Goal: Task Accomplishment & Management: Manage account settings

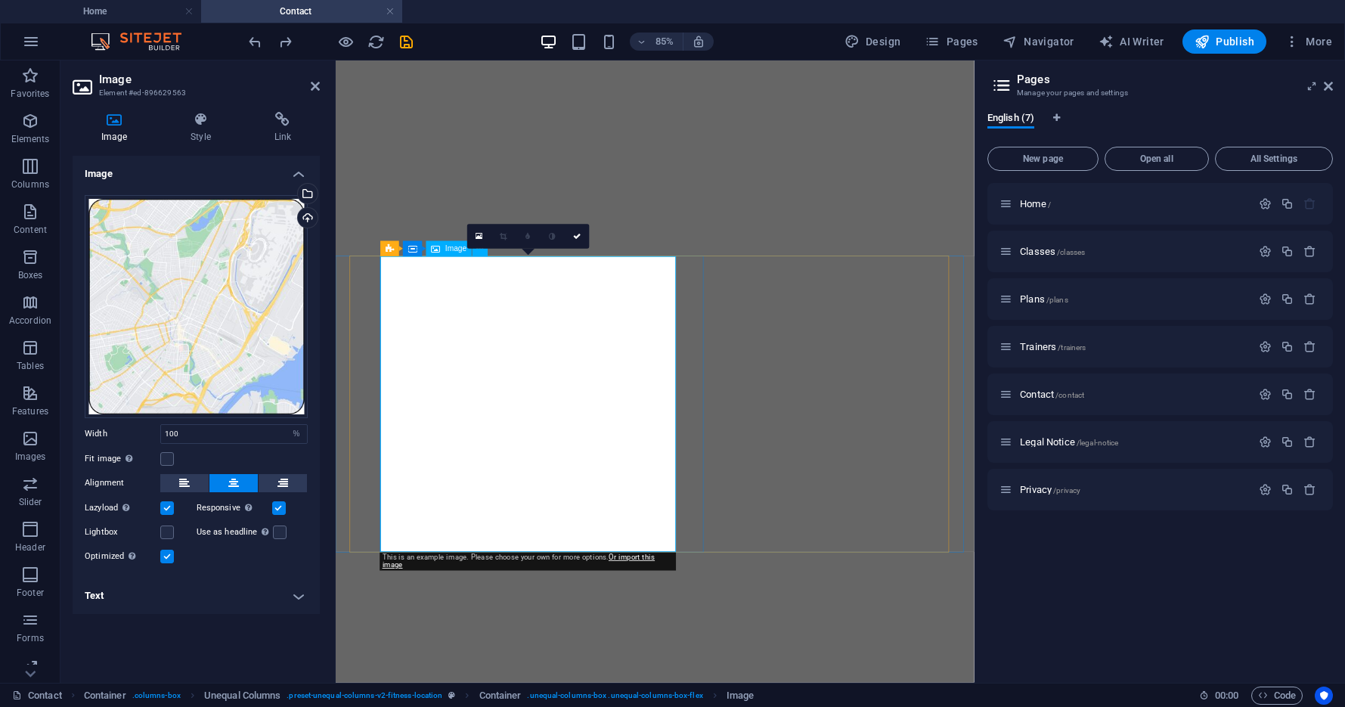
select select "%"
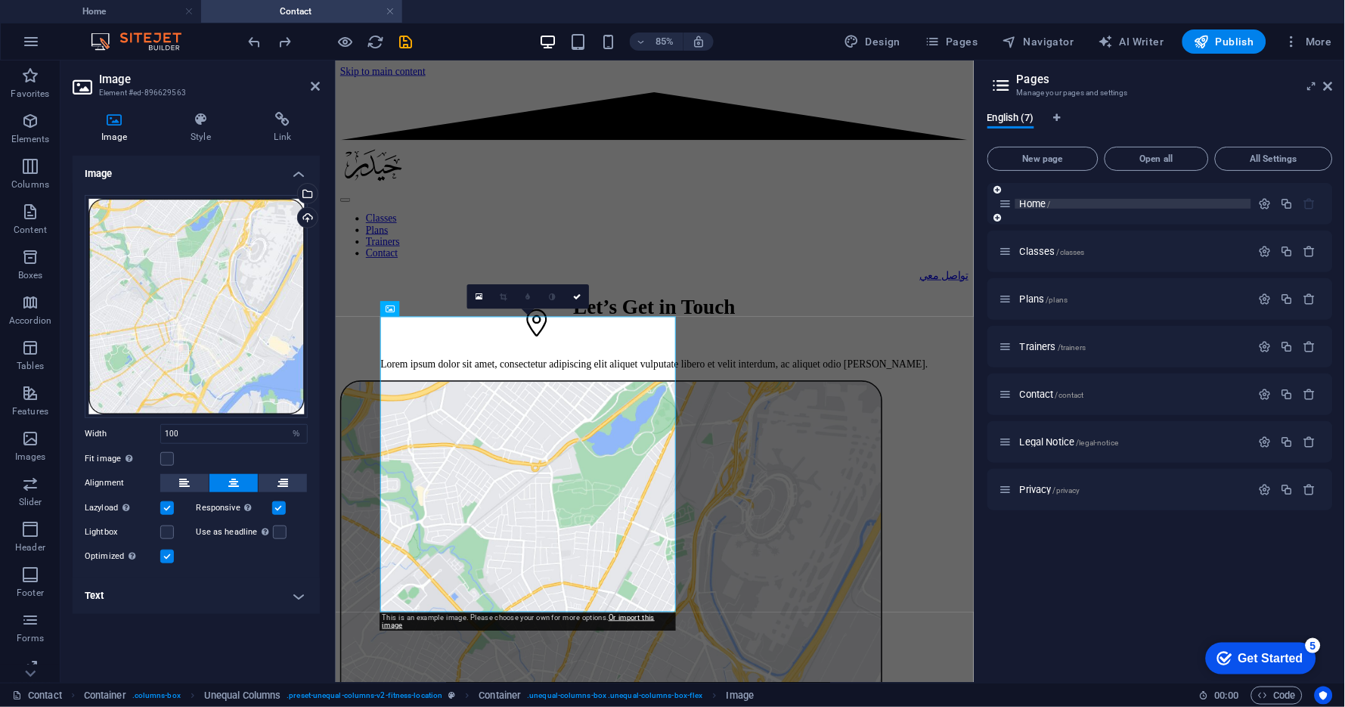
click at [1037, 205] on span "Home /" at bounding box center [1035, 203] width 31 height 11
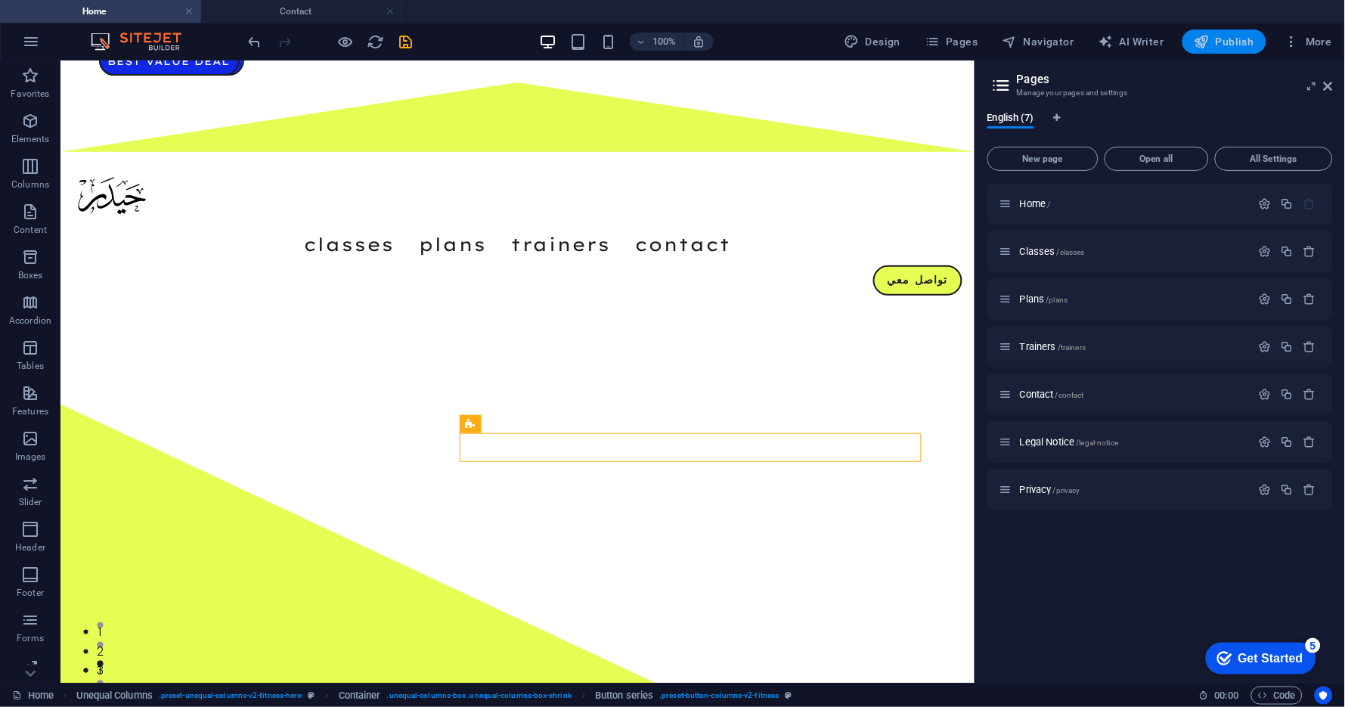
click at [1238, 38] on span "Publish" at bounding box center [1225, 41] width 60 height 15
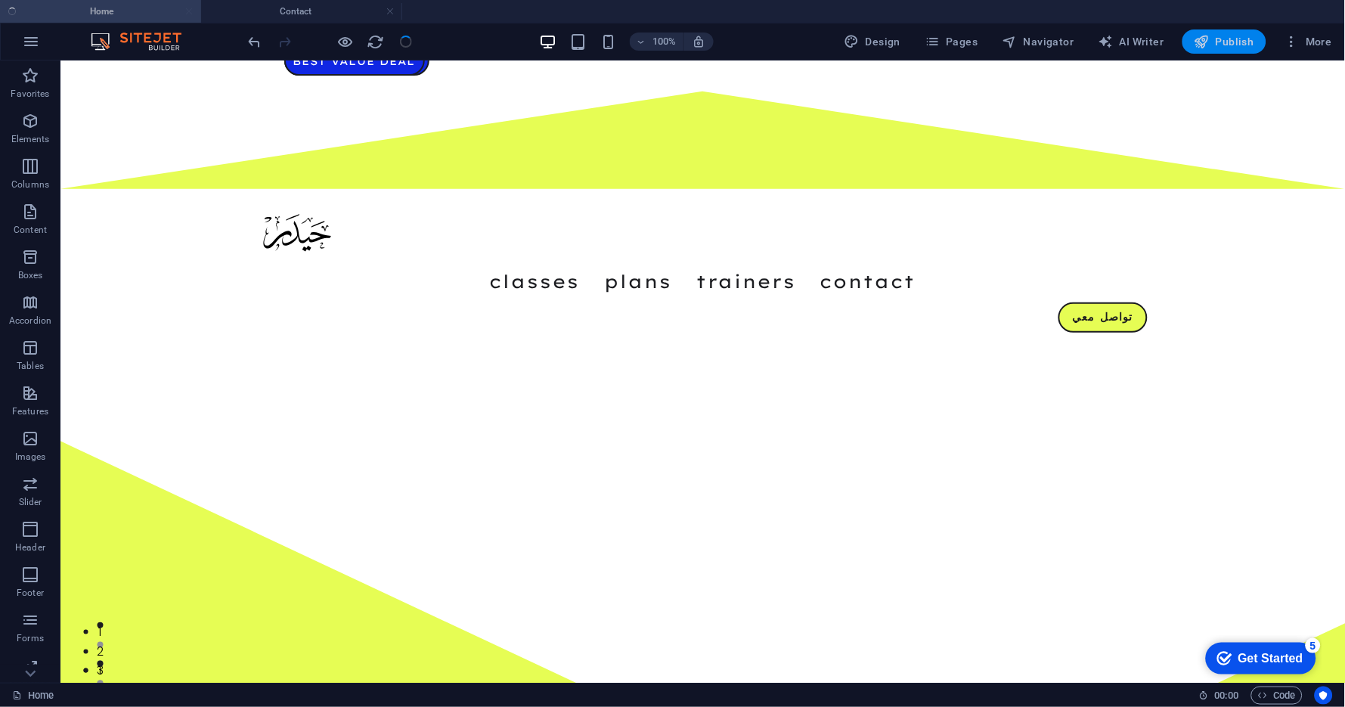
click at [1238, 47] on span "Publish" at bounding box center [1225, 41] width 60 height 15
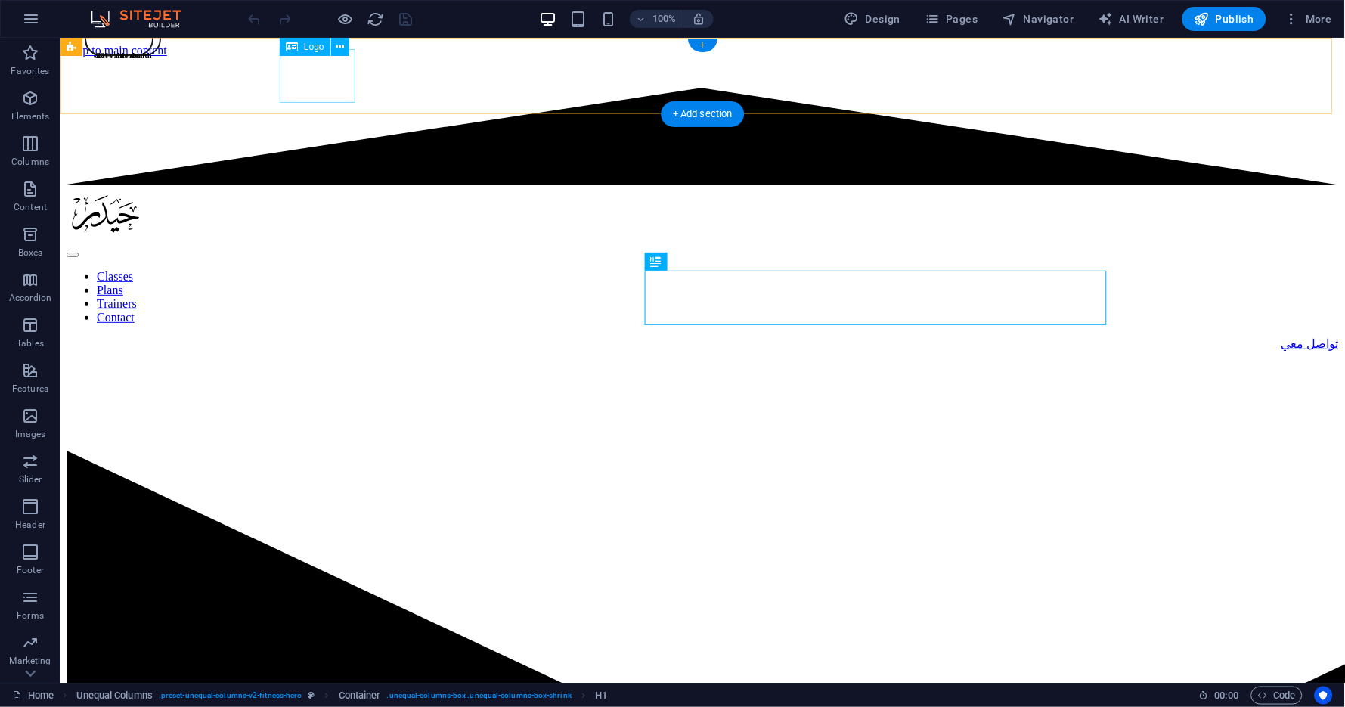
click at [324, 187] on div at bounding box center [702, 215] width 1273 height 57
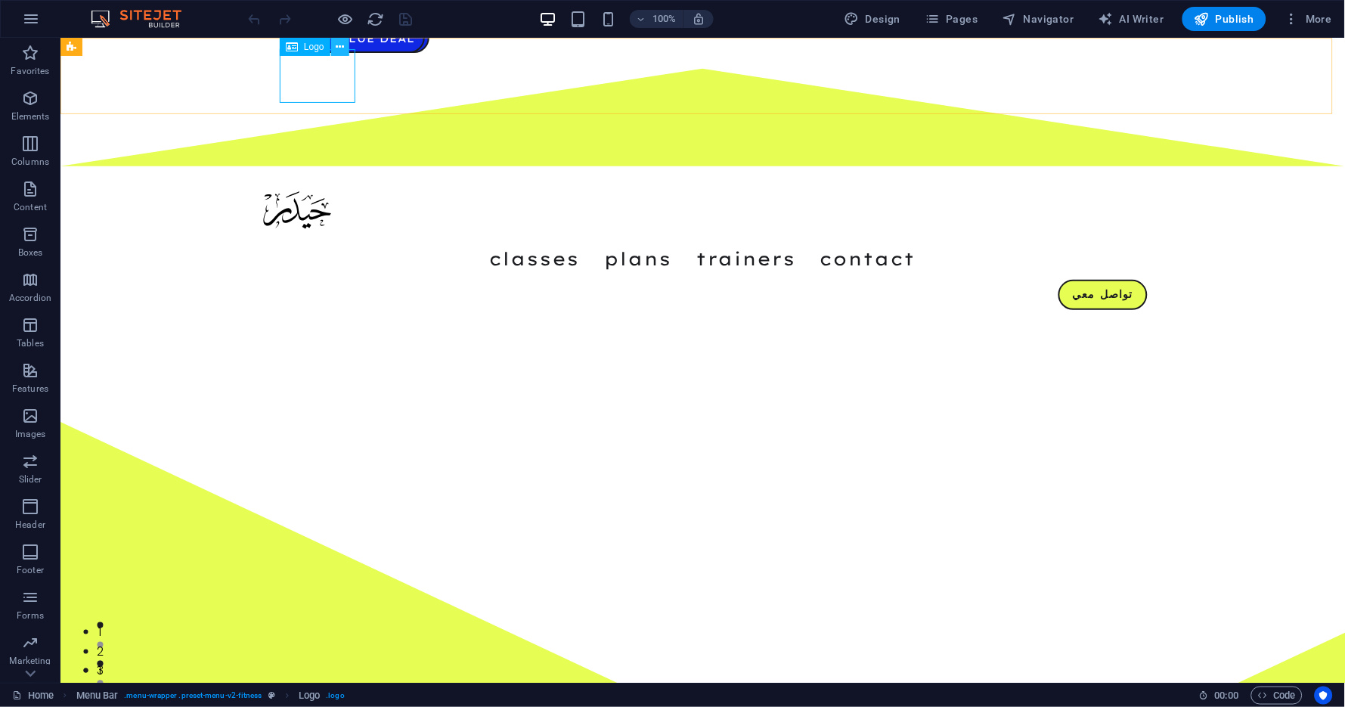
click at [341, 47] on icon at bounding box center [340, 47] width 8 height 16
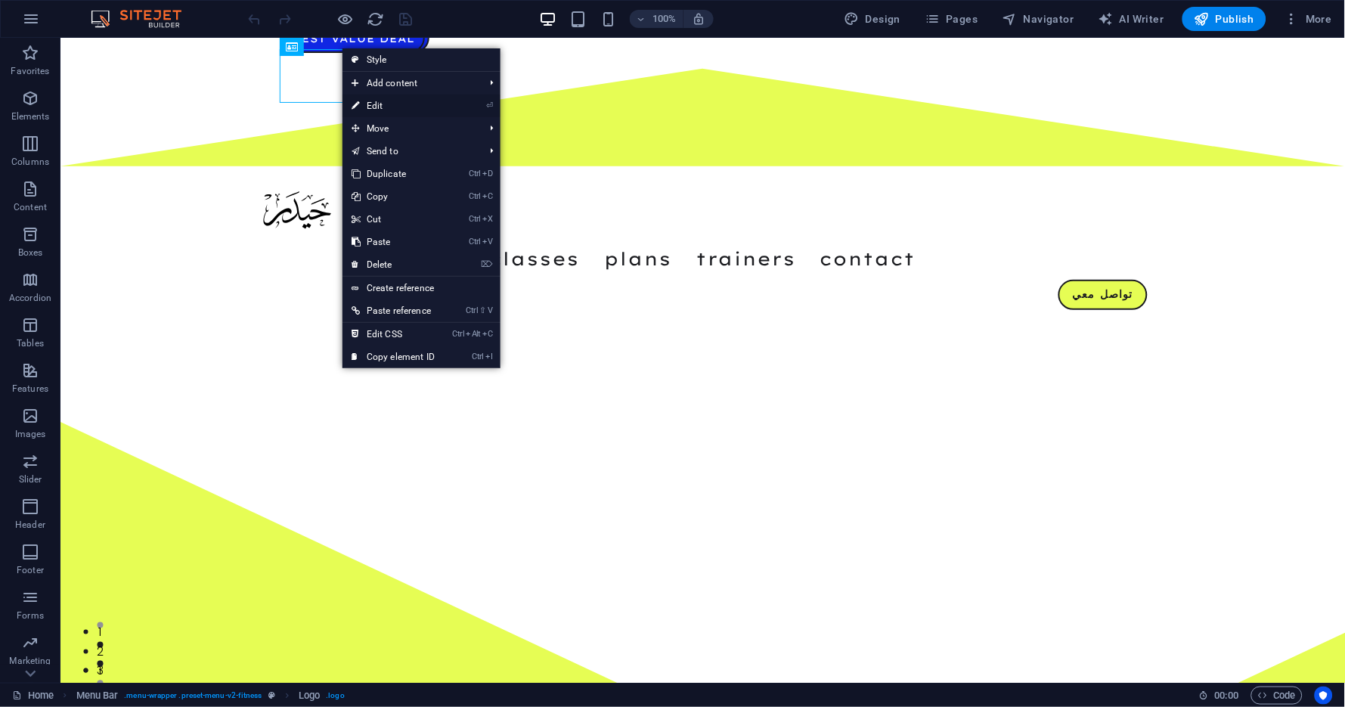
click at [377, 106] on link "⏎ Edit" at bounding box center [393, 106] width 101 height 23
select select "px"
select select "%"
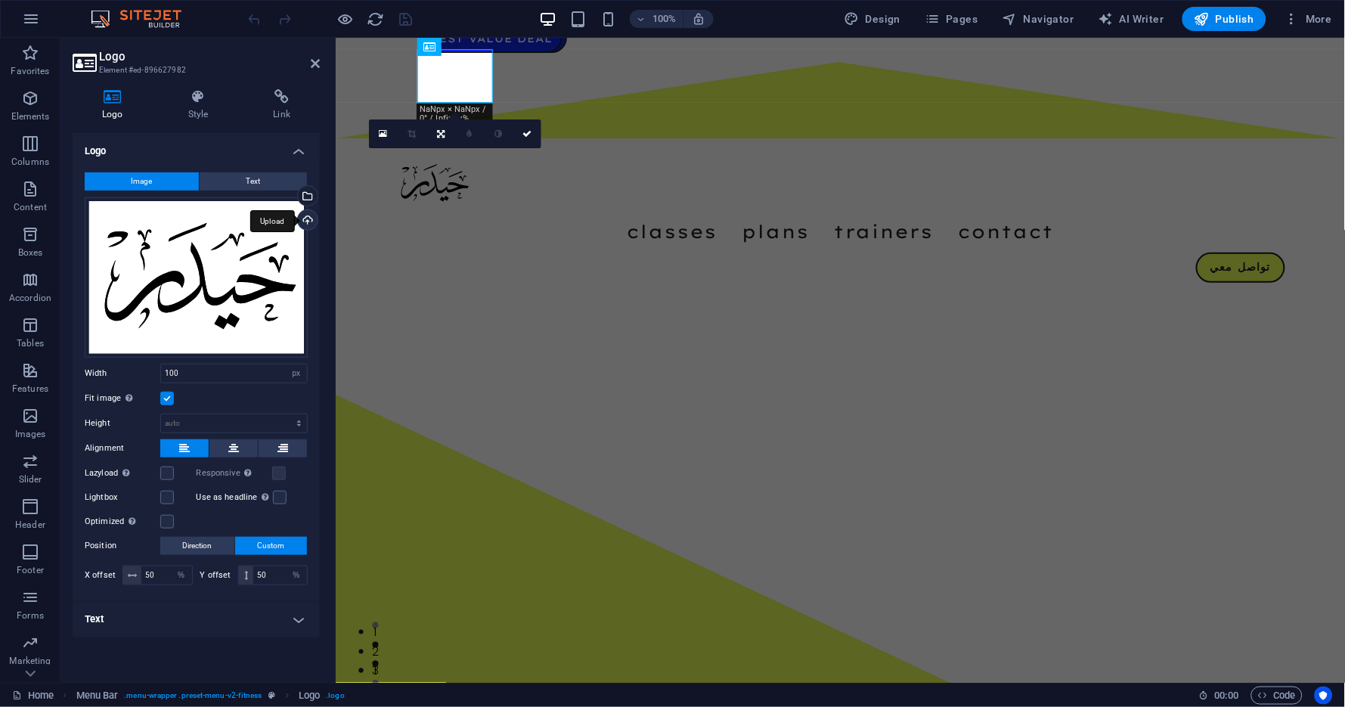
click at [302, 219] on div "Upload" at bounding box center [306, 221] width 23 height 23
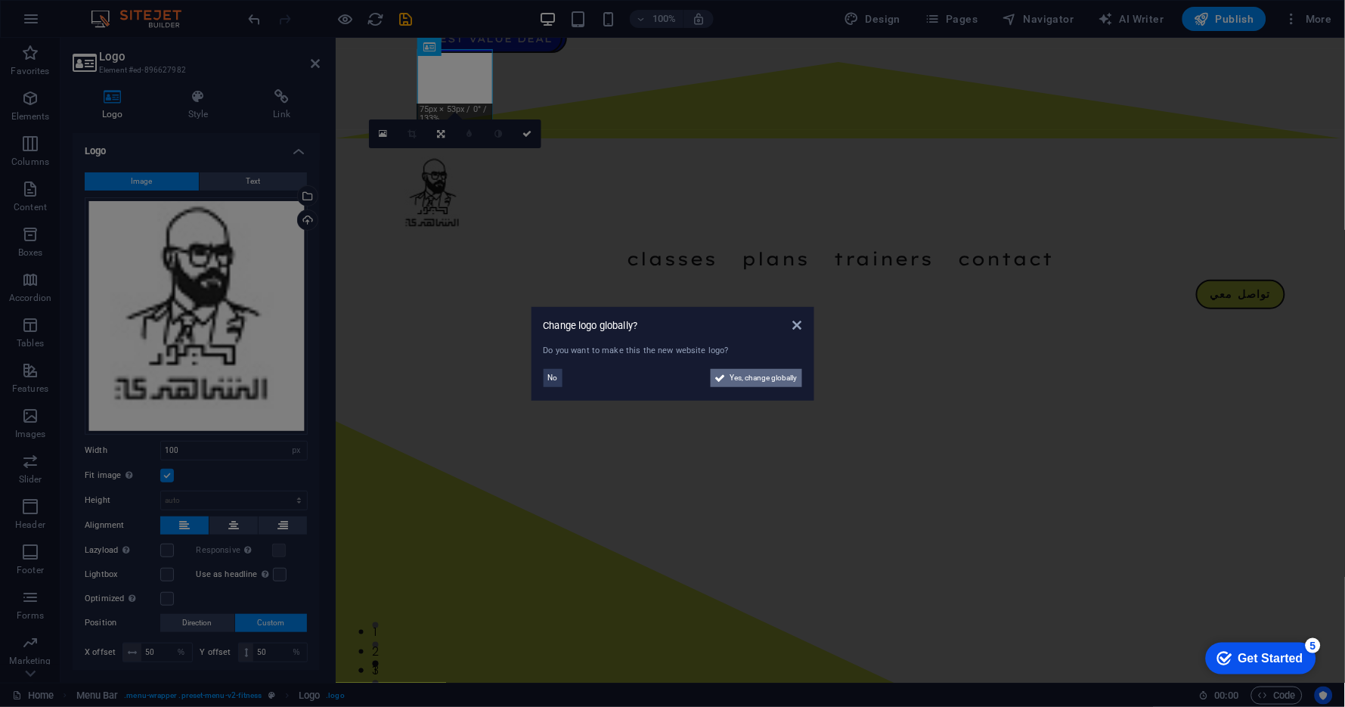
click at [736, 383] on span "Yes, change globally" at bounding box center [763, 378] width 67 height 18
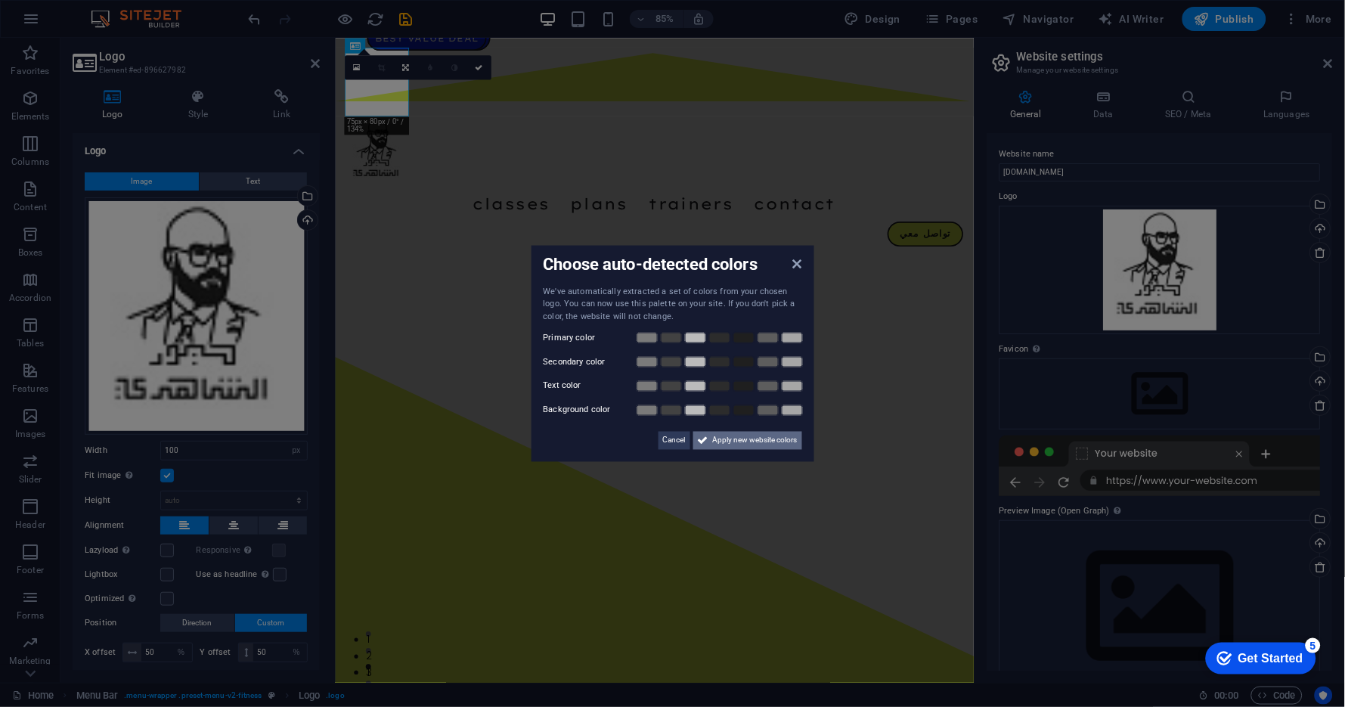
click at [713, 442] on span "Apply new website colors" at bounding box center [755, 441] width 85 height 18
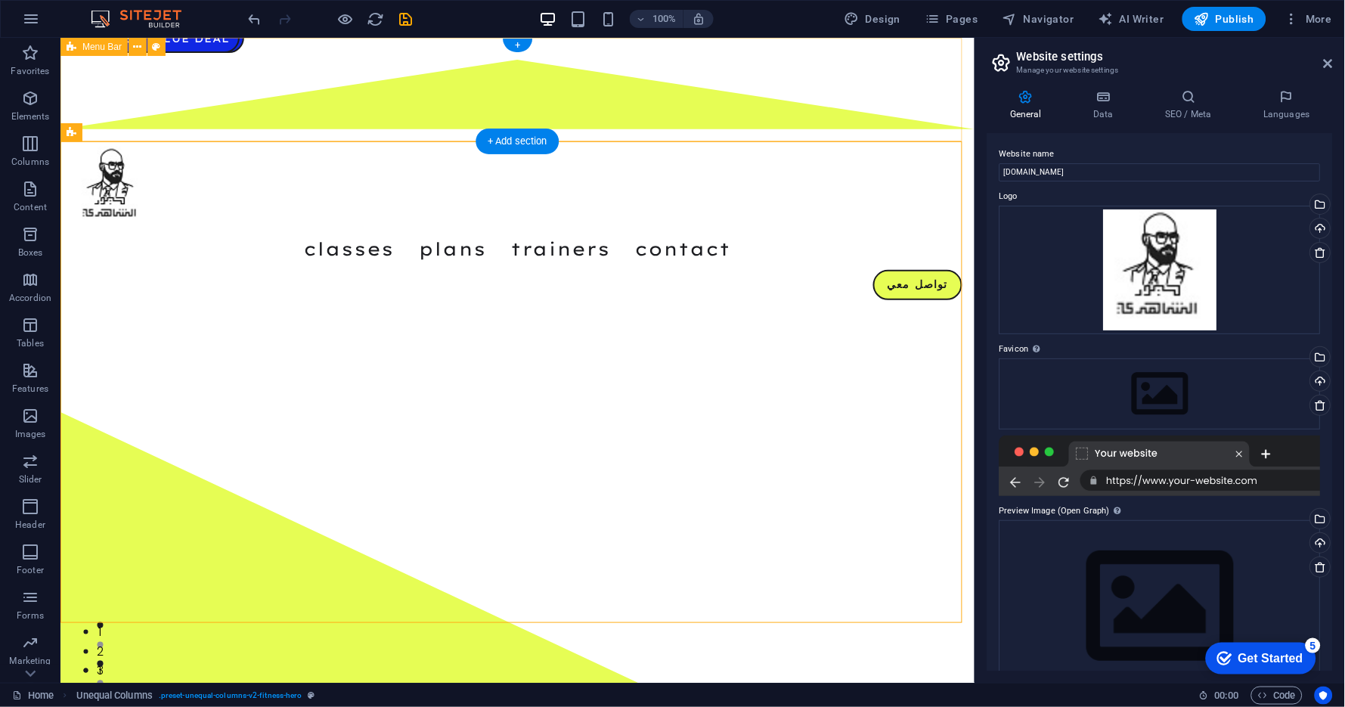
click at [340, 133] on div "Classes Plans Trainers Contact تواصل معي" at bounding box center [517, 174] width 914 height 274
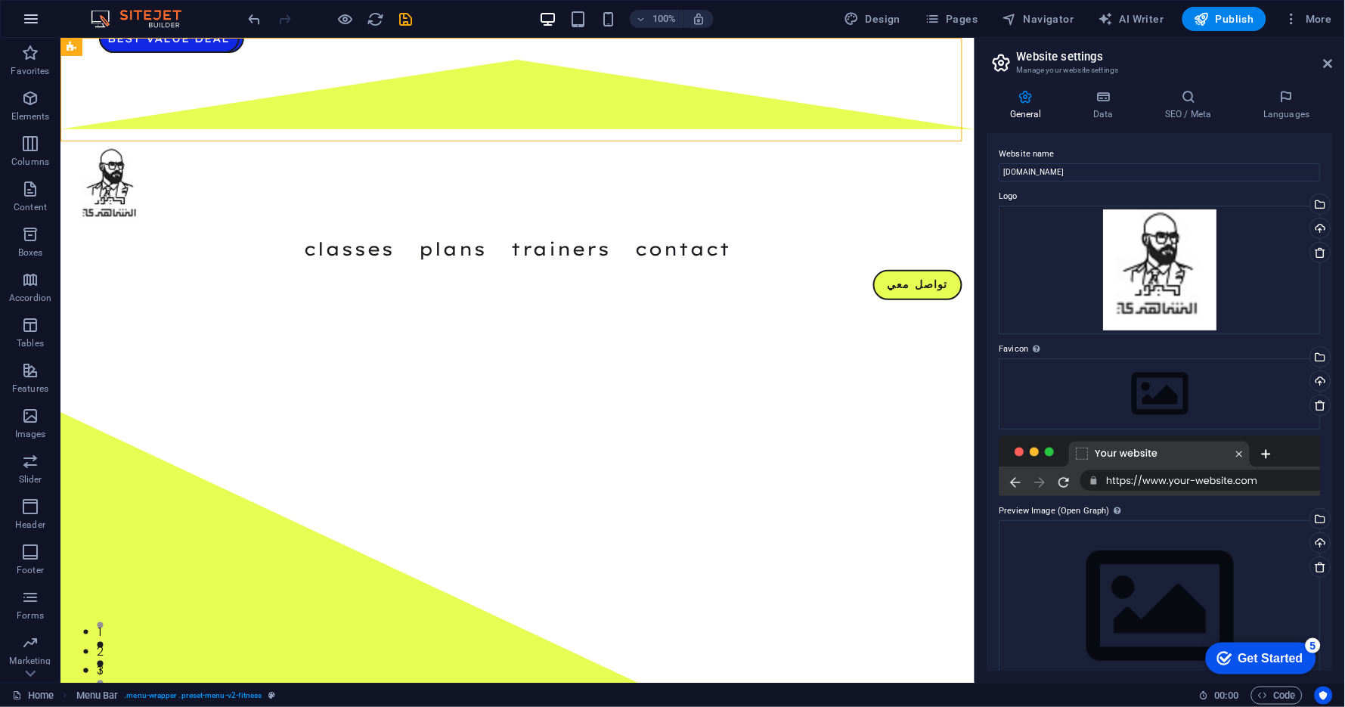
click at [33, 18] on icon "button" at bounding box center [31, 19] width 18 height 18
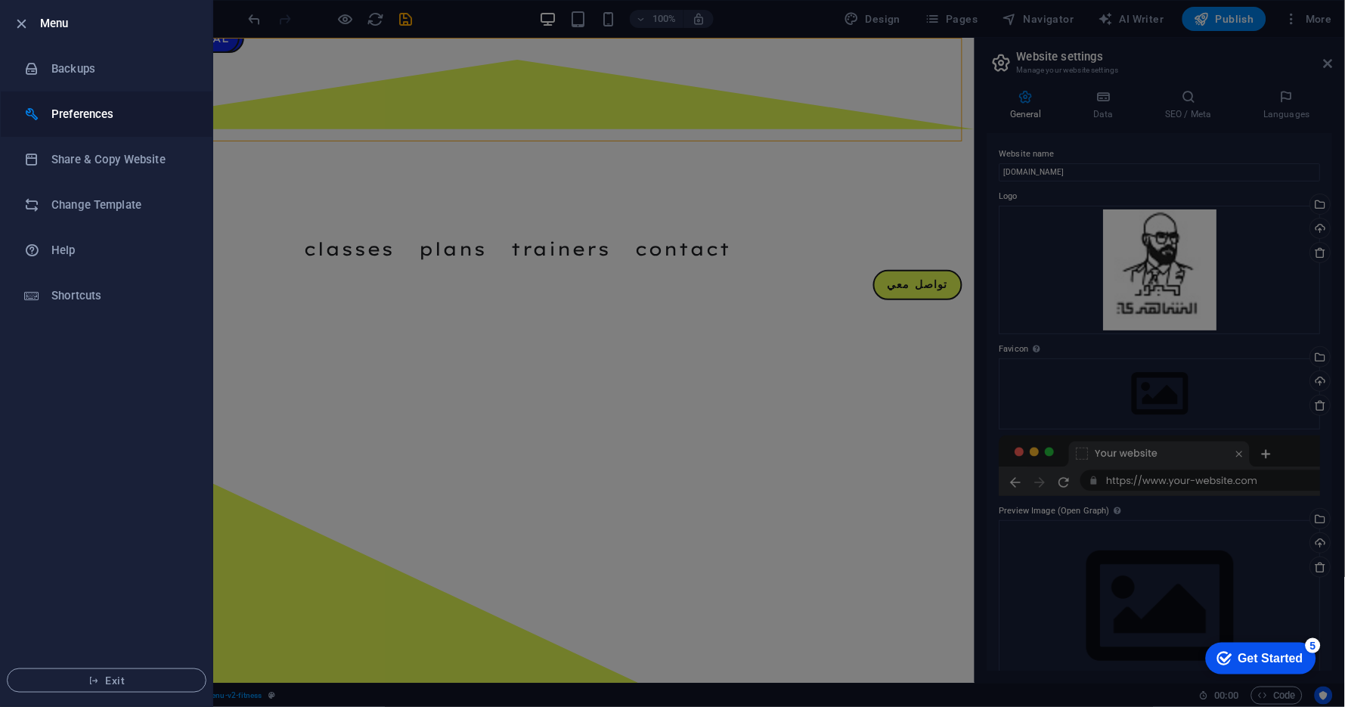
click at [97, 116] on h6 "Preferences" at bounding box center [121, 114] width 140 height 18
select select "dark"
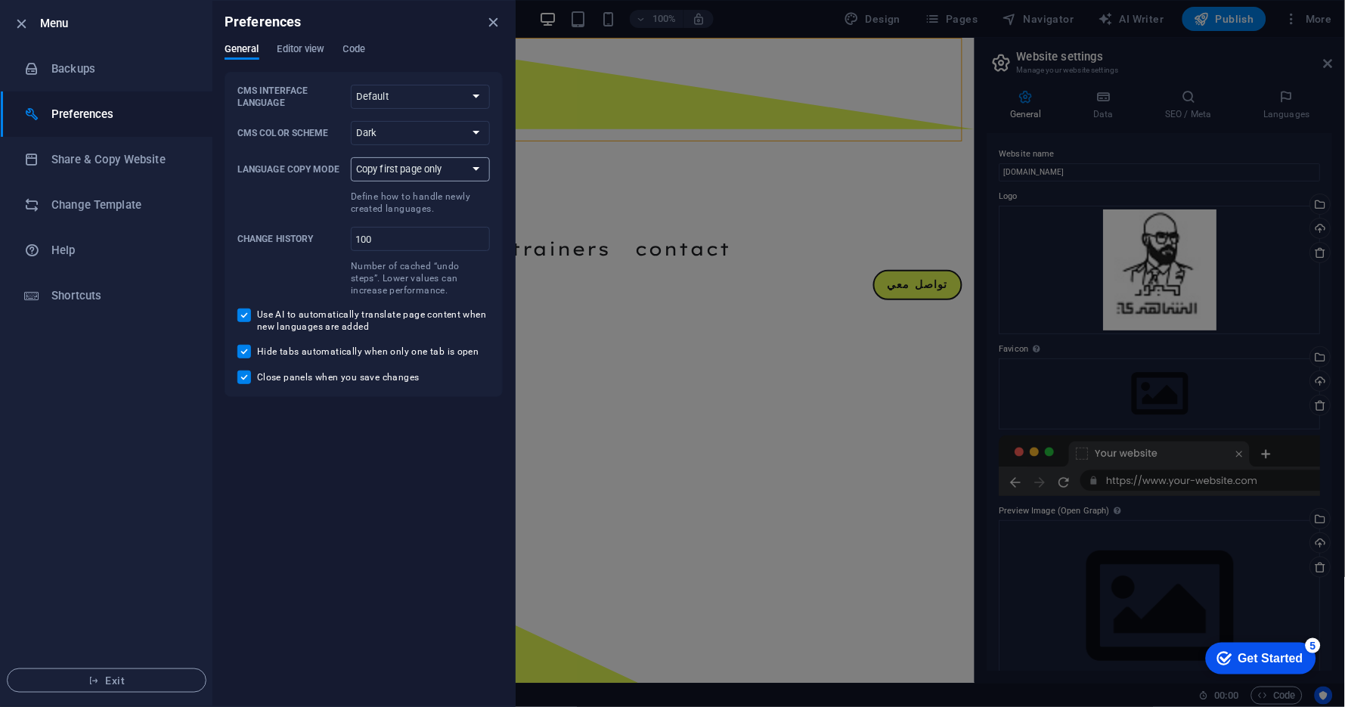
click at [395, 166] on select "Copy first page only Copy all pages" at bounding box center [420, 169] width 139 height 24
drag, startPoint x: 395, startPoint y: 166, endPoint x: 392, endPoint y: 188, distance: 22.3
click at [395, 166] on select "Copy first page only Copy all pages" at bounding box center [420, 169] width 139 height 24
click at [290, 48] on span "Editor view" at bounding box center [302, 50] width 48 height 21
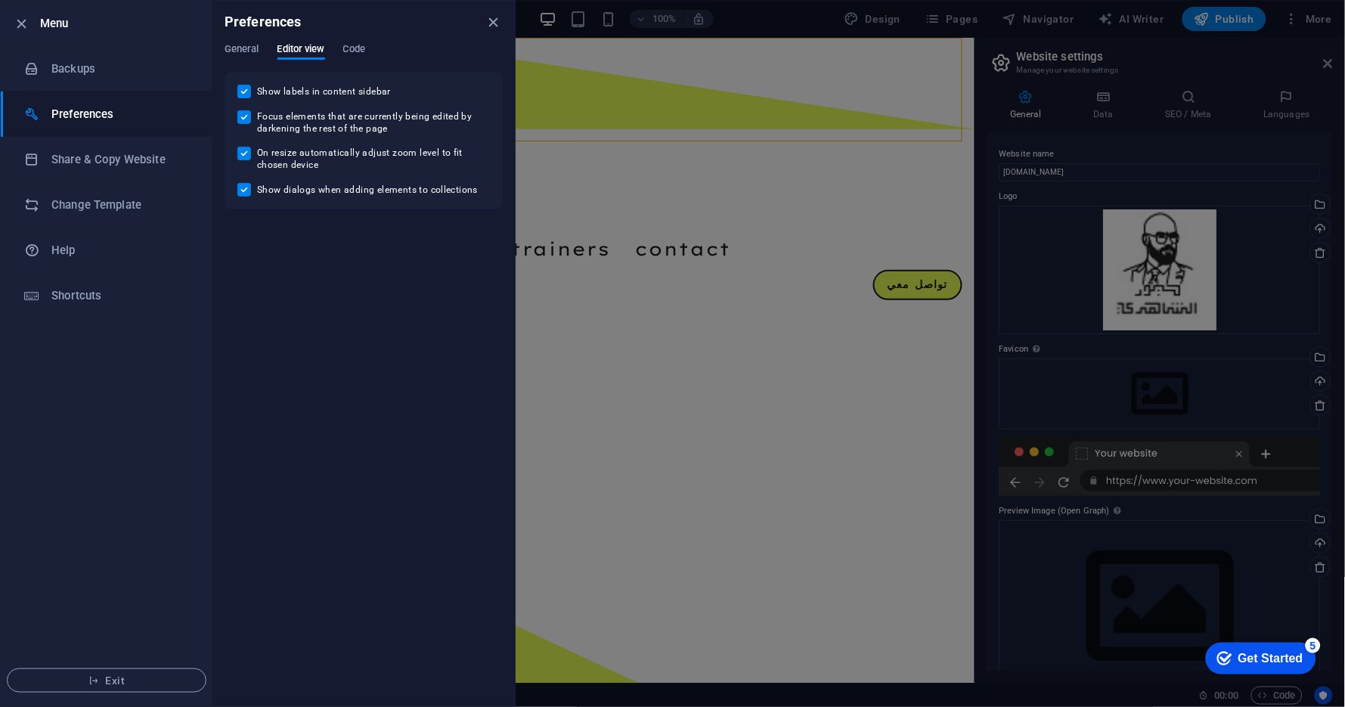
click at [337, 51] on div "General Editor view Code" at bounding box center [364, 57] width 278 height 29
click at [352, 49] on span "Code" at bounding box center [354, 50] width 22 height 21
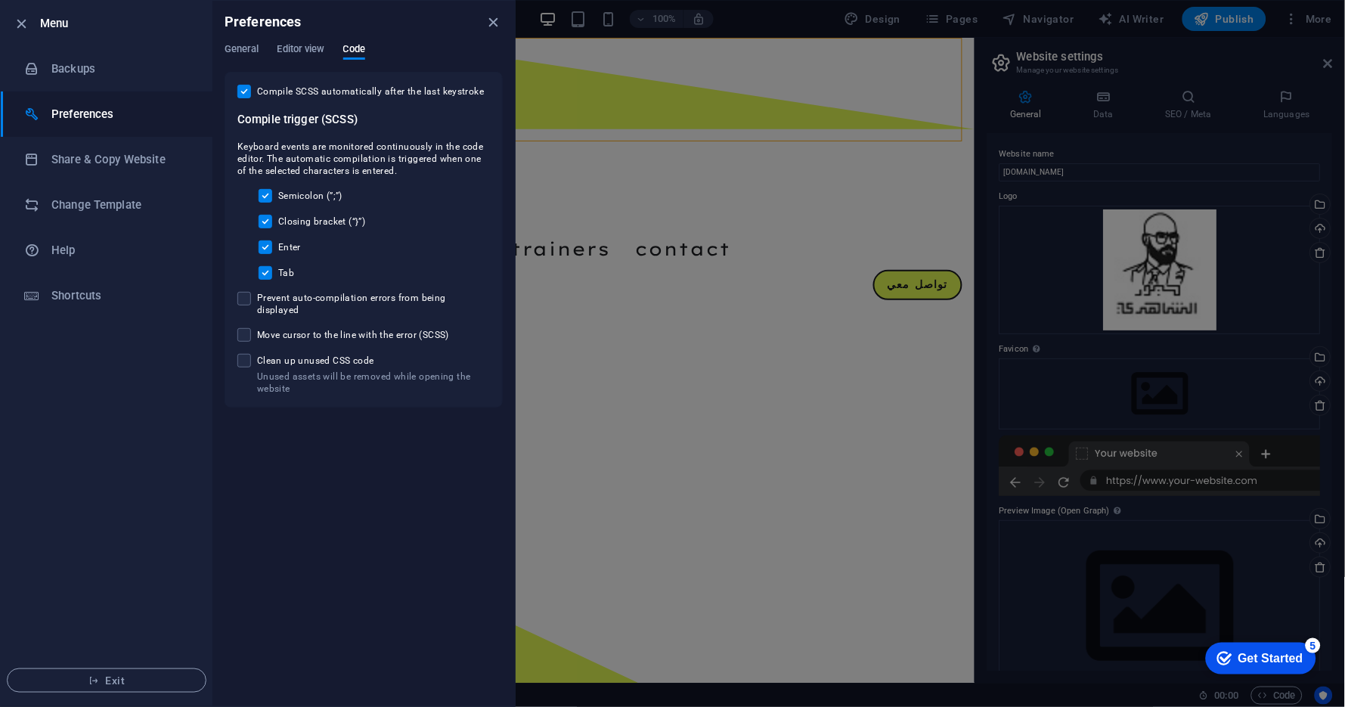
click at [281, 300] on span "Prevent auto-compilation errors from being displayed" at bounding box center [373, 304] width 233 height 24
click at [257, 300] on input "Prevent auto-compilation errors from being displayed" at bounding box center [247, 299] width 20 height 14
checkbox input "true"
click at [278, 329] on span "Move cursor to the line with the error (SCSS)" at bounding box center [353, 335] width 192 height 12
click at [257, 328] on input "Move cursor to the line with the error (SCSS)" at bounding box center [247, 335] width 20 height 14
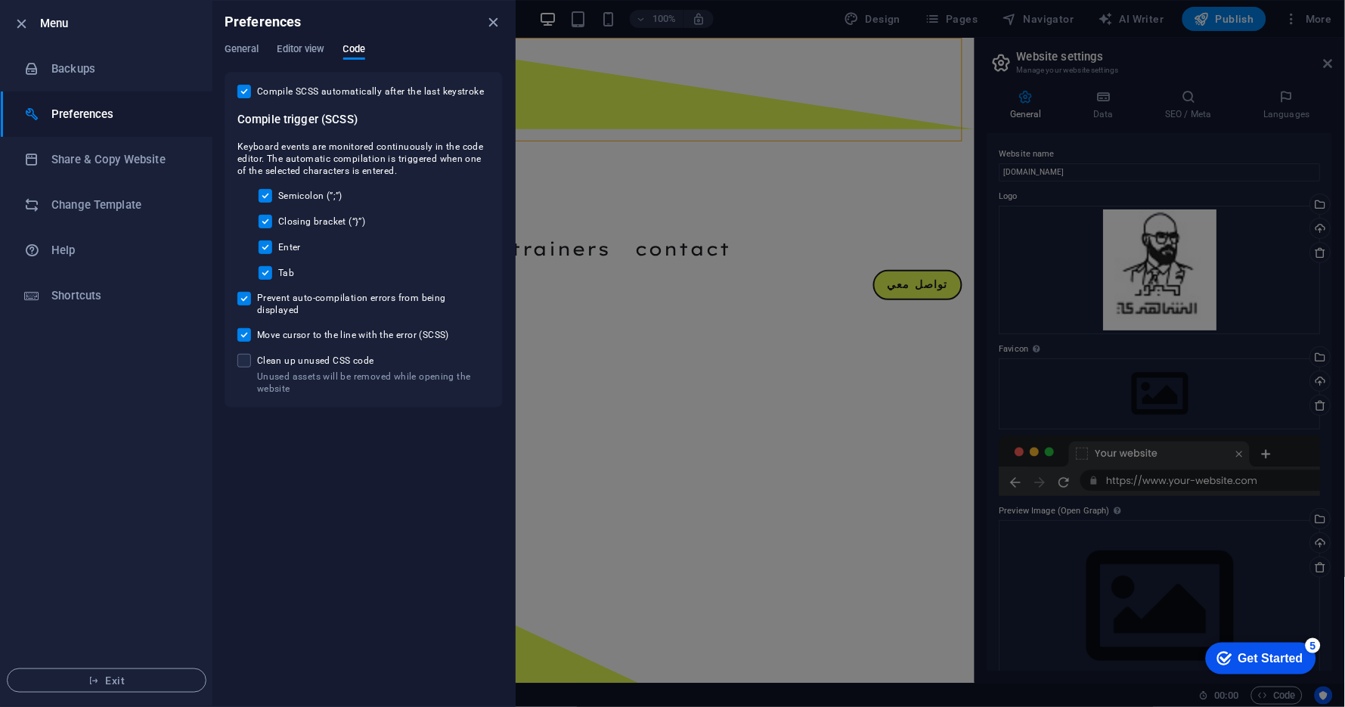
click at [278, 329] on span "Move cursor to the line with the error (SCSS)" at bounding box center [353, 335] width 192 height 12
click at [257, 328] on input "Move cursor to the line with the error (SCSS)" at bounding box center [247, 335] width 20 height 14
checkbox input "false"
click at [277, 302] on span "Prevent auto-compilation errors from being displayed" at bounding box center [373, 304] width 233 height 24
click at [257, 302] on input "Prevent auto-compilation errors from being displayed" at bounding box center [247, 299] width 20 height 14
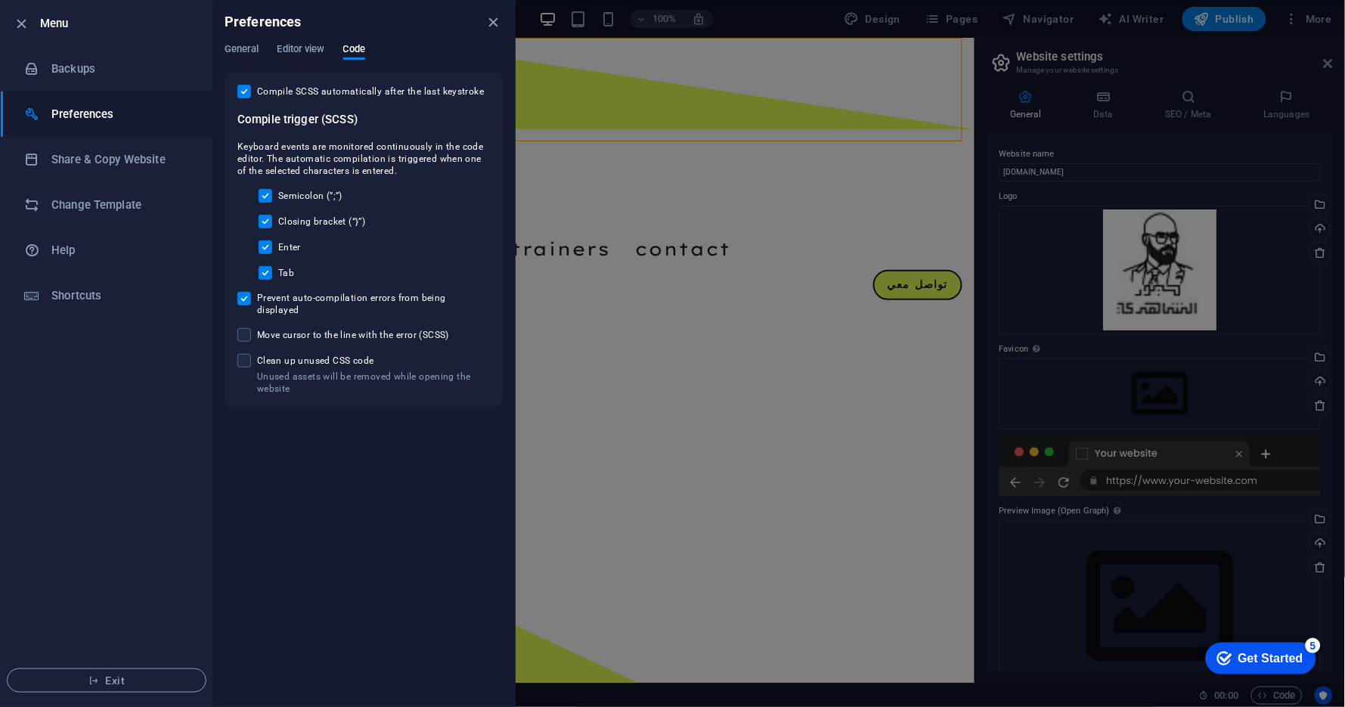
checkbox input "false"
click at [88, 159] on h6 "Share & Copy Website" at bounding box center [121, 159] width 140 height 18
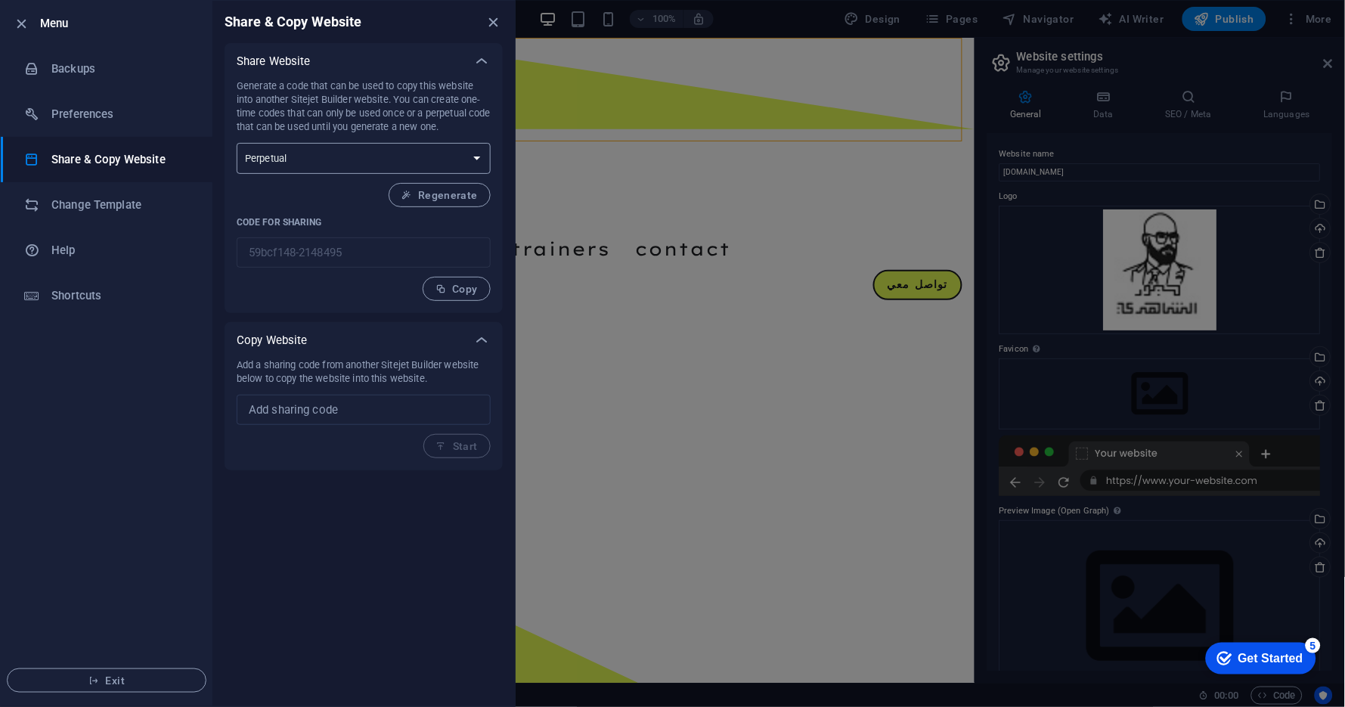
click at [334, 145] on select "One-time Perpetual" at bounding box center [364, 158] width 254 height 31
click at [80, 212] on h6 "Change Template" at bounding box center [121, 205] width 140 height 18
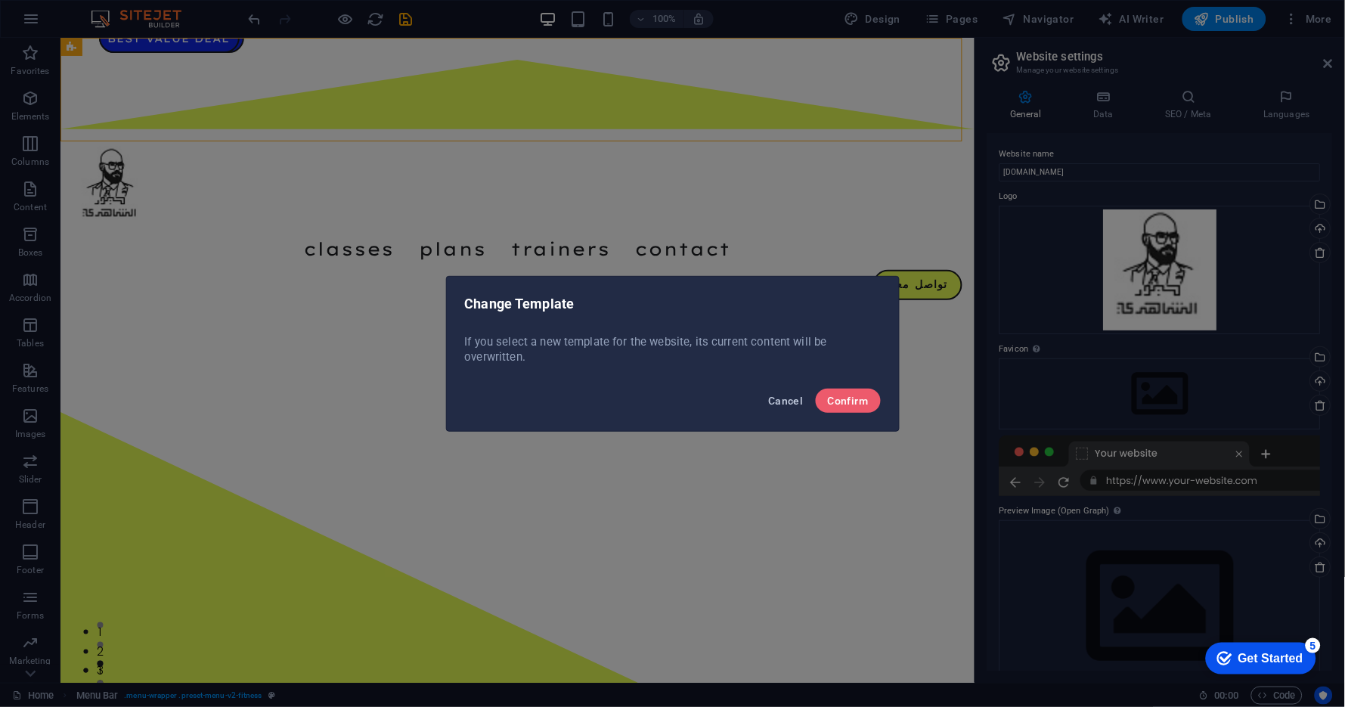
drag, startPoint x: 776, startPoint y: 401, endPoint x: 50, endPoint y: 122, distance: 777.7
click at [776, 401] on span "Cancel" at bounding box center [785, 401] width 35 height 12
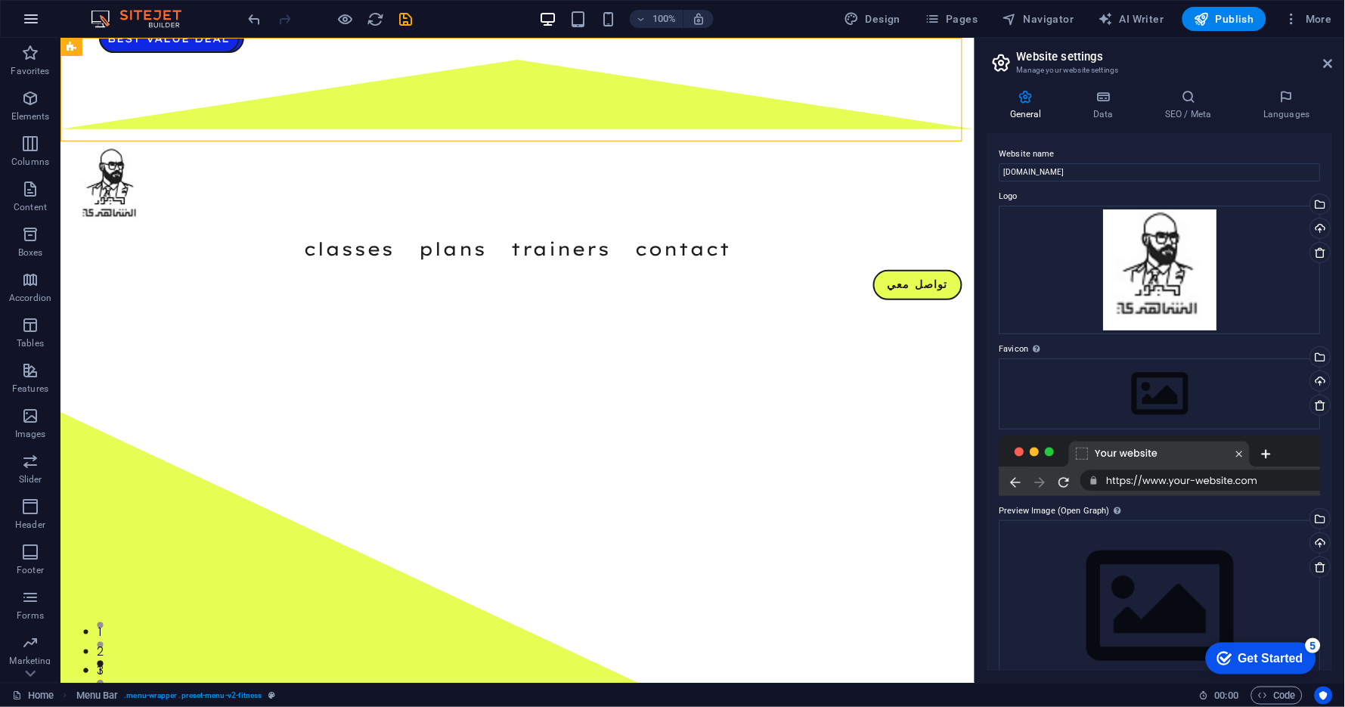
click at [26, 27] on button "button" at bounding box center [31, 19] width 36 height 36
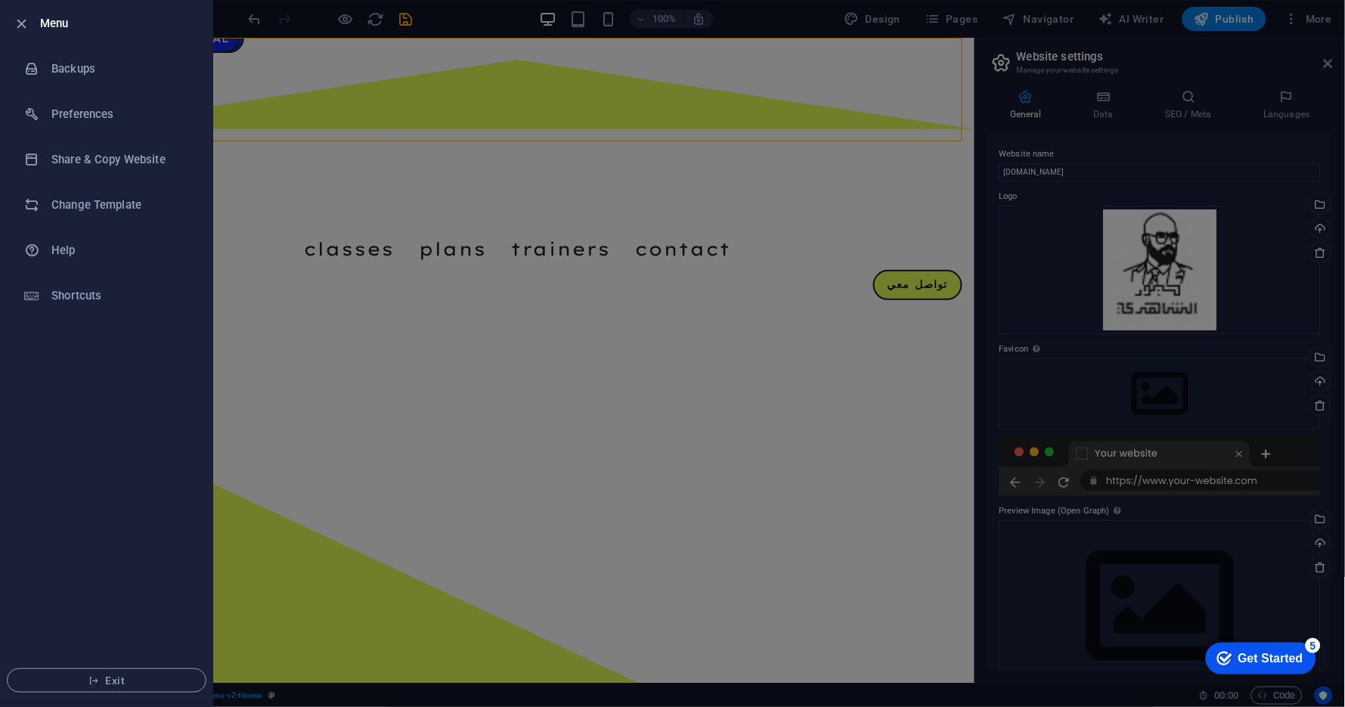
click at [957, 8] on div at bounding box center [672, 353] width 1345 height 707
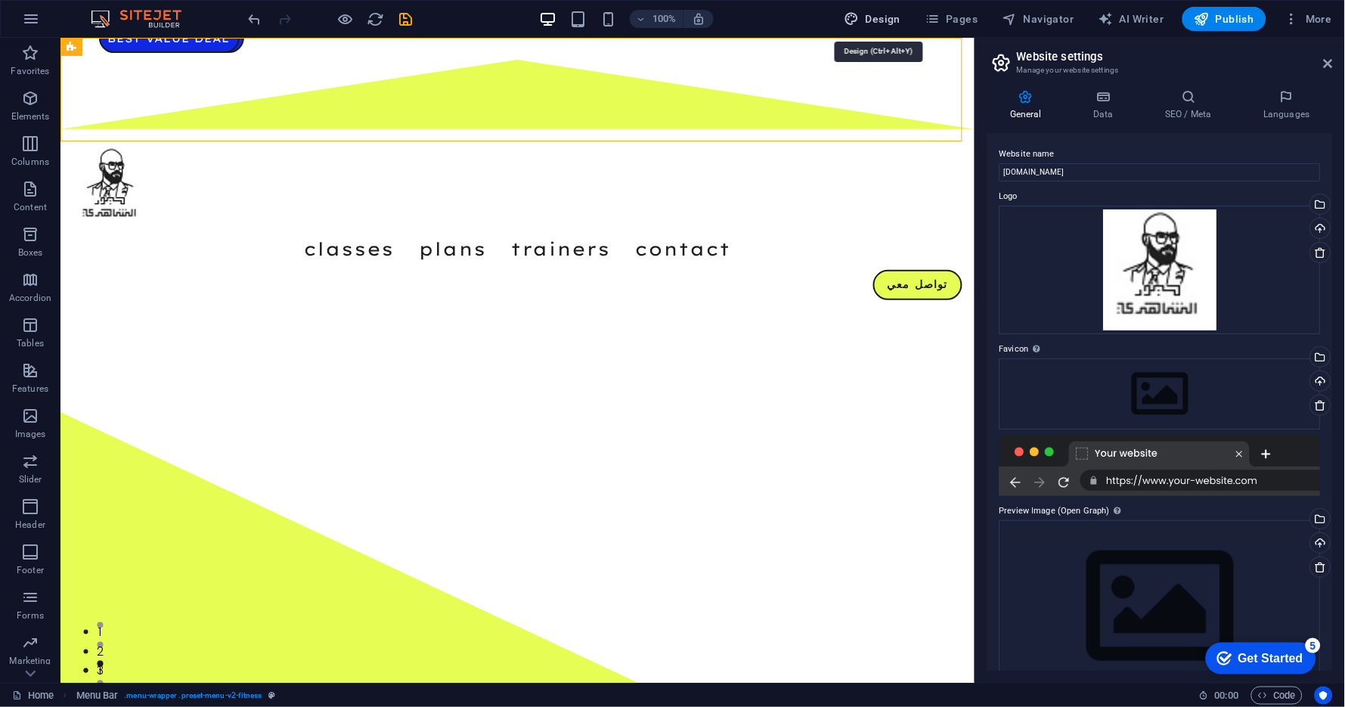
click at [882, 17] on span "Design" at bounding box center [873, 18] width 57 height 15
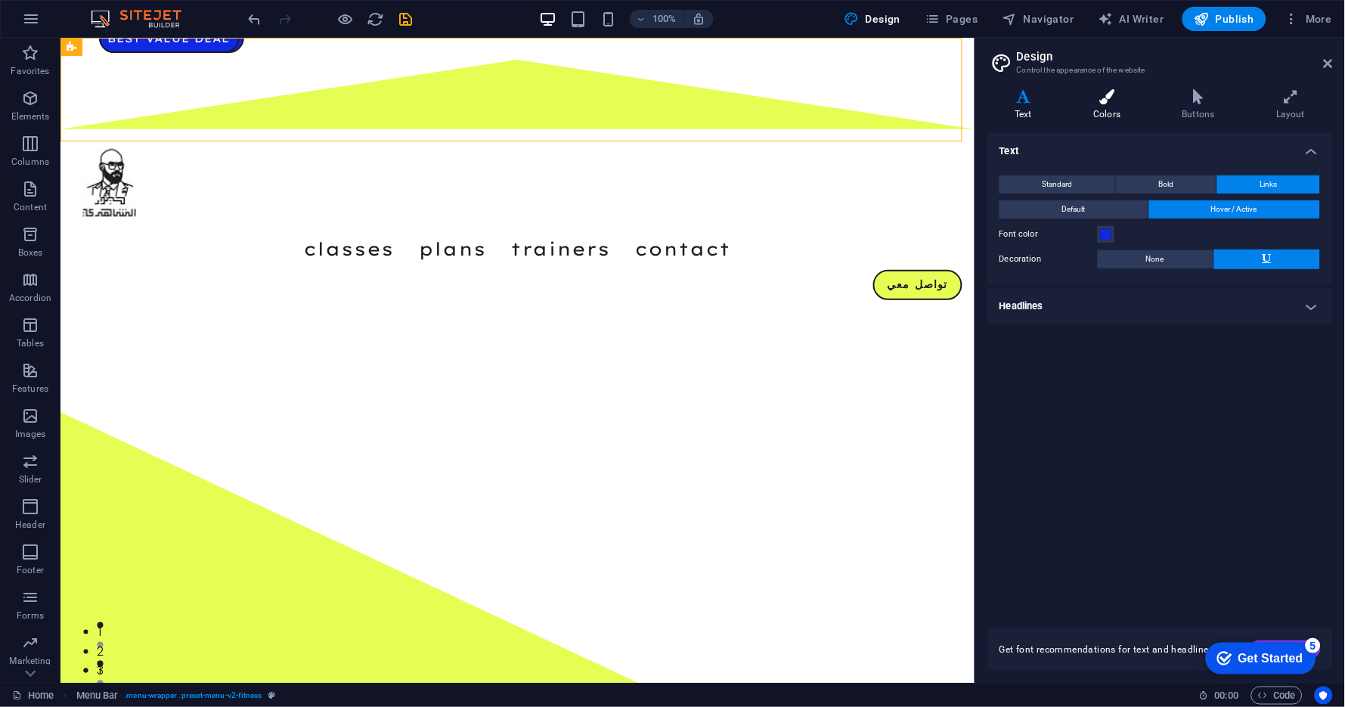
click at [1112, 107] on h4 "Colors" at bounding box center [1110, 105] width 88 height 32
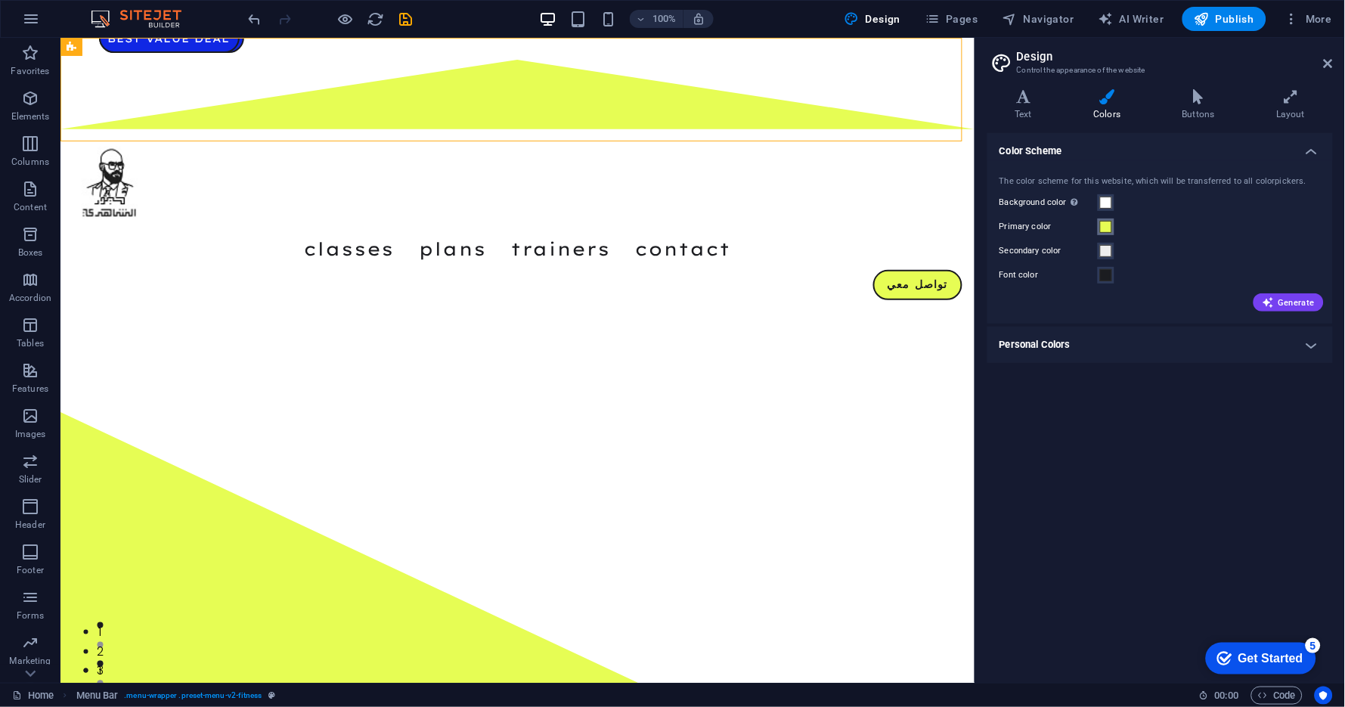
click at [1108, 226] on span at bounding box center [1106, 227] width 12 height 12
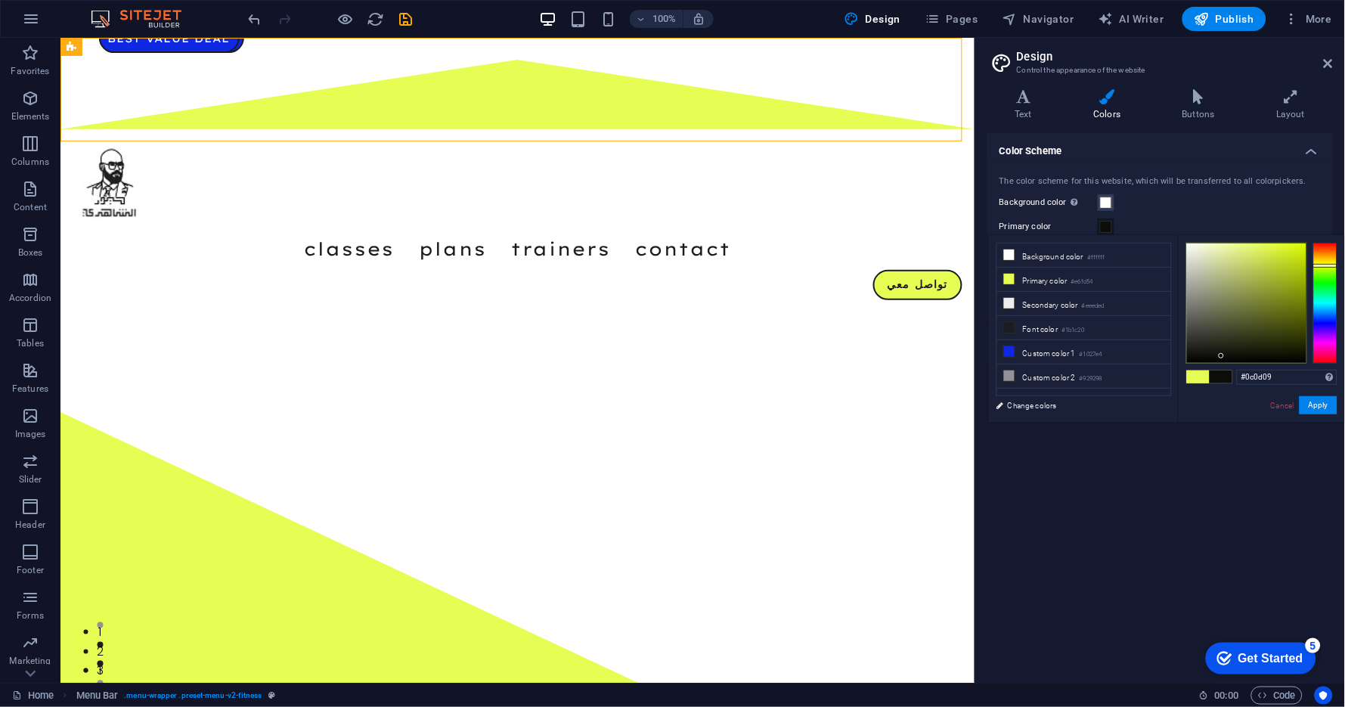
drag, startPoint x: 1196, startPoint y: 299, endPoint x: 1222, endPoint y: 356, distance: 63.0
click at [1222, 356] on div at bounding box center [1246, 302] width 119 height 119
click at [1194, 479] on div "Color Scheme The color scheme for this website, which will be transferred to al…" at bounding box center [1161, 402] width 346 height 538
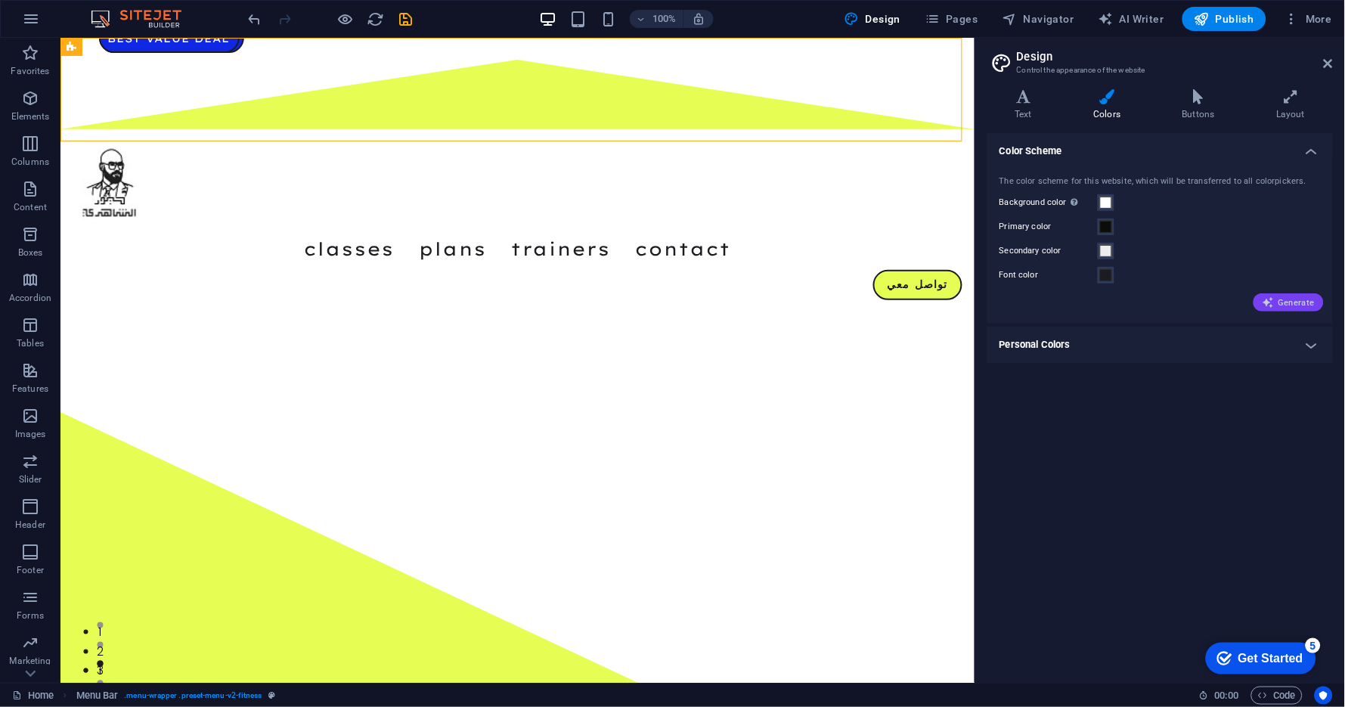
click at [1289, 303] on span "Generate" at bounding box center [1289, 302] width 52 height 12
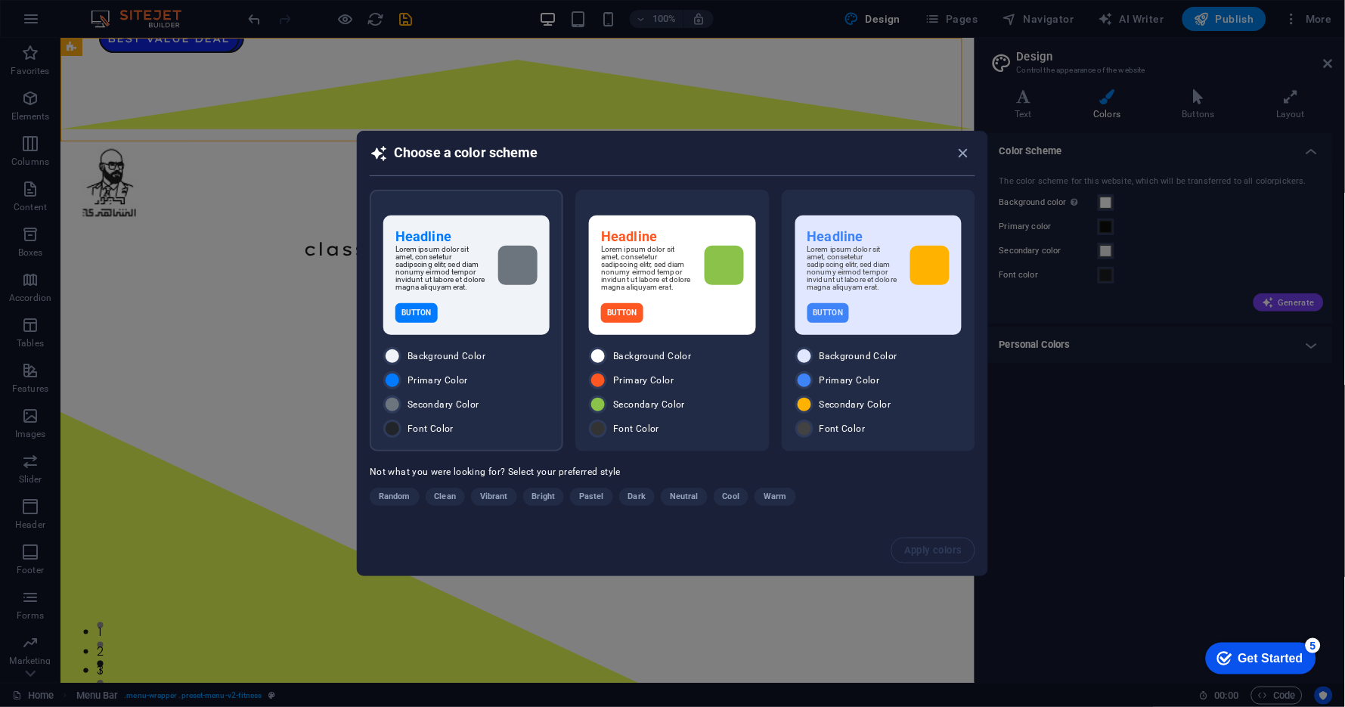
click at [485, 266] on p "Lorem ipsum dolor sit amet, consetetur sadipscing elitr, sed diam nonumy eirmod…" at bounding box center [440, 268] width 91 height 45
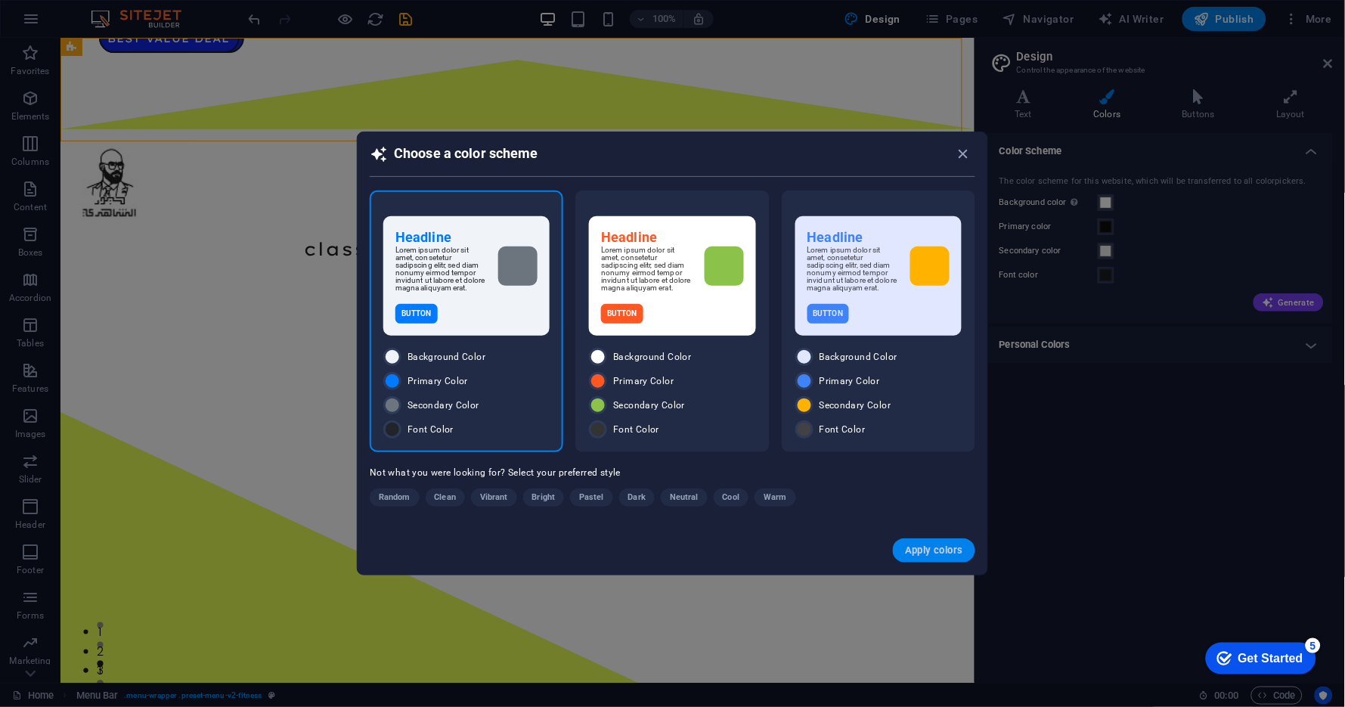
click at [966, 550] on button "Apply colors" at bounding box center [934, 550] width 82 height 24
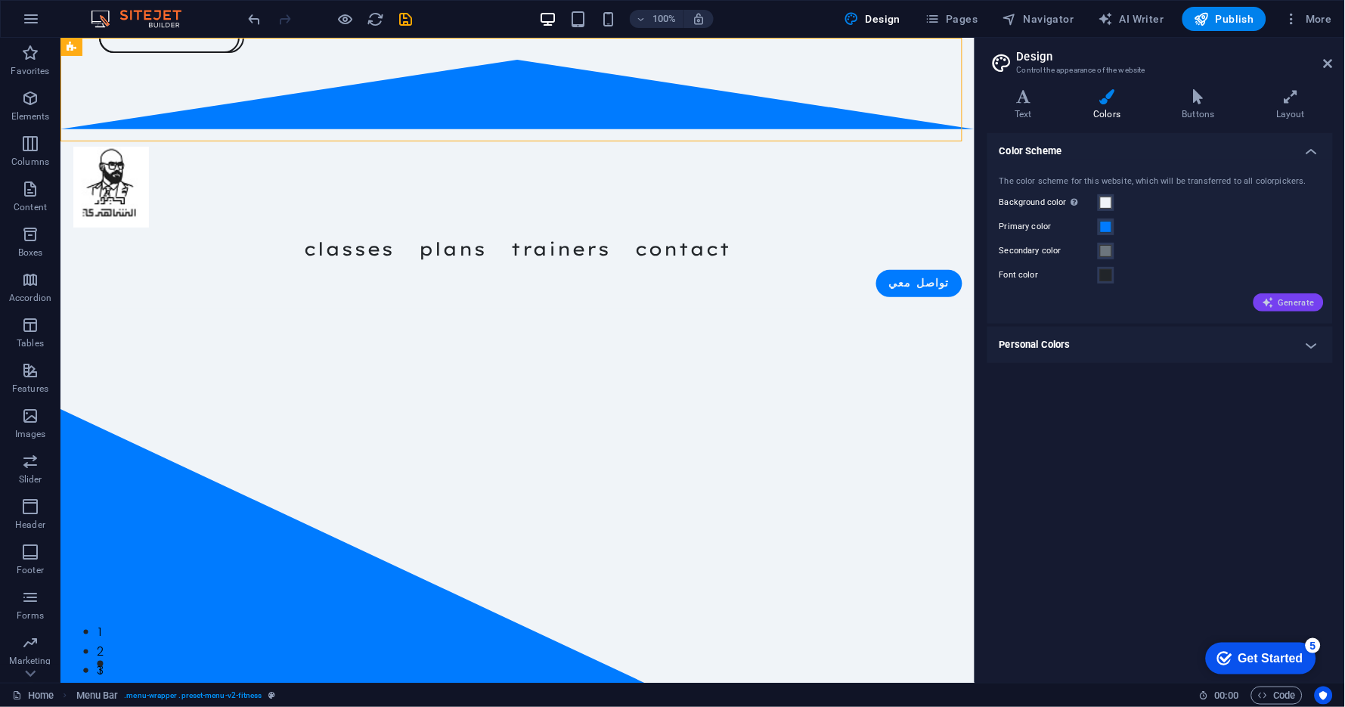
click at [1282, 305] on span "Generate" at bounding box center [1289, 302] width 52 height 12
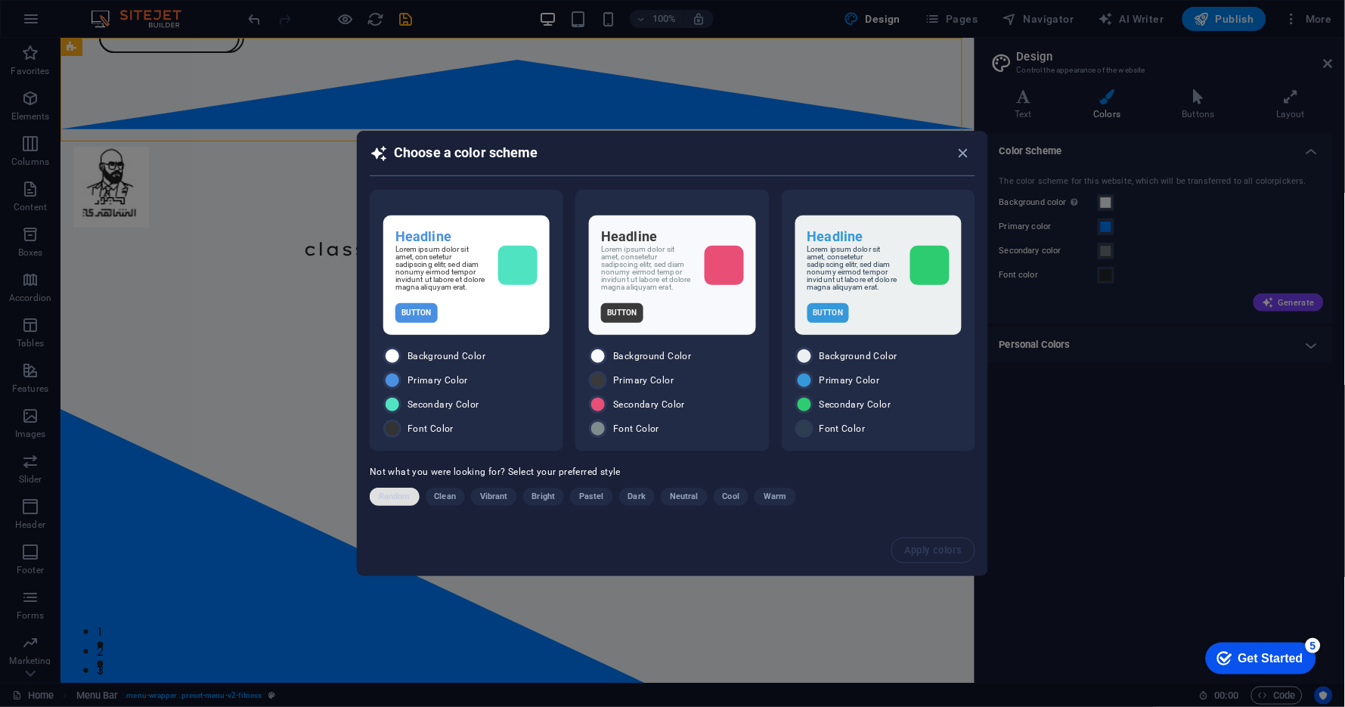
click at [406, 498] on span "Random" at bounding box center [395, 497] width 32 height 18
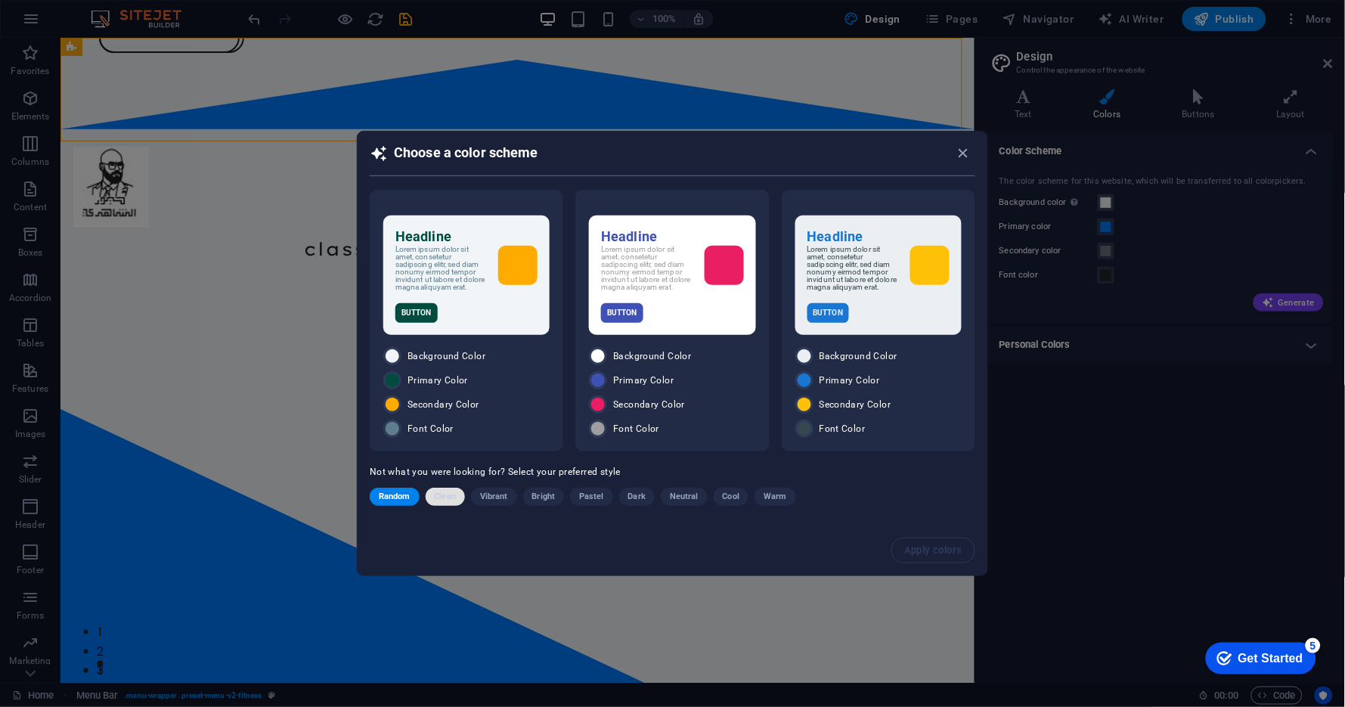
click at [440, 496] on span "Clean" at bounding box center [445, 497] width 21 height 18
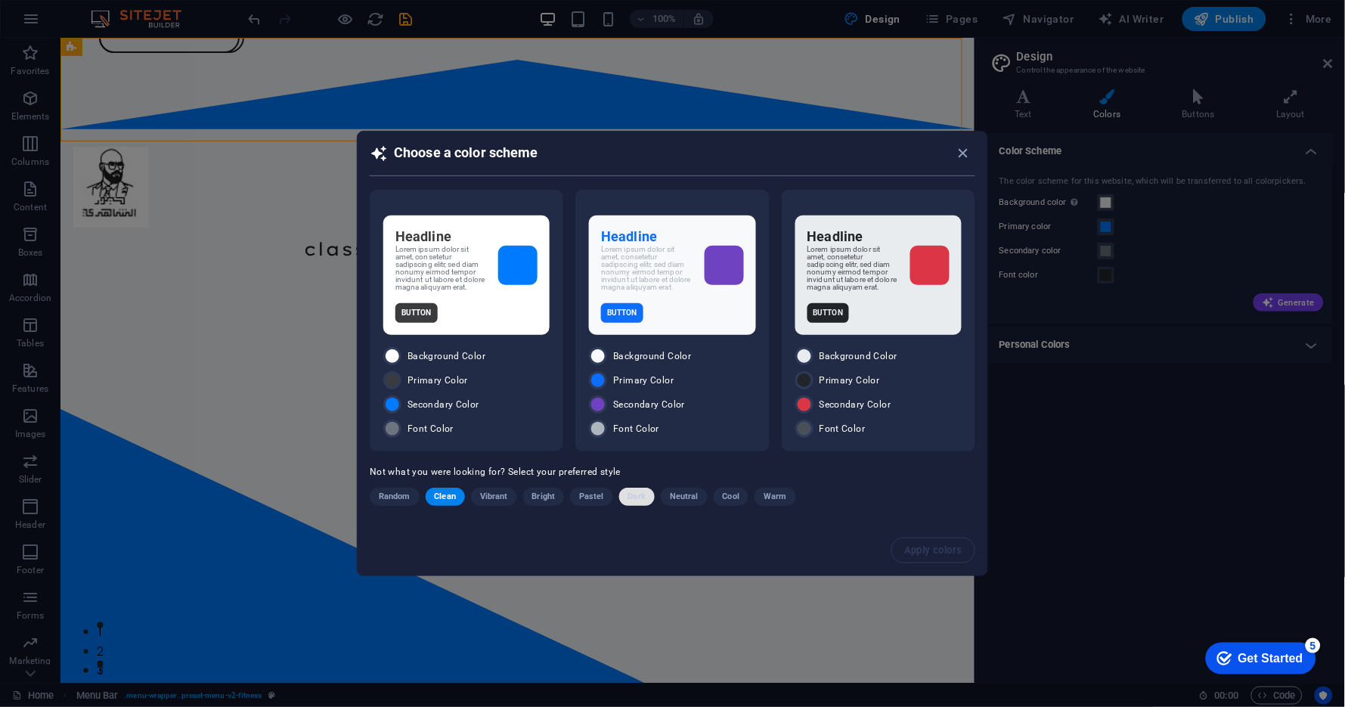
click at [640, 500] on span "Dark" at bounding box center [636, 497] width 17 height 18
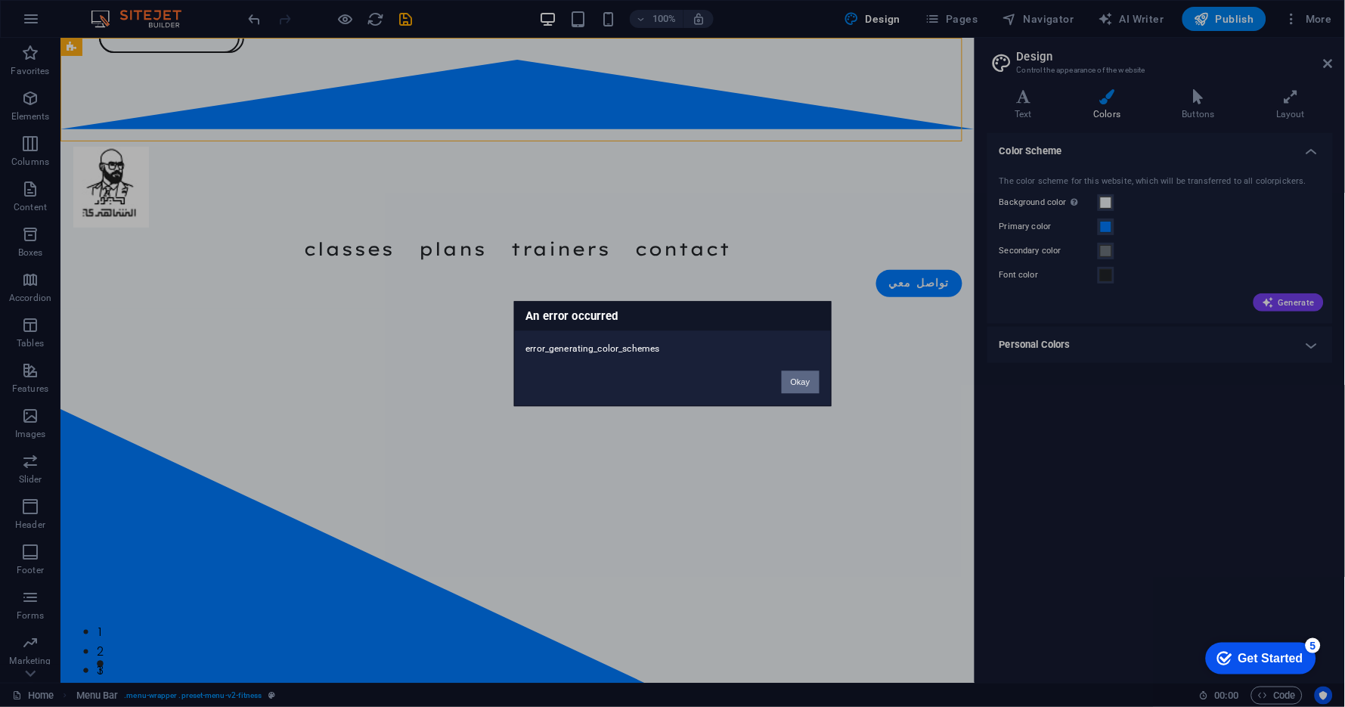
click at [810, 377] on button "Okay" at bounding box center [801, 382] width 38 height 23
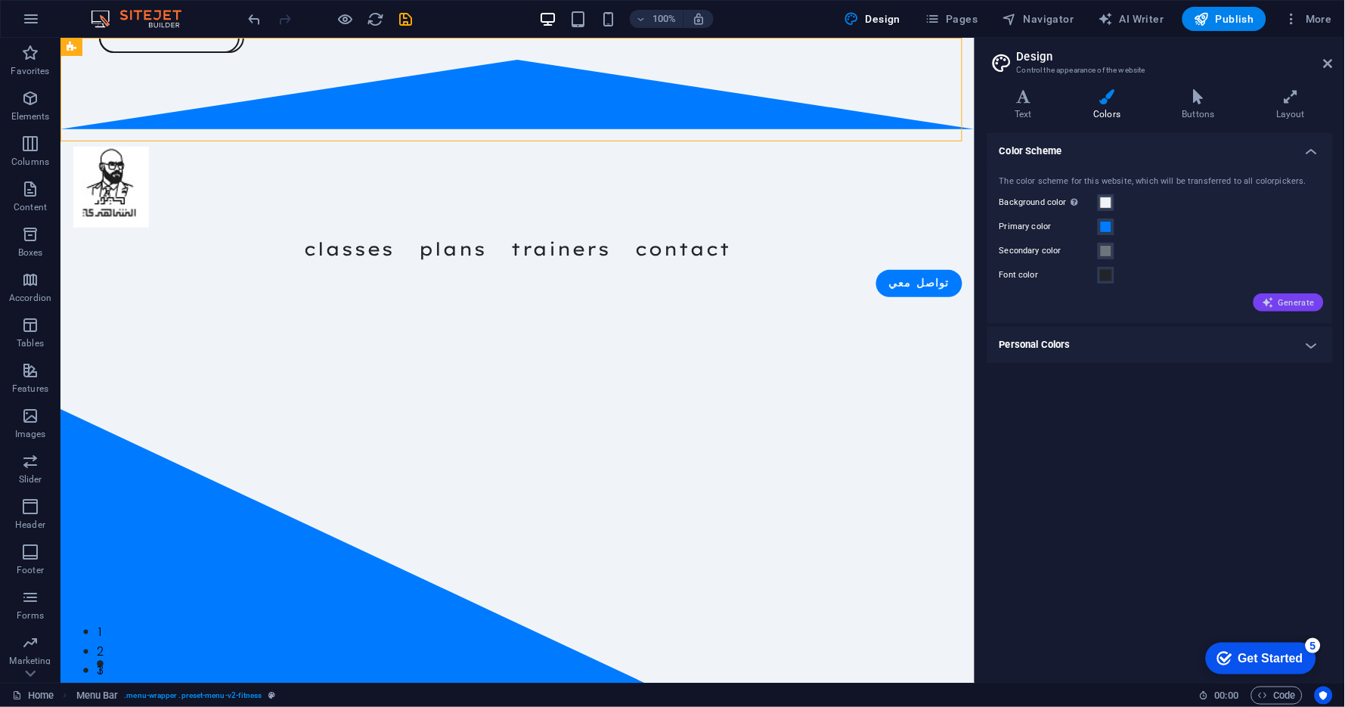
click at [1279, 299] on span "Generate" at bounding box center [1289, 302] width 52 height 12
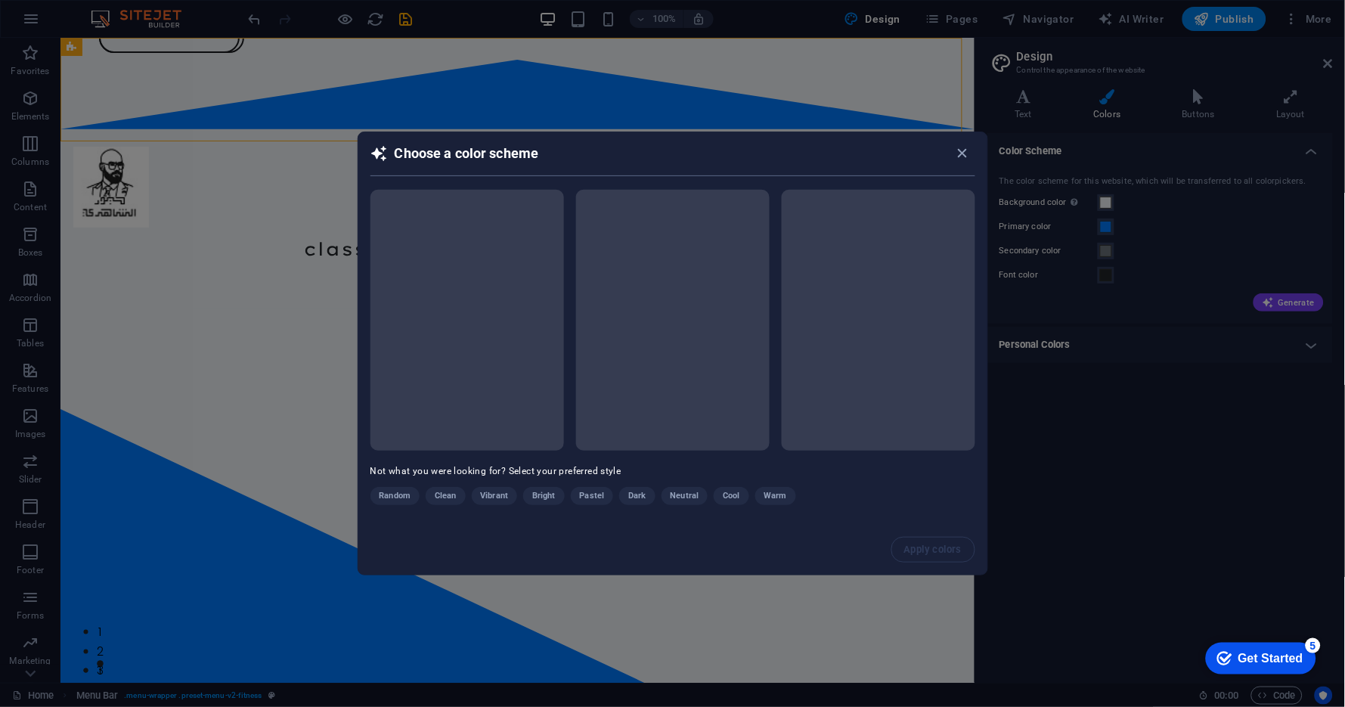
click at [651, 492] on div "Random Clean Vibrant Bright Pastel Dark Neutral Cool Warm" at bounding box center [635, 499] width 529 height 24
click at [642, 495] on div "Random Clean Vibrant Bright Pastel Dark Neutral Cool Warm" at bounding box center [635, 499] width 529 height 24
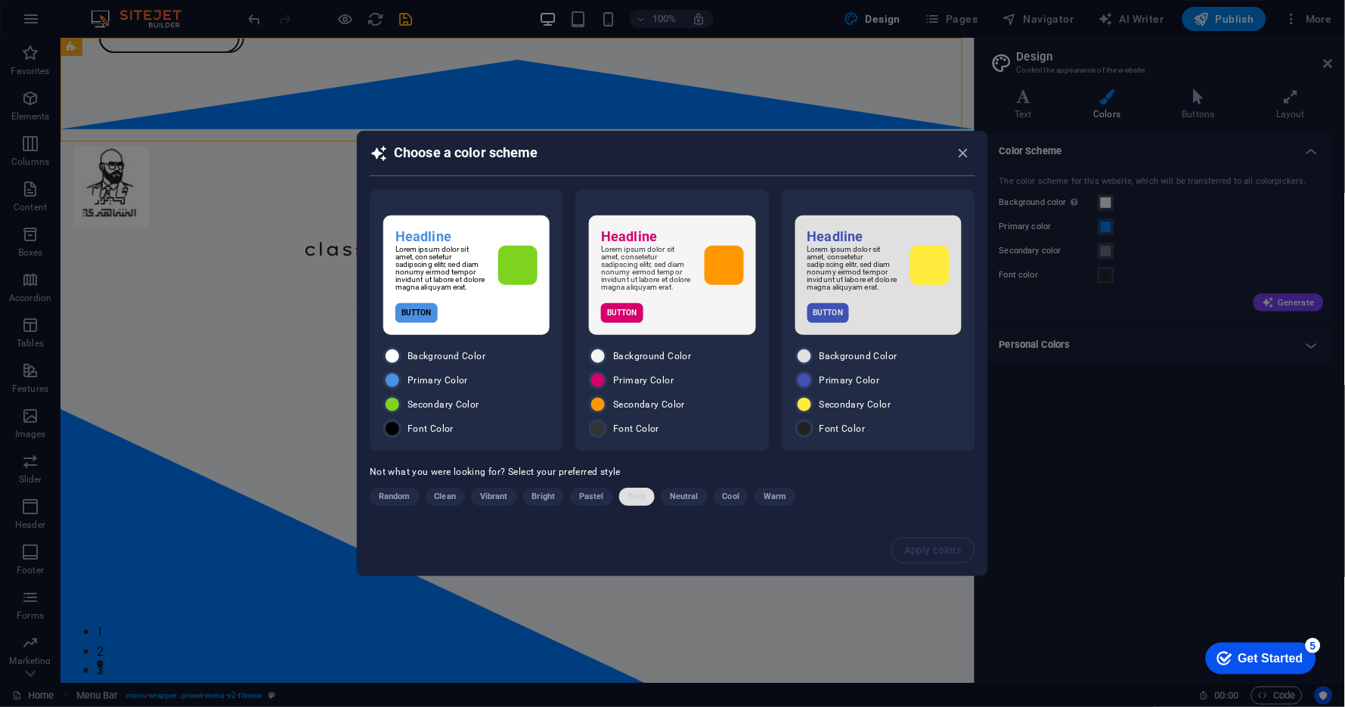
click at [638, 498] on span "Dark" at bounding box center [636, 497] width 17 height 18
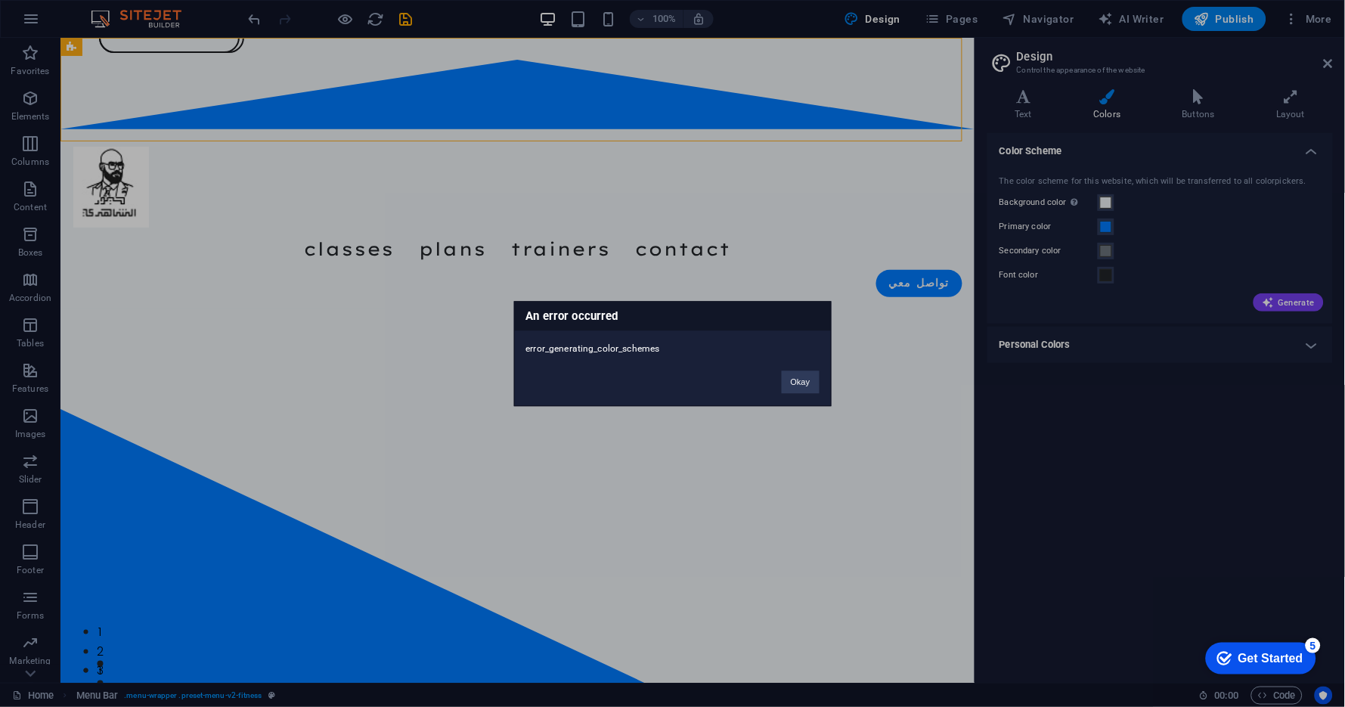
click at [820, 389] on div "Okay" at bounding box center [801, 374] width 60 height 39
click at [796, 379] on button "Okay" at bounding box center [801, 382] width 38 height 23
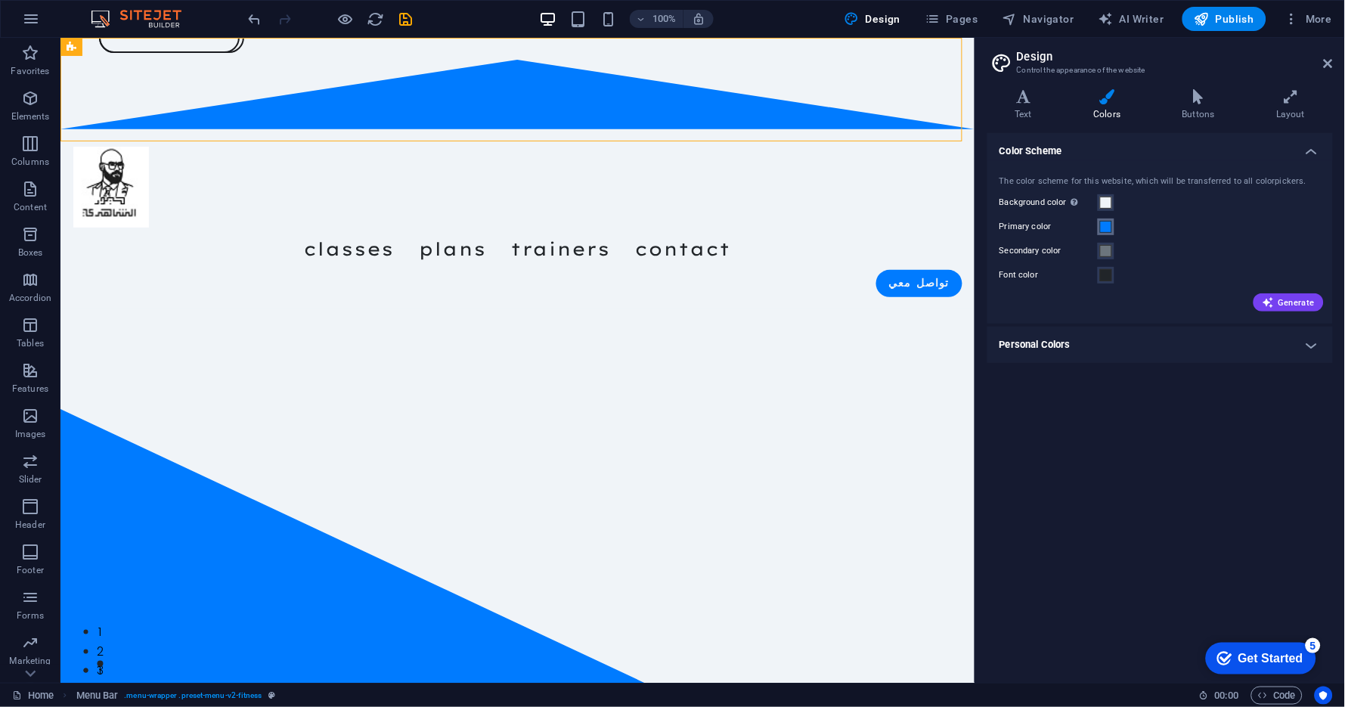
click at [1106, 225] on span at bounding box center [1106, 227] width 12 height 12
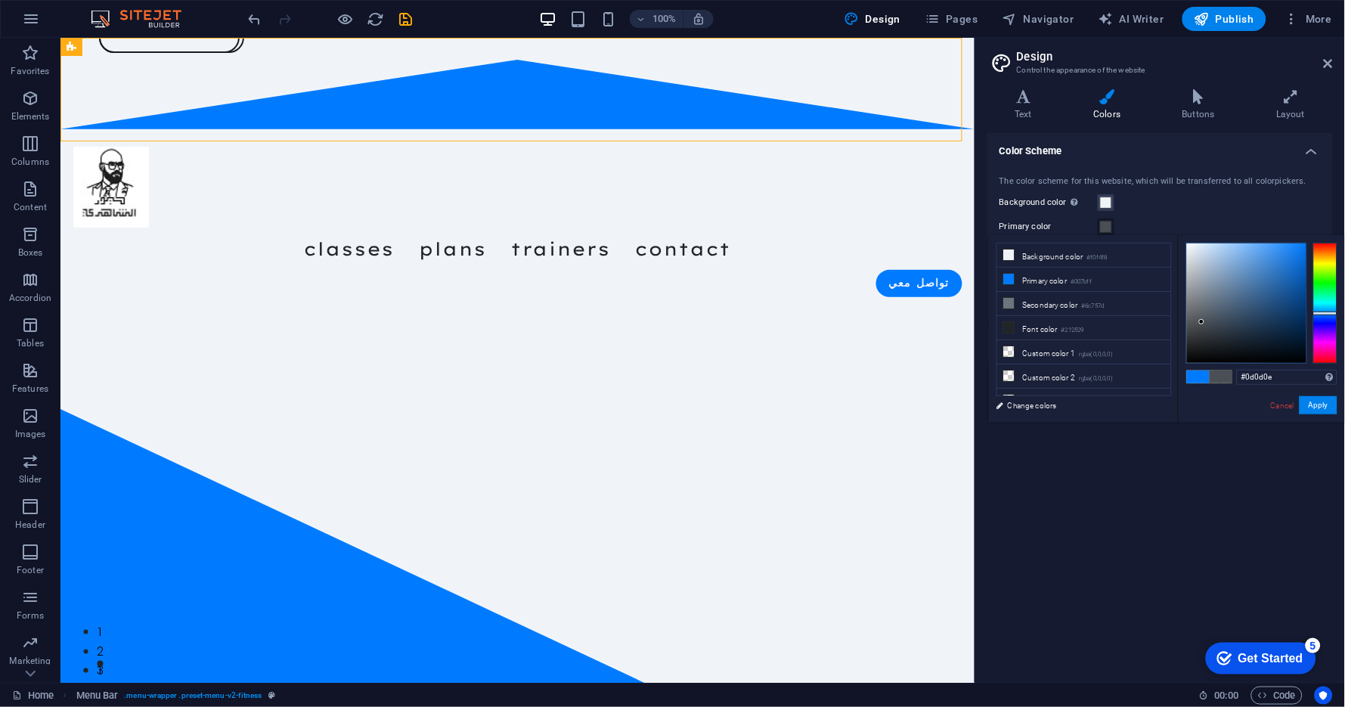
type input "#0b0c0d"
drag, startPoint x: 1202, startPoint y: 302, endPoint x: 1201, endPoint y: 356, distance: 54.5
click at [1201, 356] on div at bounding box center [1246, 302] width 119 height 119
click at [1192, 200] on div "Background color Only visible if it is not covered by other backgrounds." at bounding box center [1160, 203] width 321 height 18
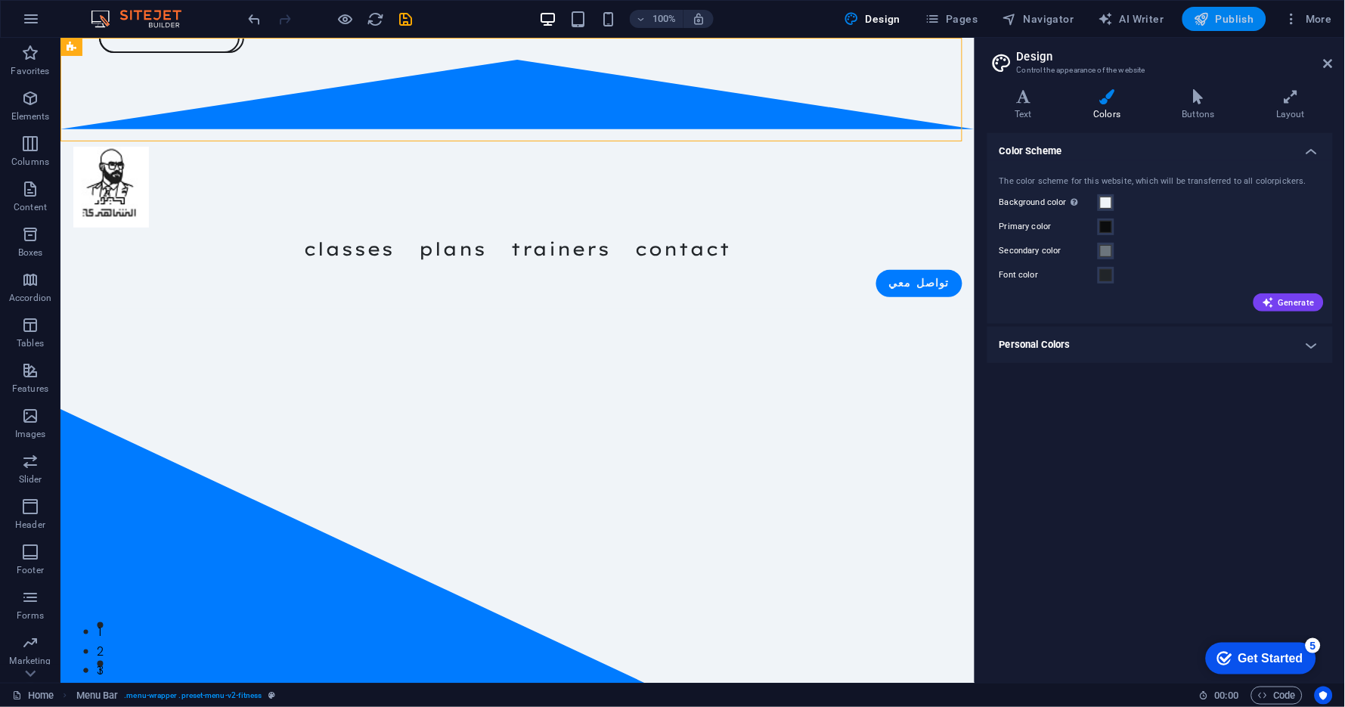
click at [1205, 20] on icon "button" at bounding box center [1202, 18] width 15 height 15
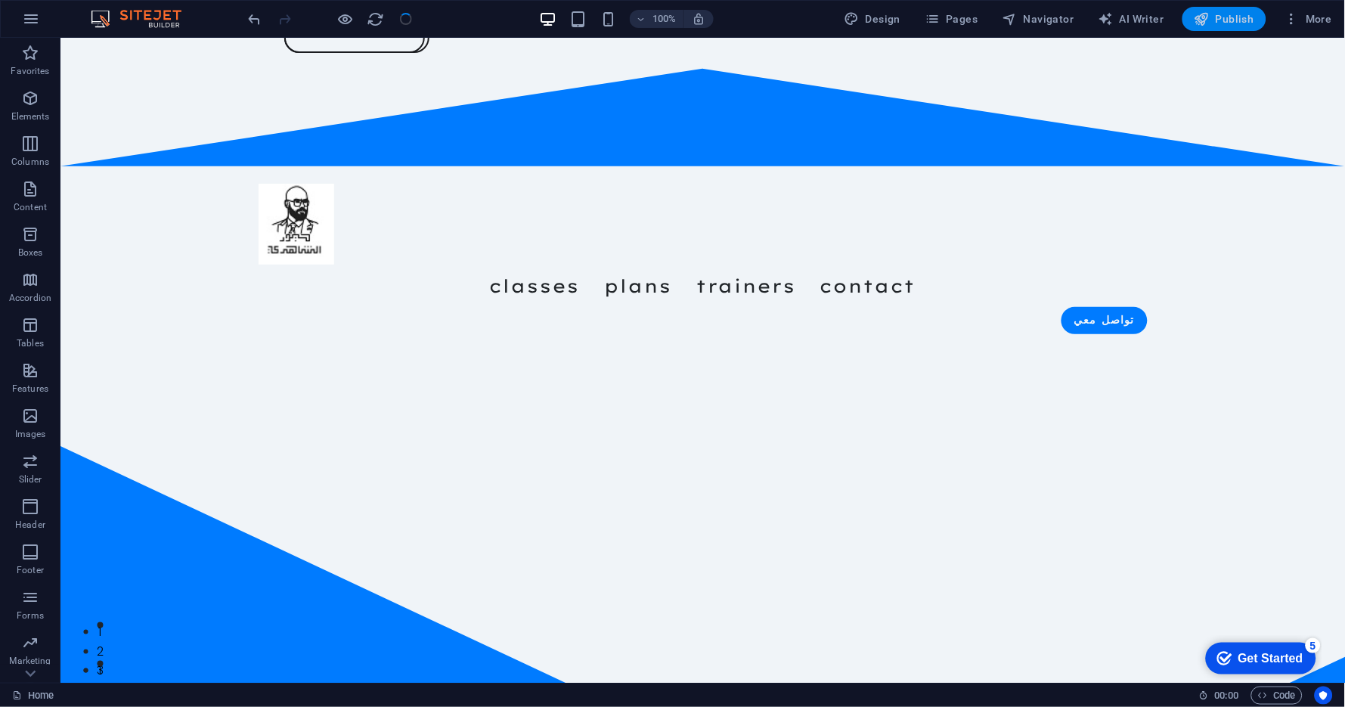
click at [1222, 23] on span "Publish" at bounding box center [1225, 18] width 60 height 15
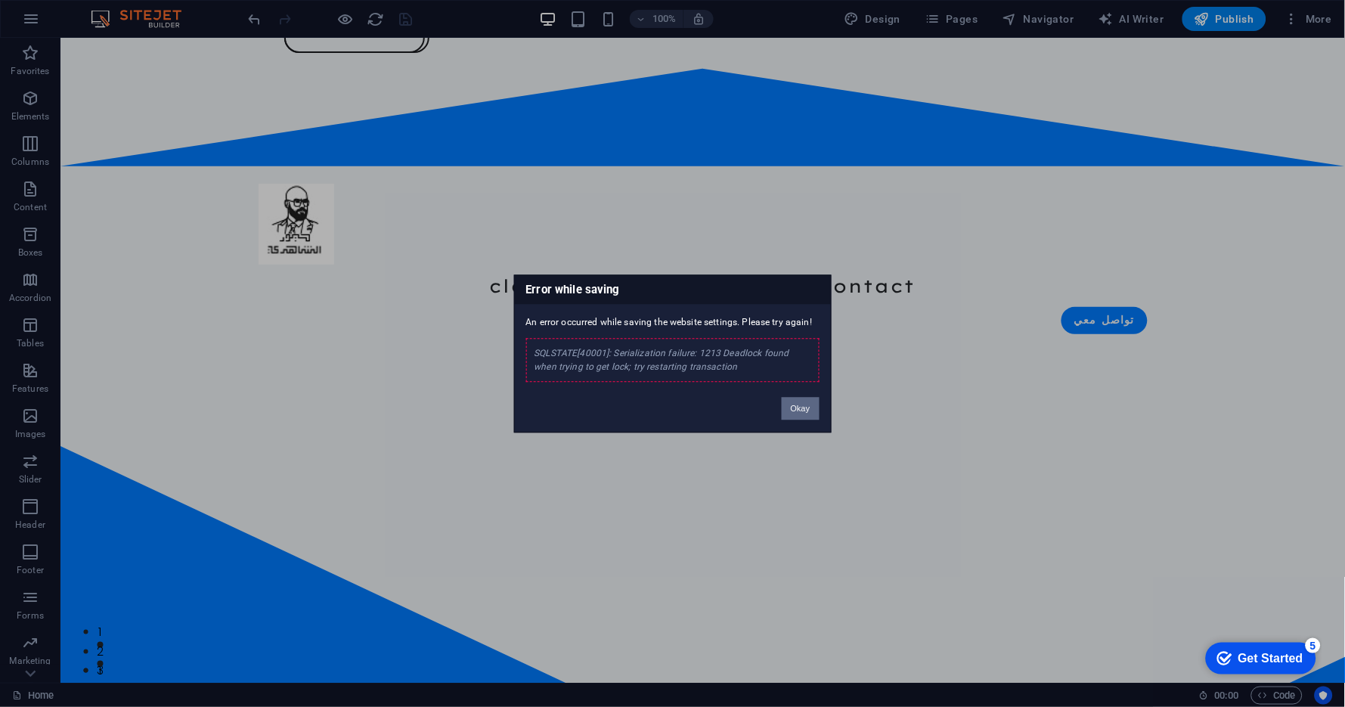
drag, startPoint x: 802, startPoint y: 414, endPoint x: 702, endPoint y: 373, distance: 107.8
click at [802, 414] on button "Okay" at bounding box center [801, 408] width 38 height 23
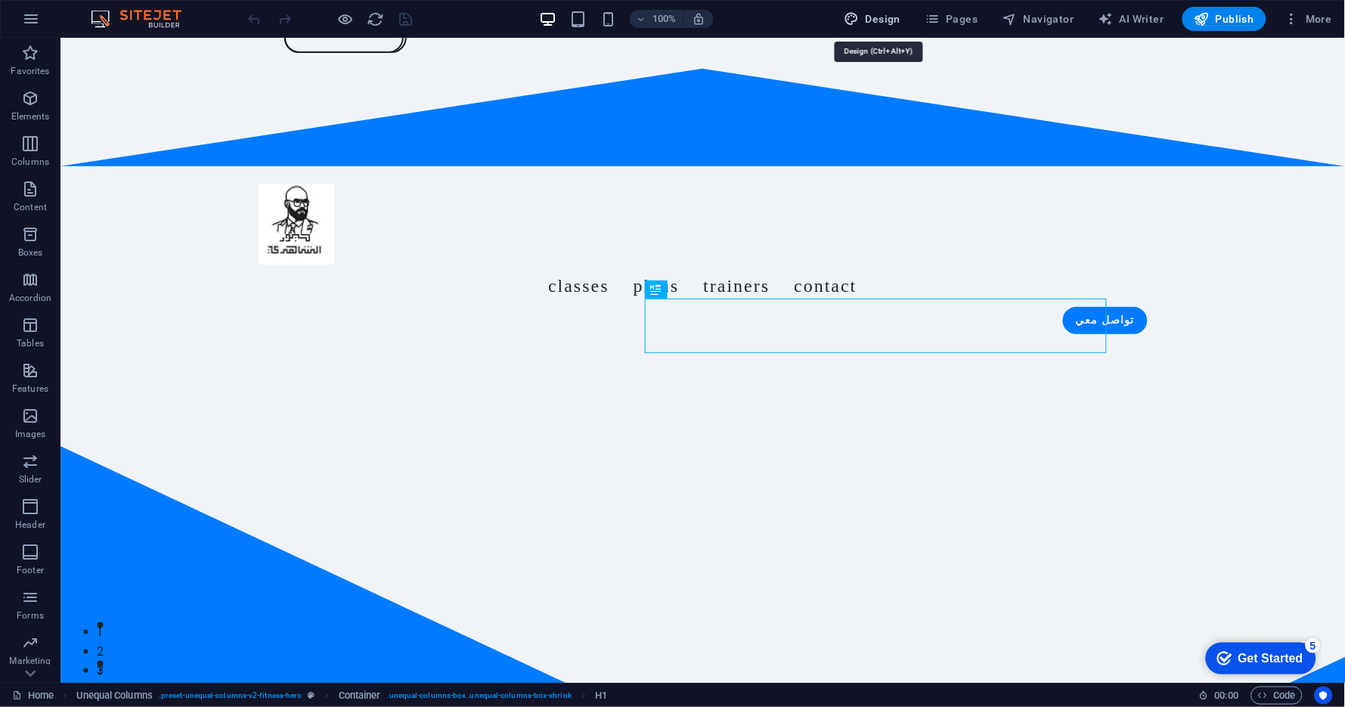
click at [889, 18] on span "Design" at bounding box center [873, 18] width 57 height 15
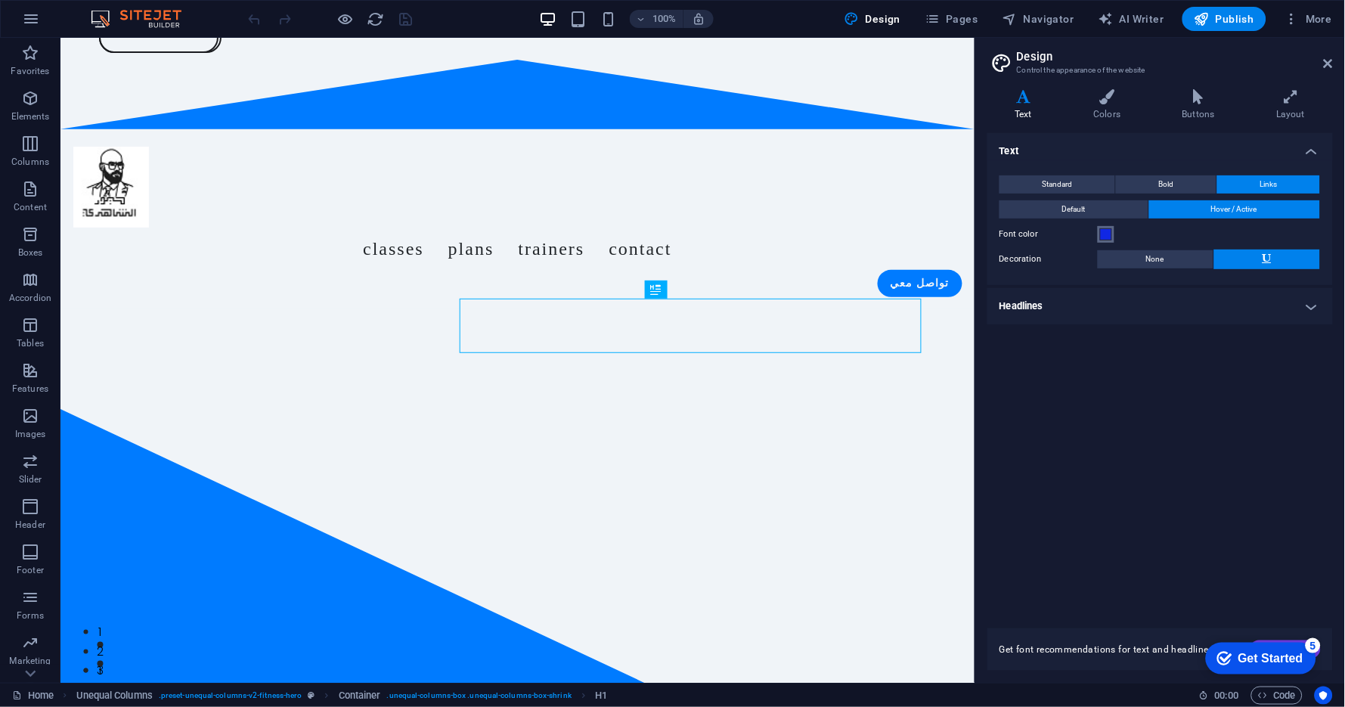
click at [1107, 233] on span at bounding box center [1106, 234] width 12 height 12
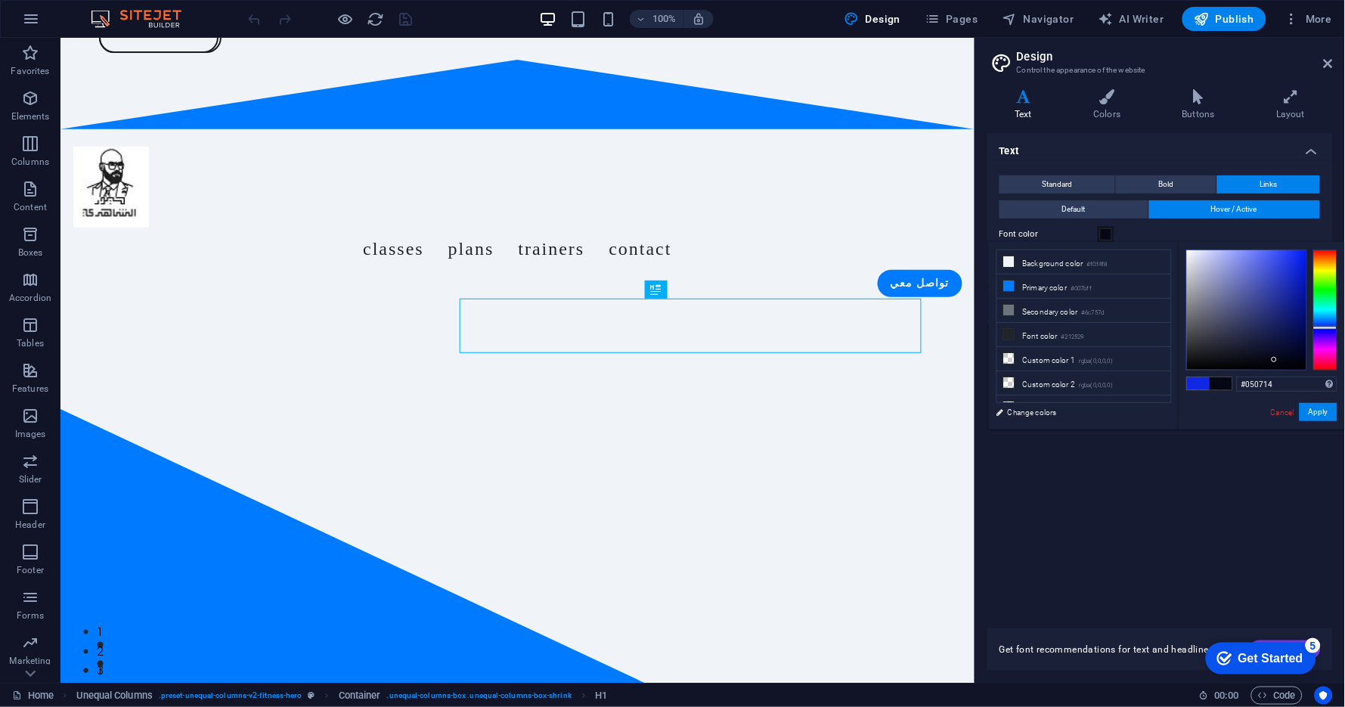
drag, startPoint x: 1266, startPoint y: 324, endPoint x: 1275, endPoint y: 360, distance: 37.4
click at [1275, 360] on div at bounding box center [1246, 309] width 119 height 119
click at [1189, 482] on div "Text Standard Bold Links Font color Font Poppins Font size 16 rem px Line heigh…" at bounding box center [1161, 371] width 346 height 477
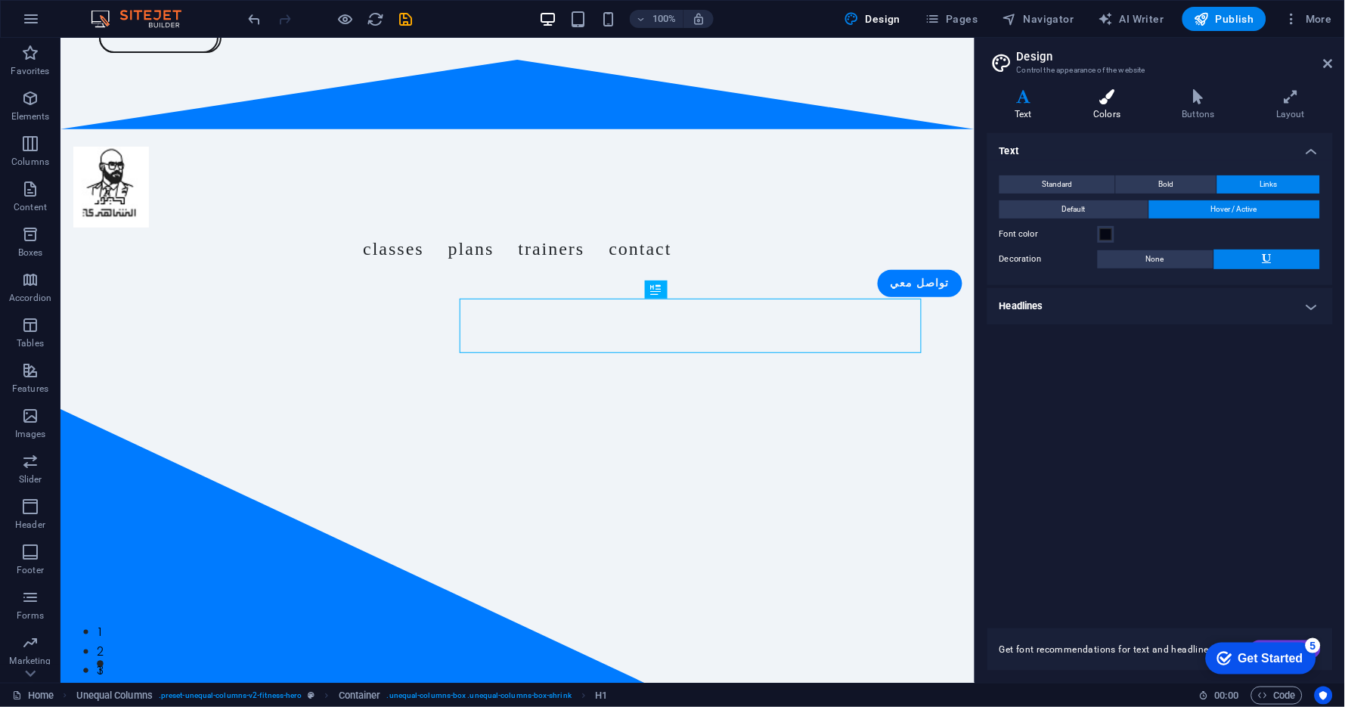
click at [1118, 101] on icon at bounding box center [1107, 96] width 82 height 15
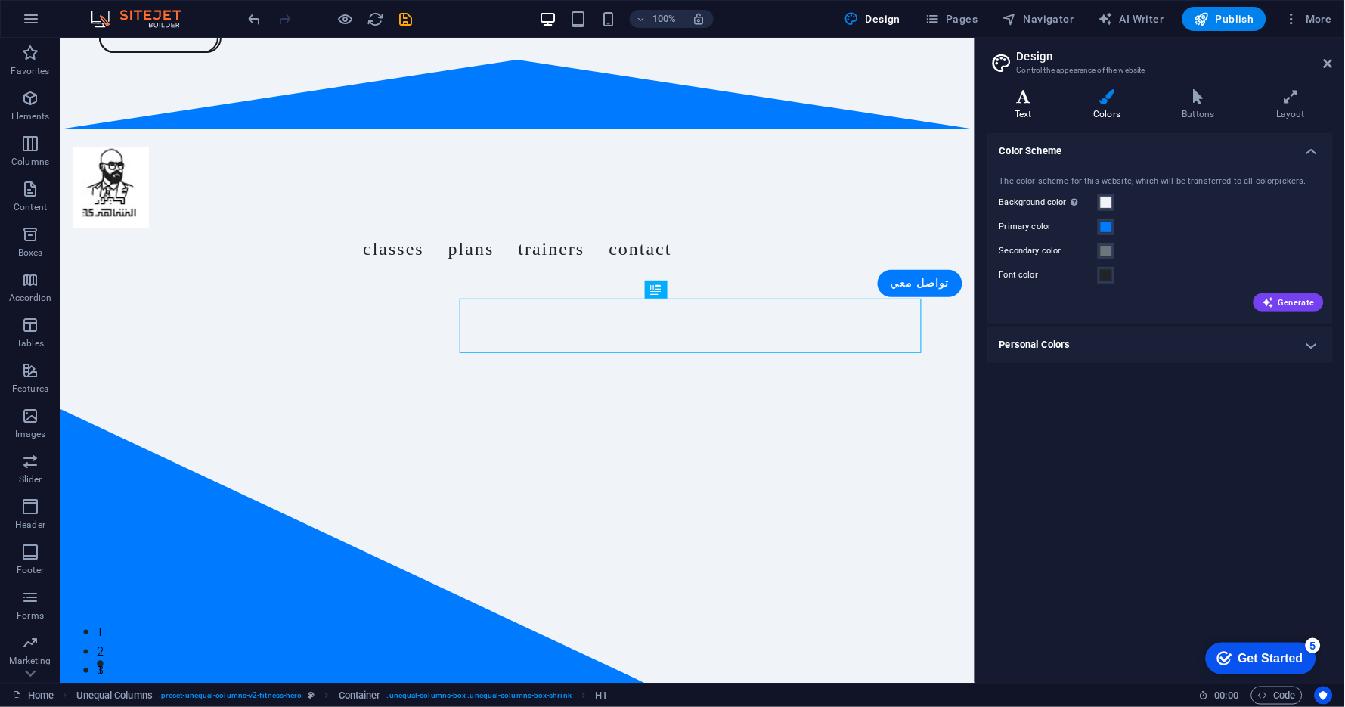
click at [1026, 101] on icon at bounding box center [1024, 96] width 73 height 15
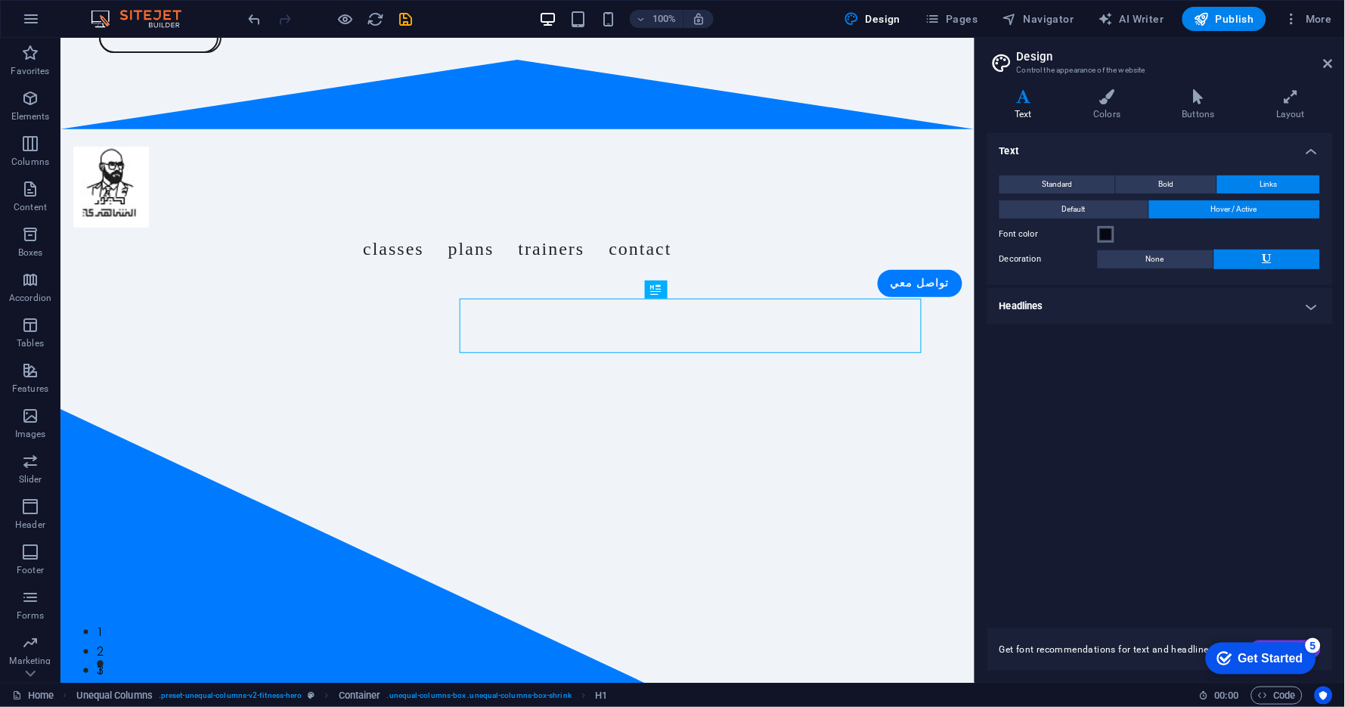
click at [1104, 234] on span at bounding box center [1106, 234] width 12 height 12
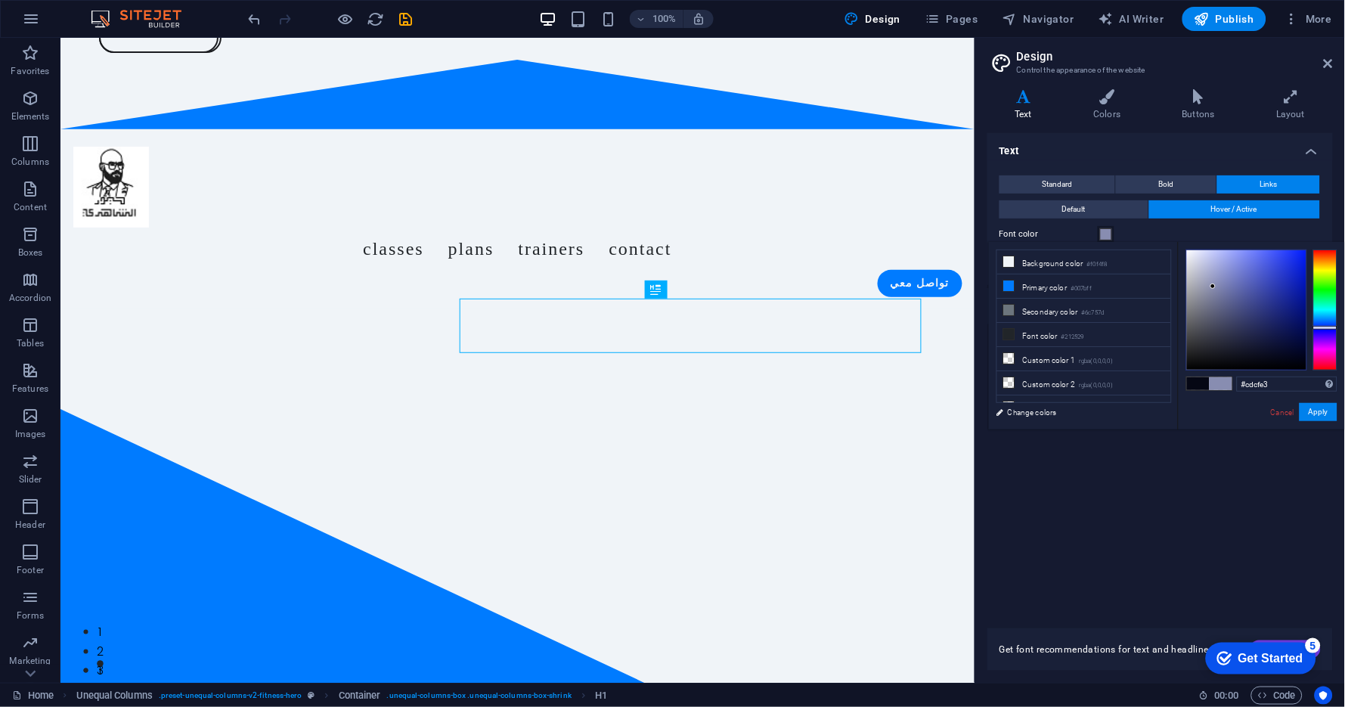
type input "#cfd1e3"
drag, startPoint x: 1217, startPoint y: 293, endPoint x: 1197, endPoint y: 263, distance: 36.1
click at [1197, 263] on div at bounding box center [1246, 309] width 119 height 119
click at [1108, 98] on icon at bounding box center [1107, 96] width 82 height 15
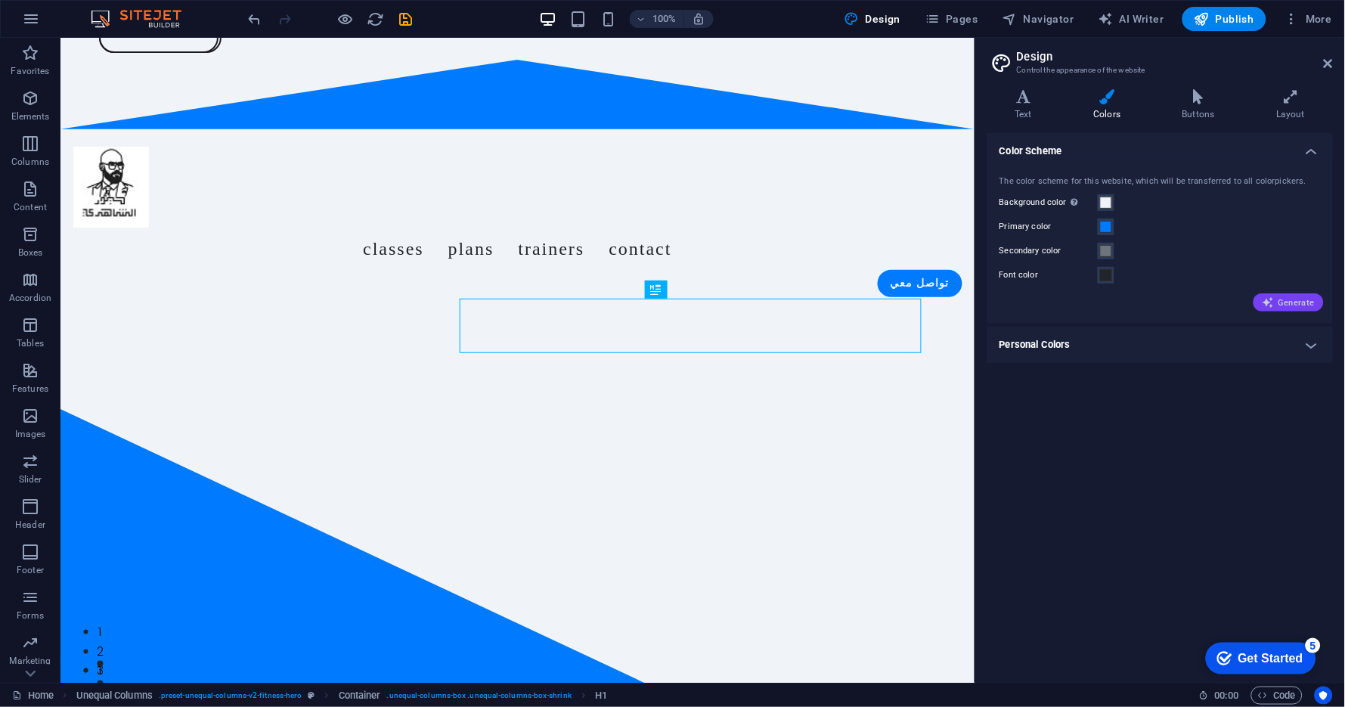
click at [1285, 304] on span "Generate" at bounding box center [1289, 302] width 52 height 12
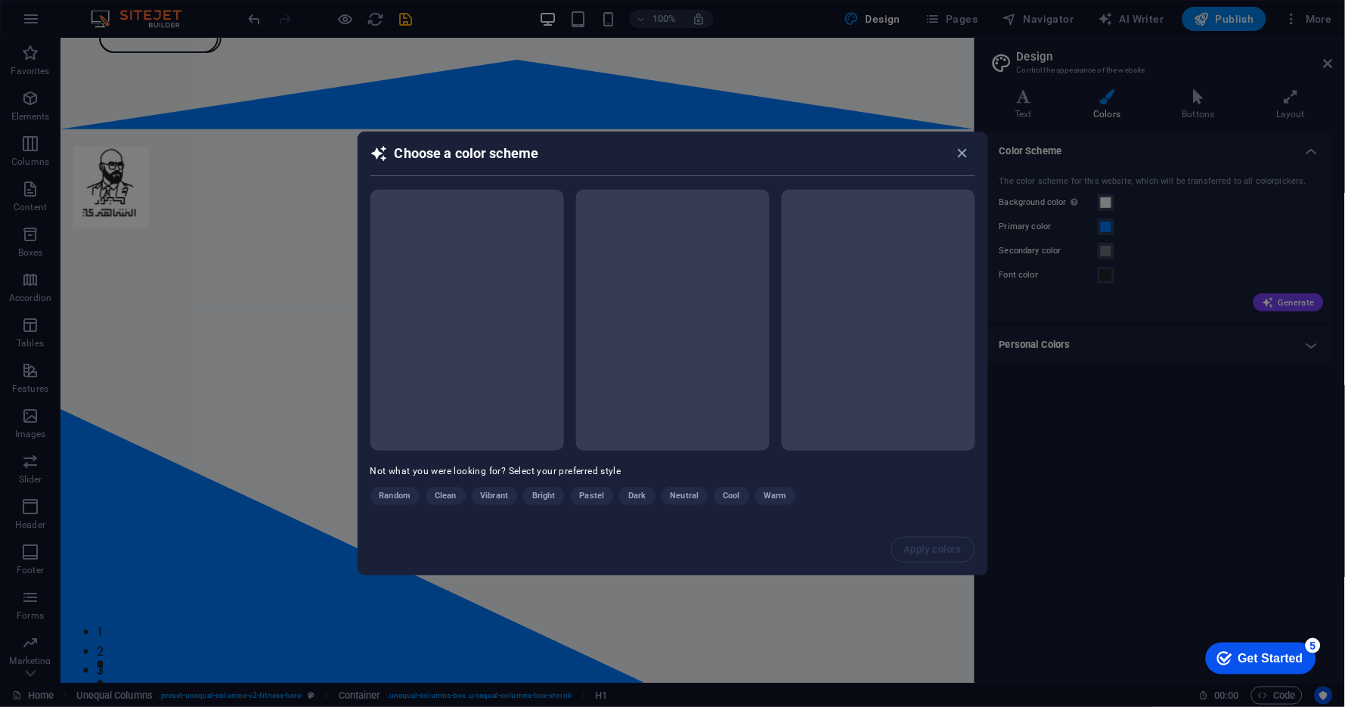
click at [636, 498] on div "Random Clean Vibrant Bright Pastel Dark Neutral Cool Warm" at bounding box center [635, 499] width 529 height 24
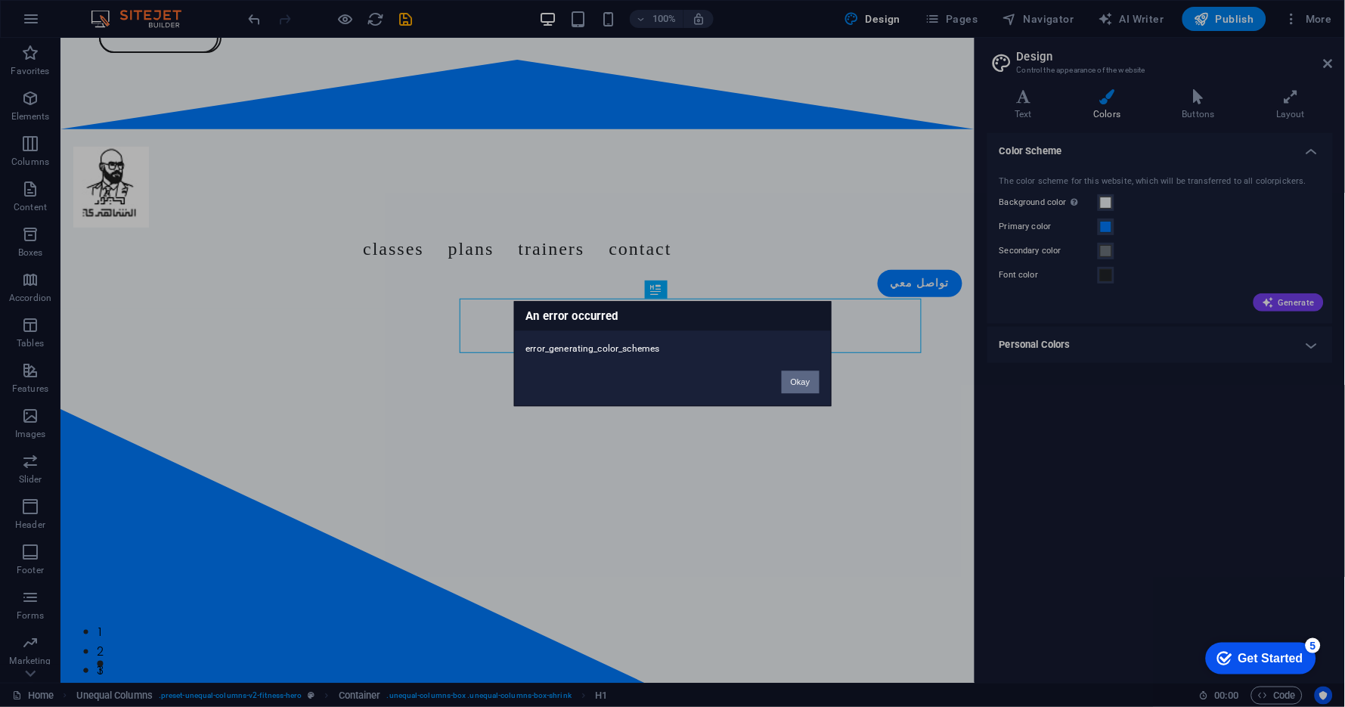
click at [809, 386] on button "Okay" at bounding box center [801, 382] width 38 height 23
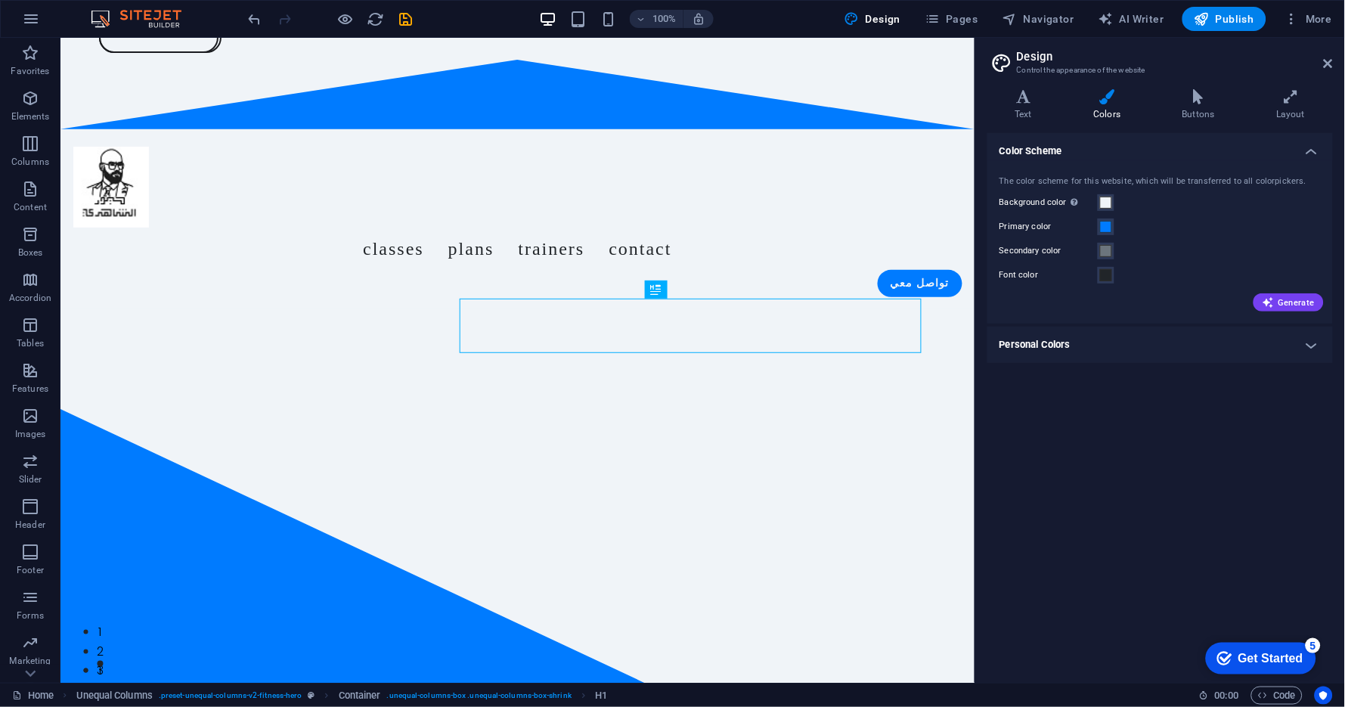
click at [1274, 659] on div "Get Started" at bounding box center [1270, 658] width 65 height 14
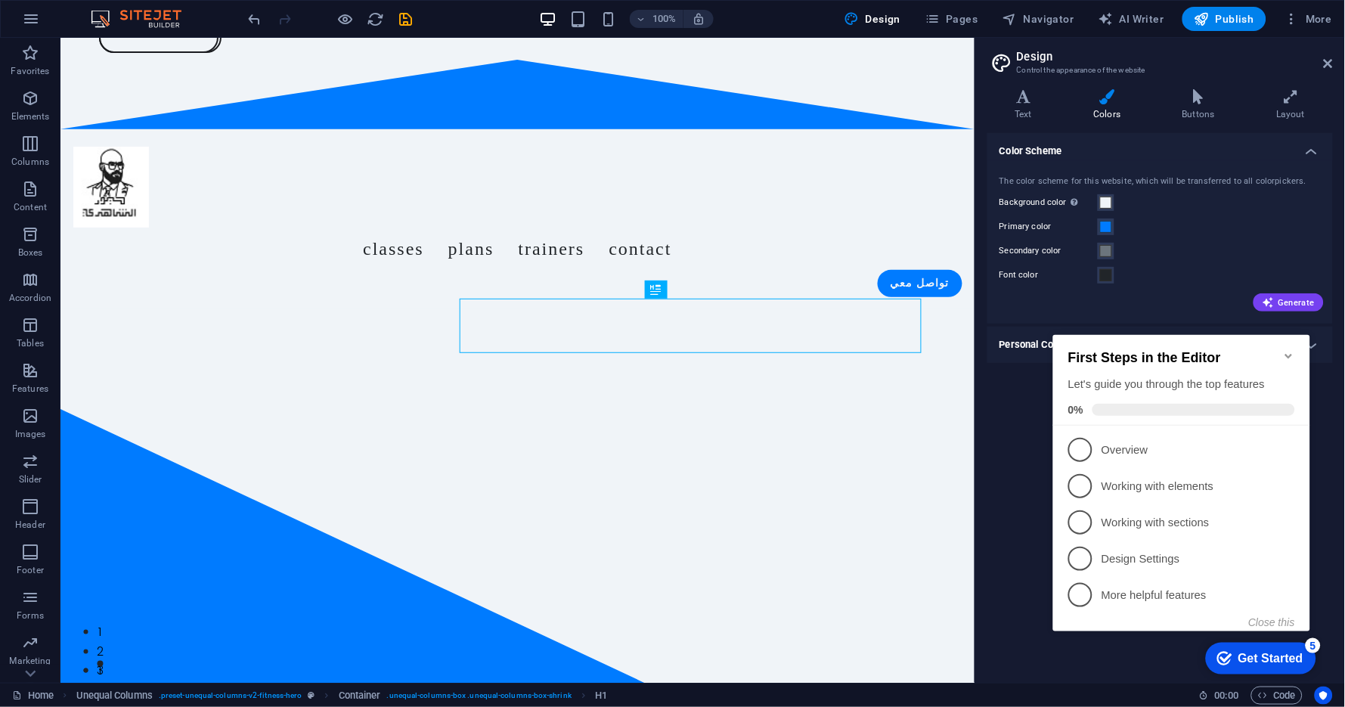
click at [1040, 508] on div "Color Scheme The color scheme for this website, which will be transferred to al…" at bounding box center [1161, 402] width 346 height 538
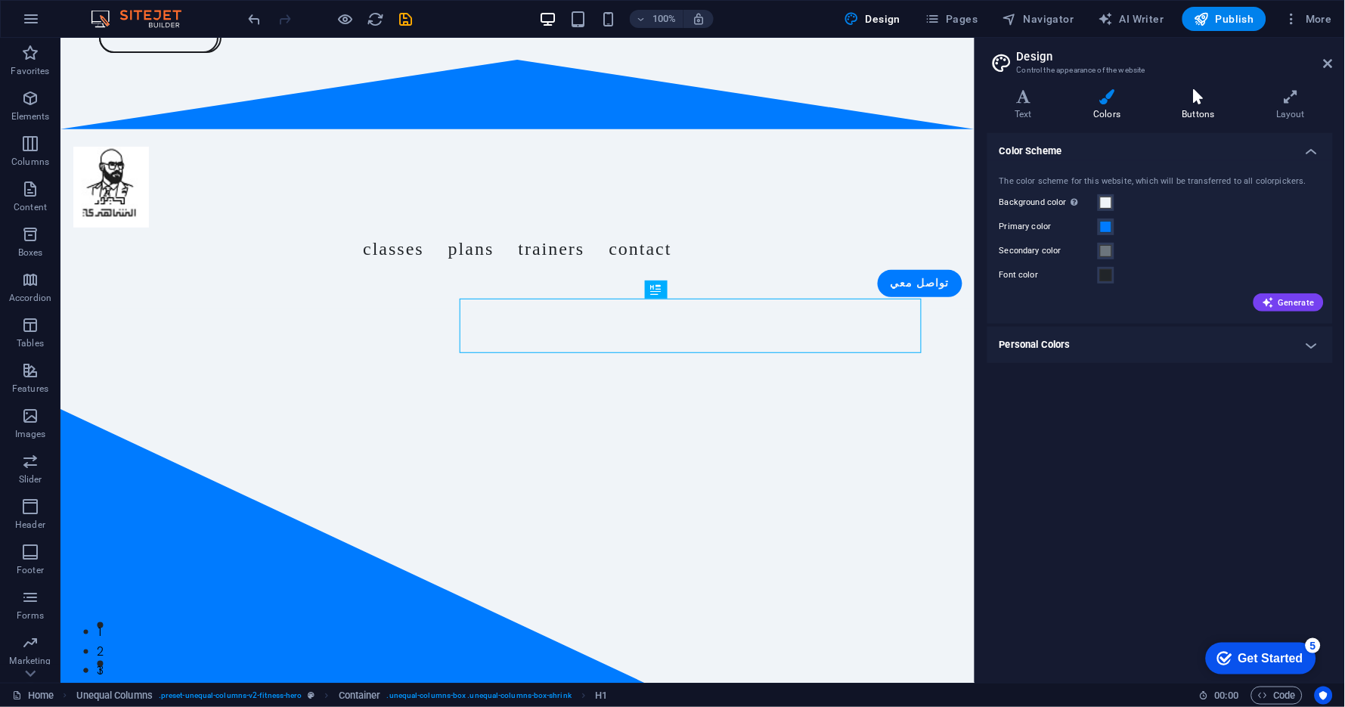
click at [1186, 100] on icon at bounding box center [1199, 96] width 88 height 15
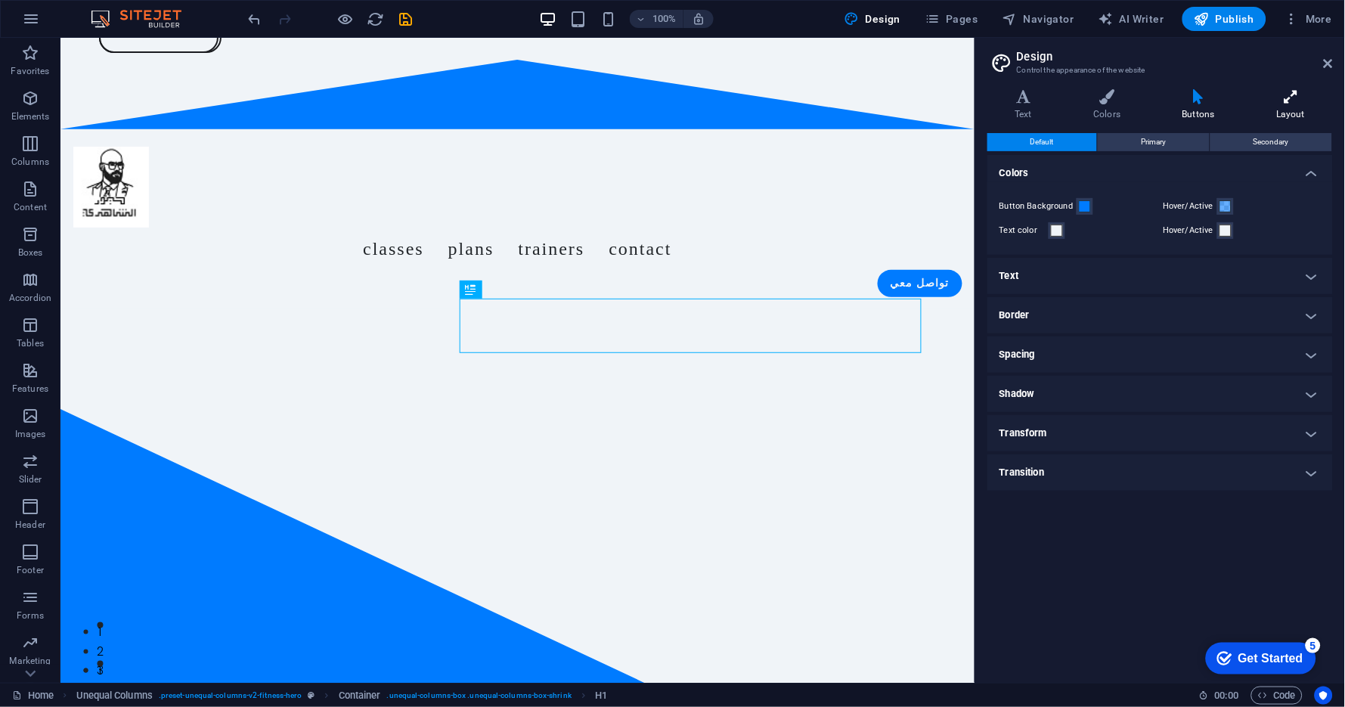
click at [1280, 98] on icon at bounding box center [1291, 96] width 84 height 15
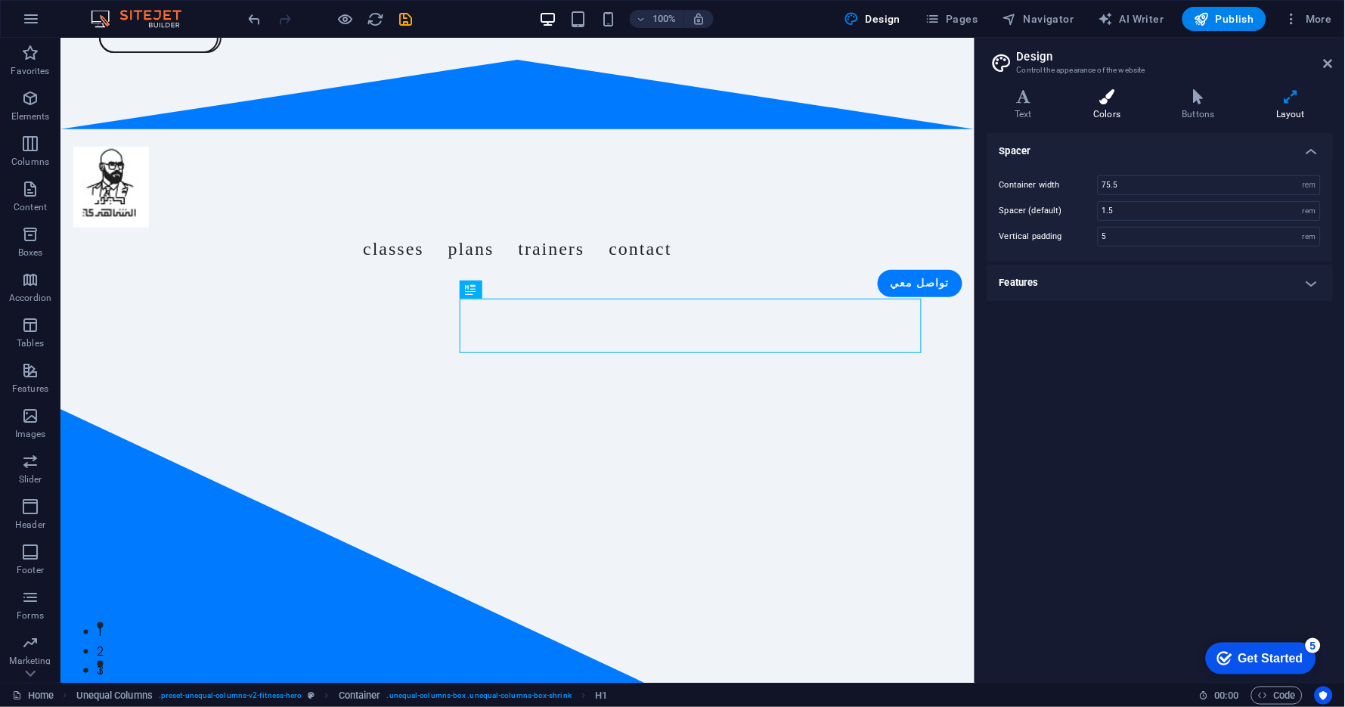
click at [1154, 105] on h4 "Colors" at bounding box center [1110, 105] width 88 height 32
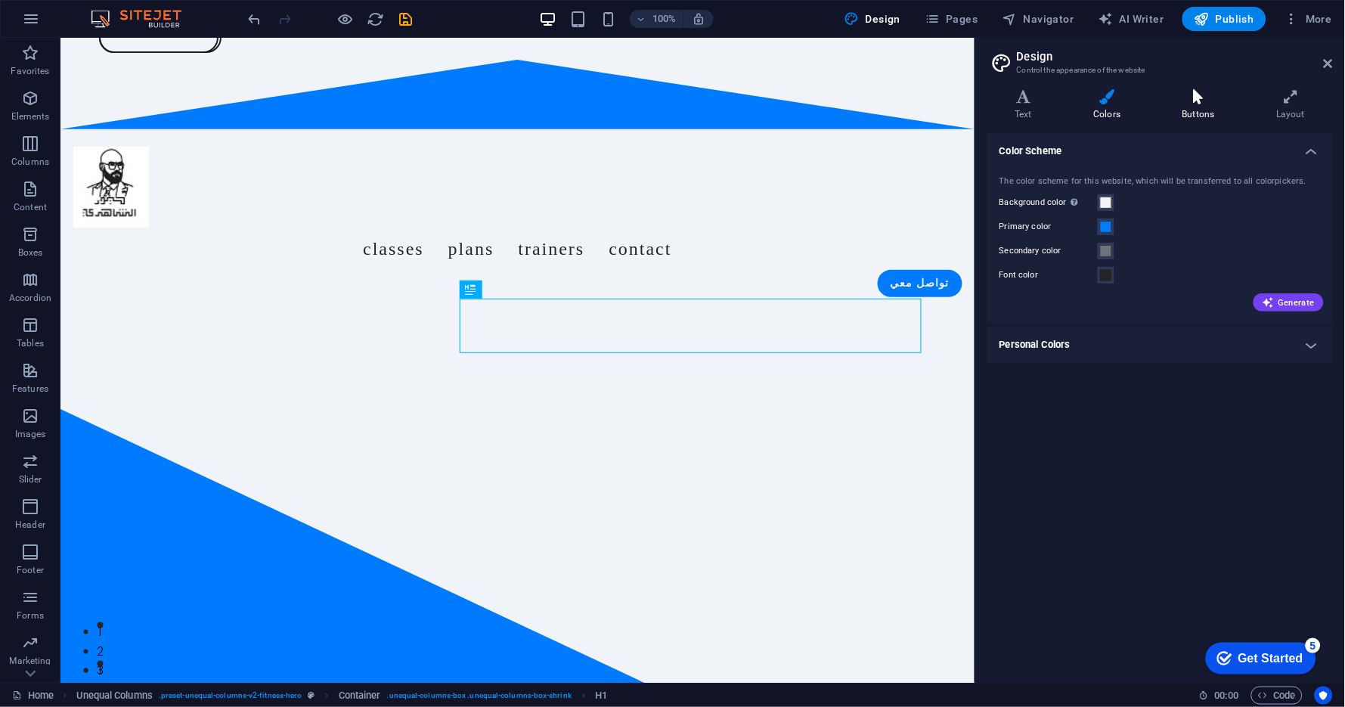
click at [1199, 106] on h4 "Buttons" at bounding box center [1202, 105] width 94 height 32
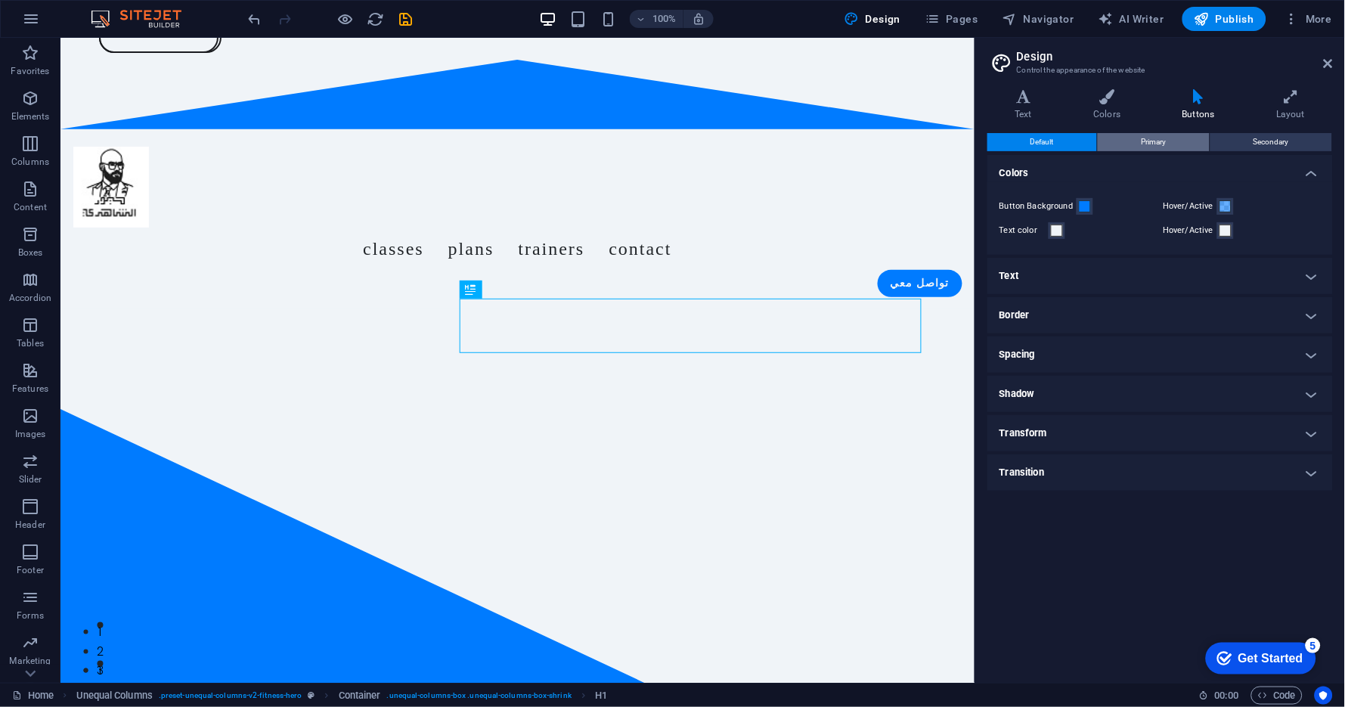
click at [1158, 142] on span "Primary" at bounding box center [1153, 142] width 25 height 18
click at [1255, 138] on span "Secondary" at bounding box center [1272, 142] width 36 height 18
click at [1143, 139] on span "Primary" at bounding box center [1153, 142] width 25 height 18
click at [1062, 142] on button "Default" at bounding box center [1043, 142] width 110 height 18
click at [1033, 100] on icon at bounding box center [1024, 96] width 73 height 15
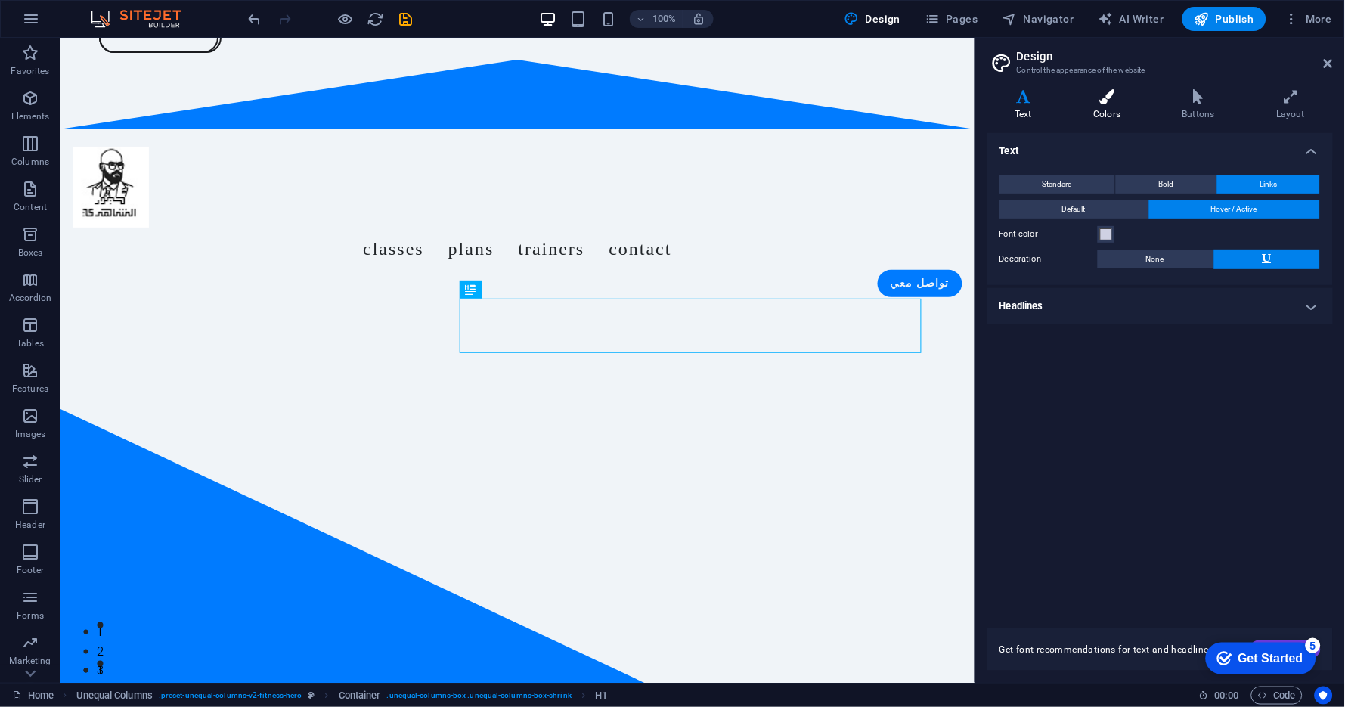
click at [1098, 102] on icon at bounding box center [1107, 96] width 82 height 15
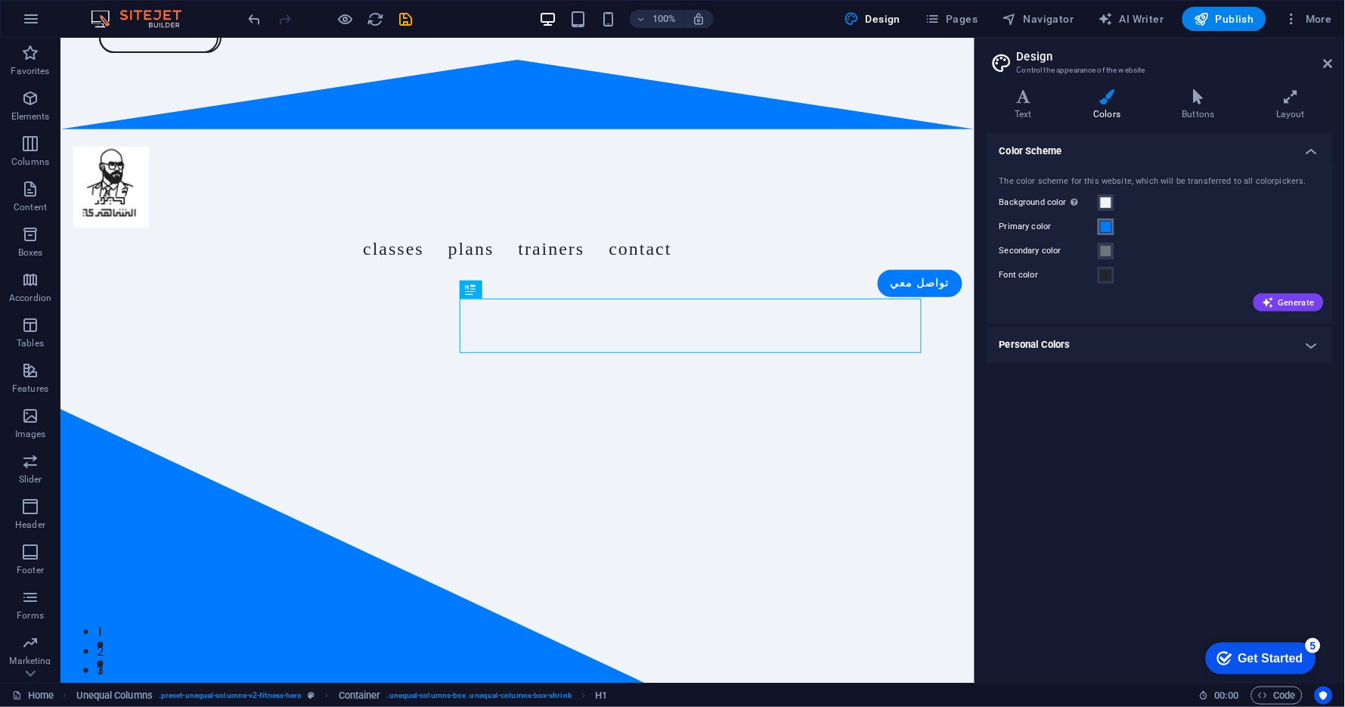
click at [1109, 229] on span at bounding box center [1106, 227] width 12 height 12
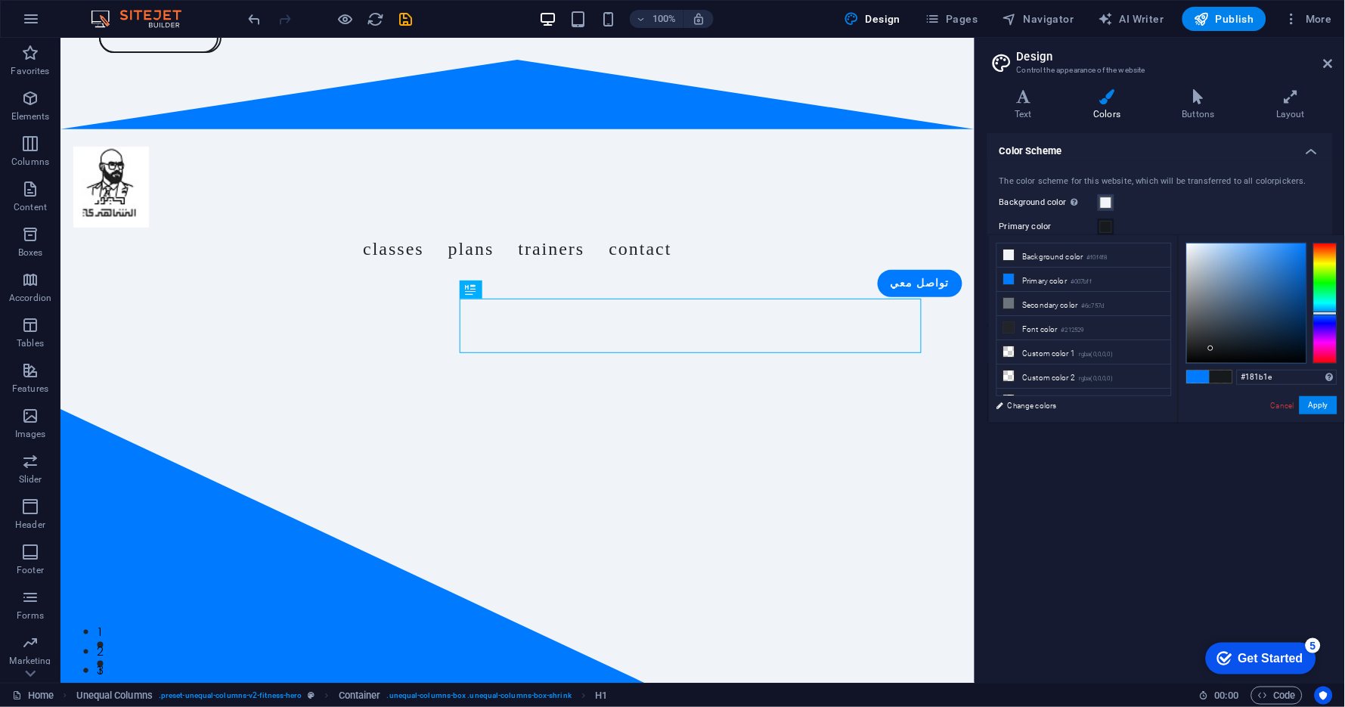
type input "#171a1d"
drag, startPoint x: 1214, startPoint y: 319, endPoint x: 1211, endPoint y: 349, distance: 29.6
click at [1211, 349] on div at bounding box center [1246, 302] width 119 height 119
click at [1171, 486] on div "Color Scheme The color scheme for this website, which will be transferred to al…" at bounding box center [1161, 402] width 346 height 538
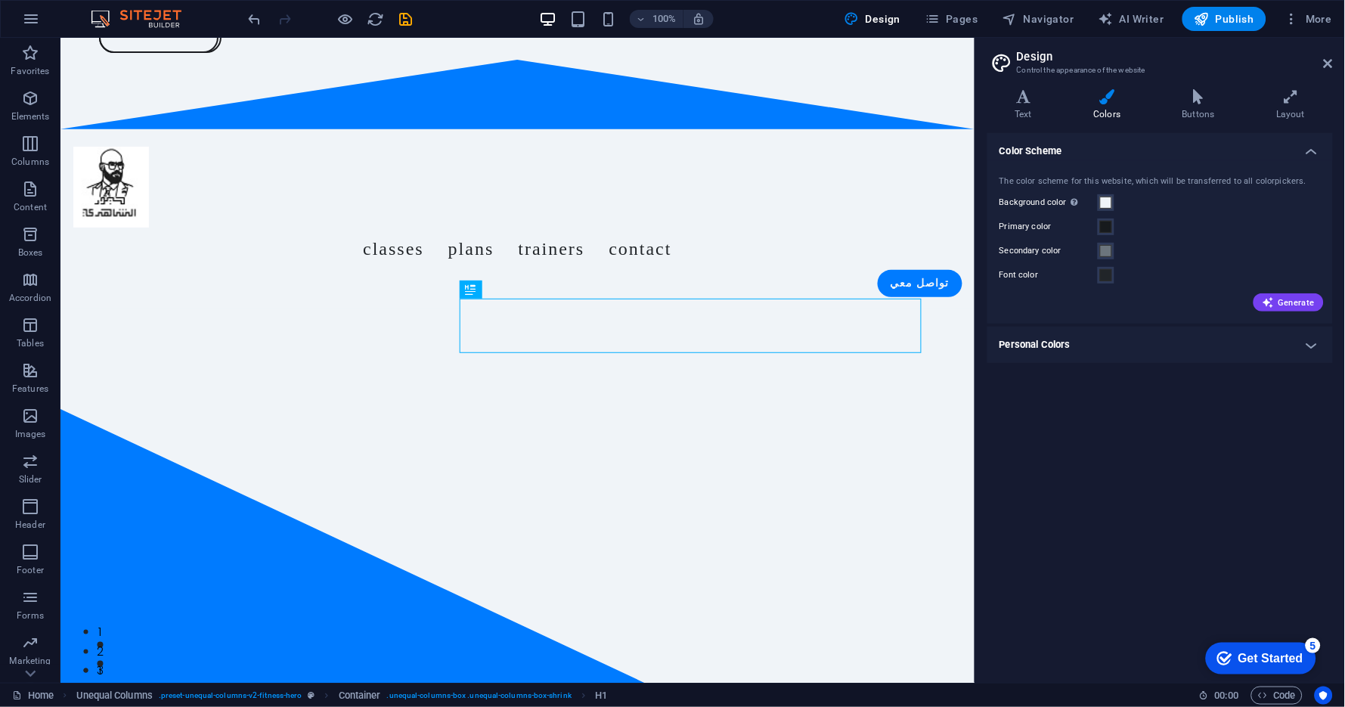
click at [1103, 349] on h4 "Personal Colors" at bounding box center [1161, 345] width 346 height 36
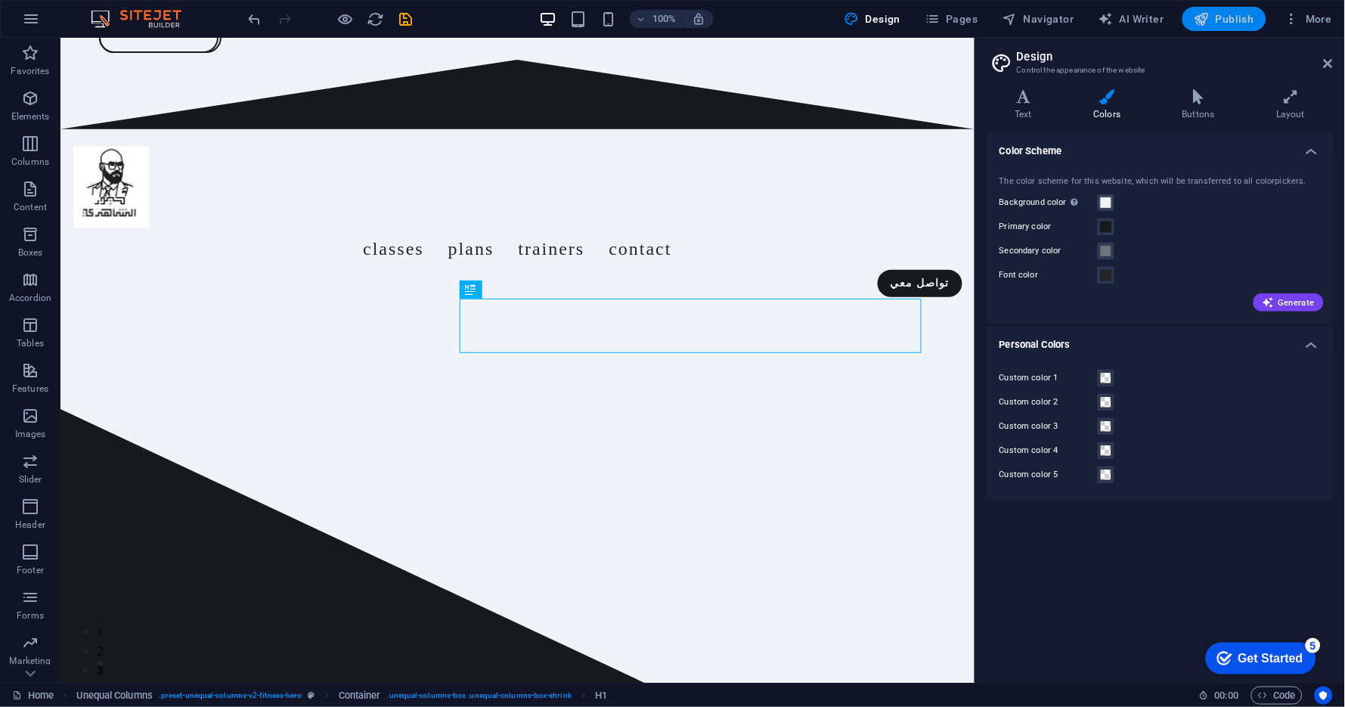
click at [1233, 24] on span "Publish" at bounding box center [1225, 18] width 60 height 15
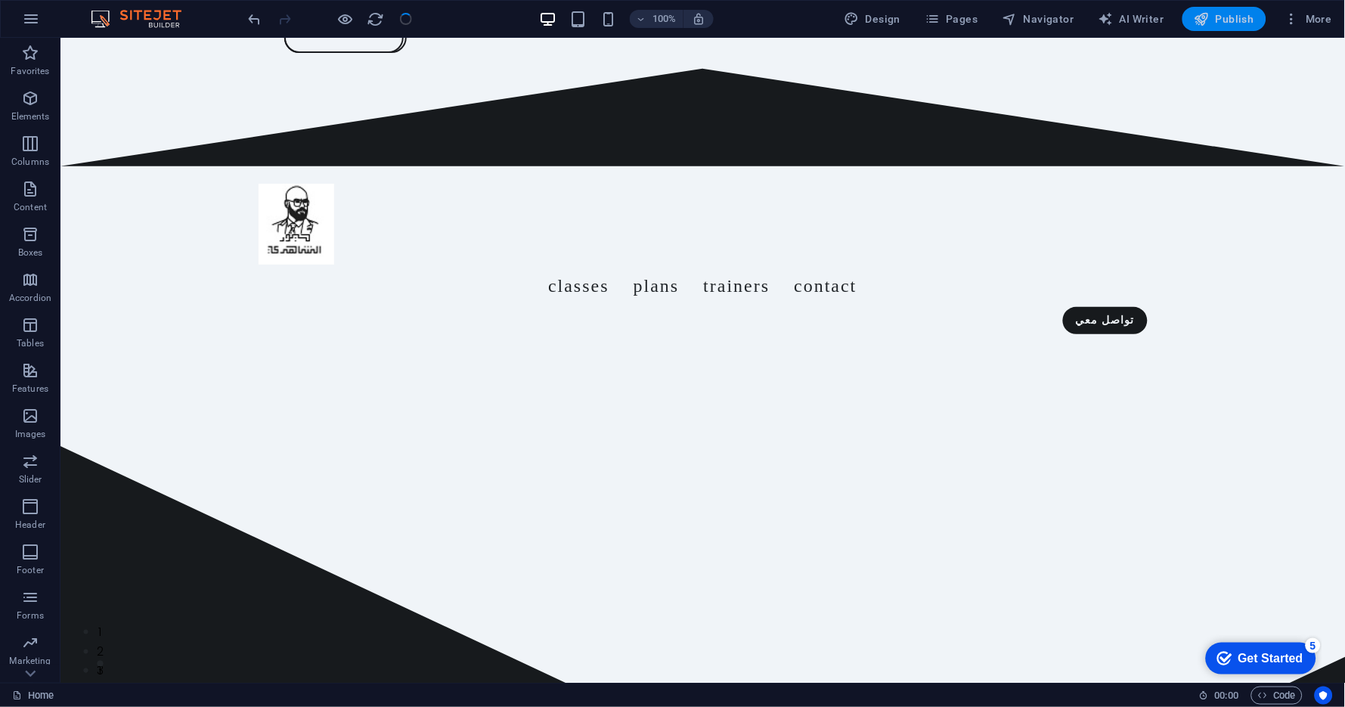
click at [1233, 24] on span "Publish" at bounding box center [1225, 18] width 60 height 15
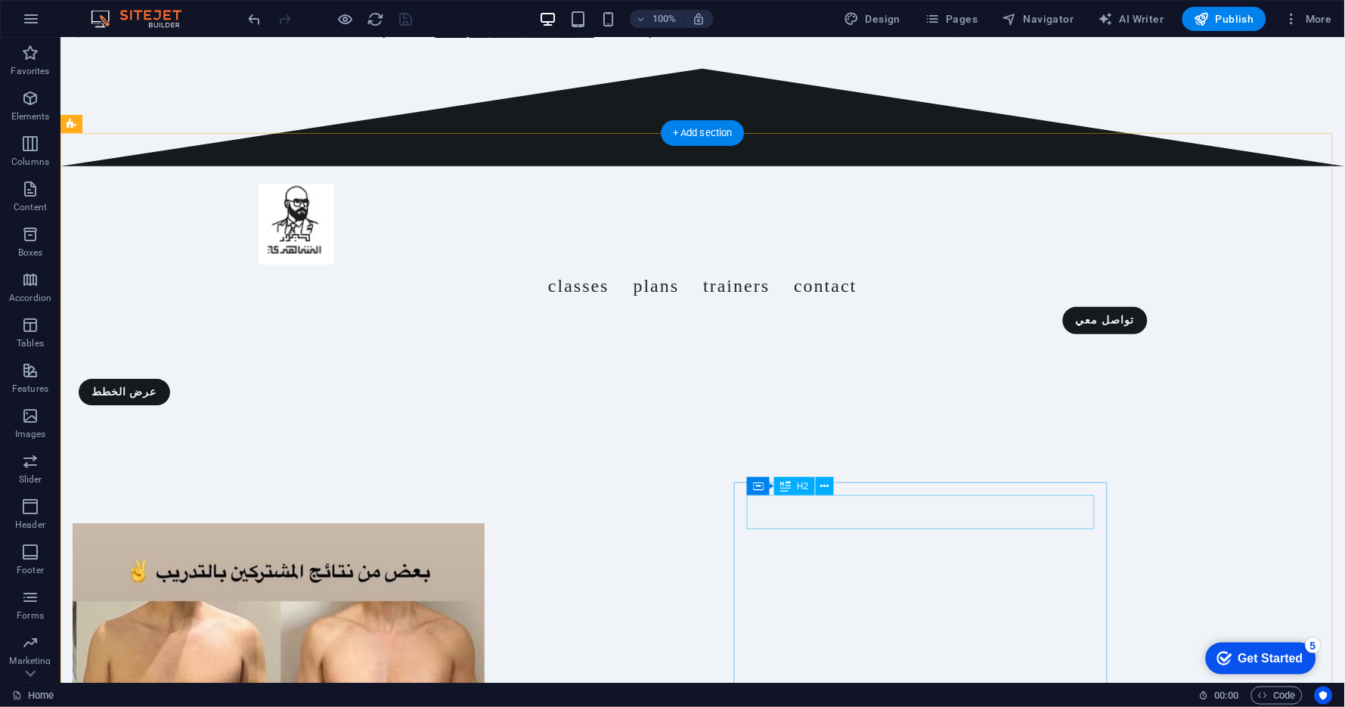
scroll to position [1008, 0]
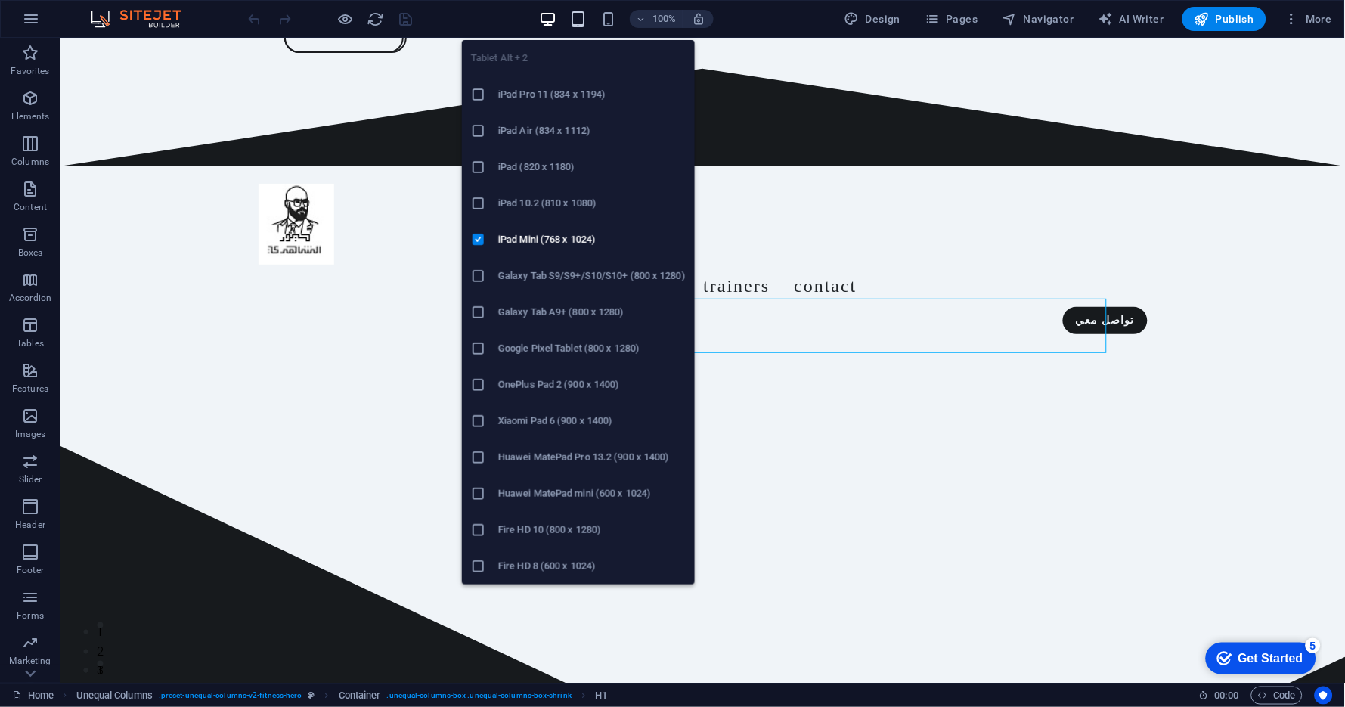
click at [574, 21] on icon "button" at bounding box center [578, 19] width 17 height 17
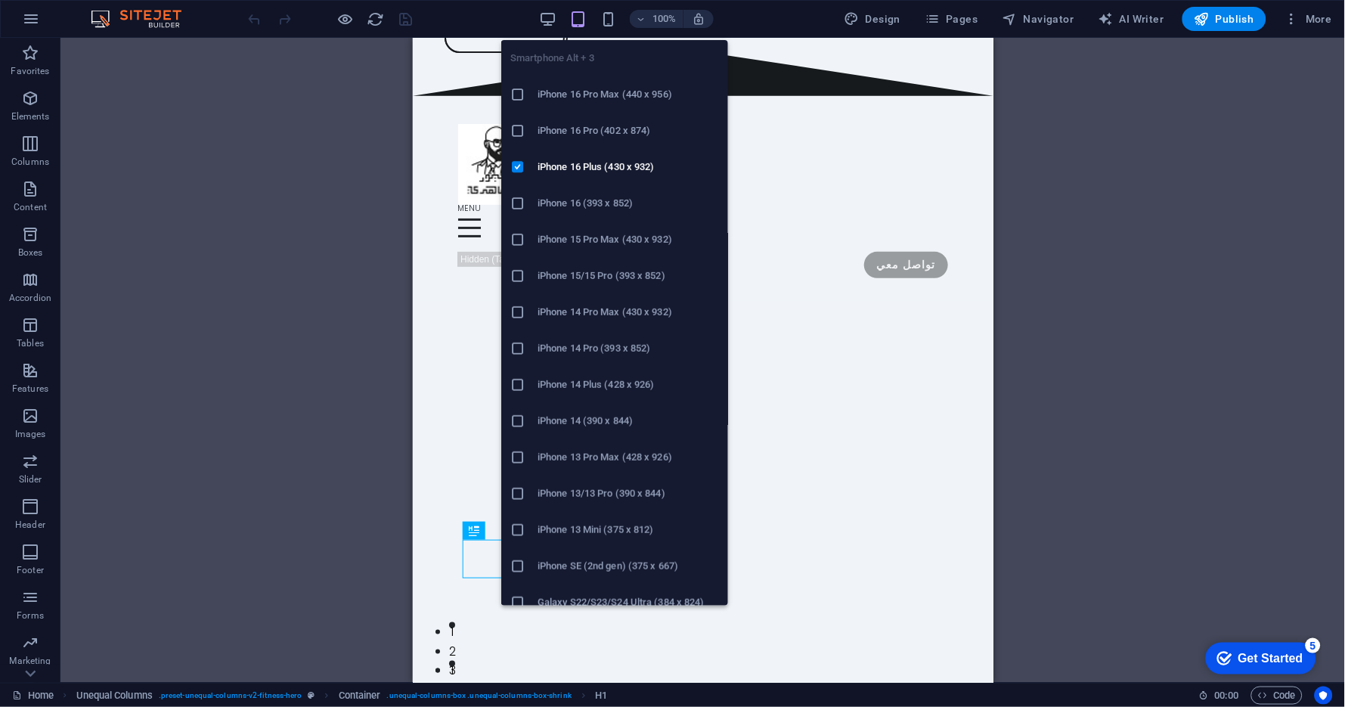
click at [607, 22] on icon "button" at bounding box center [608, 19] width 17 height 17
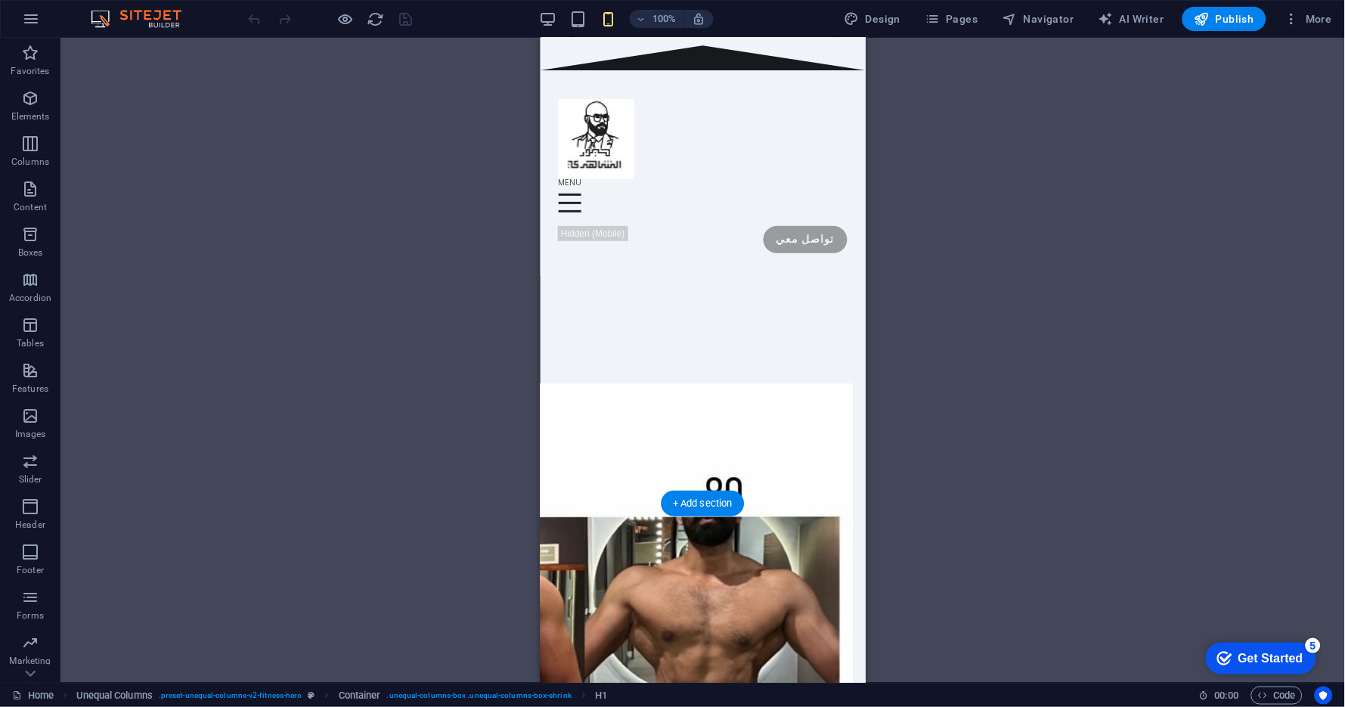
scroll to position [1008, 0]
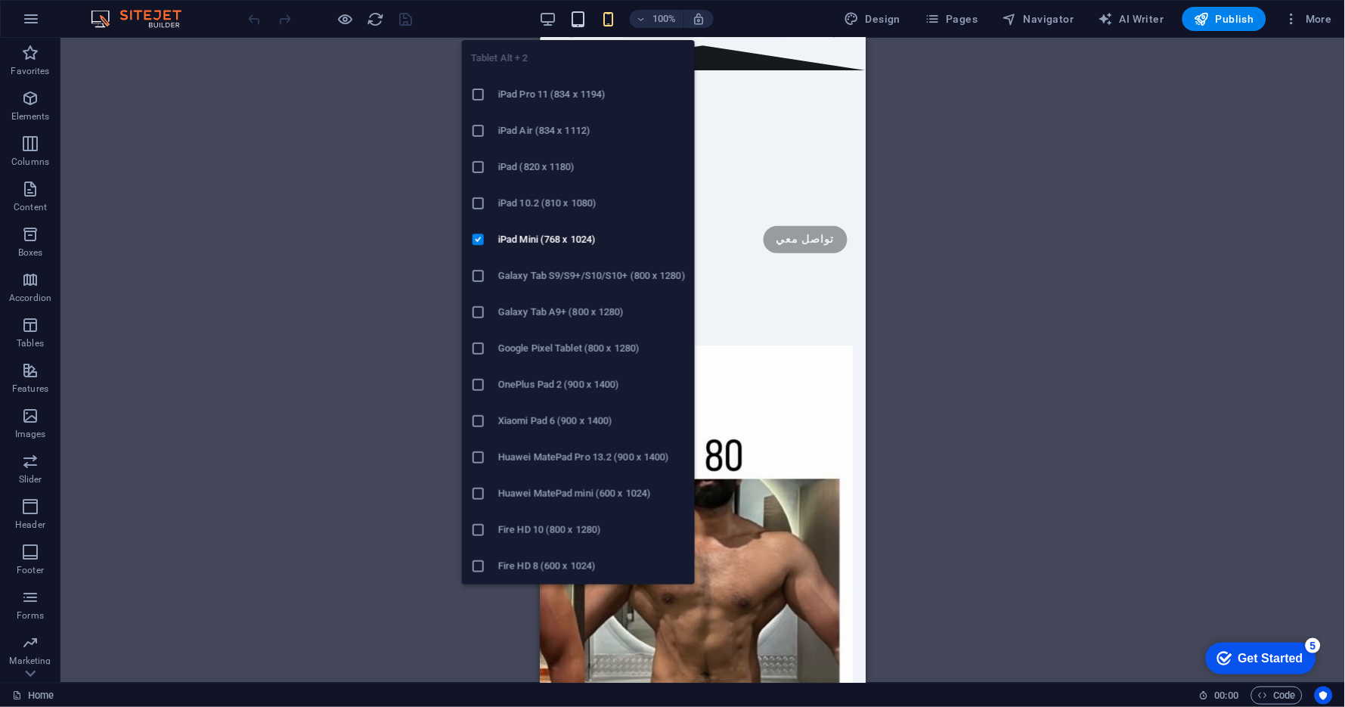
click at [581, 20] on icon "button" at bounding box center [578, 19] width 17 height 17
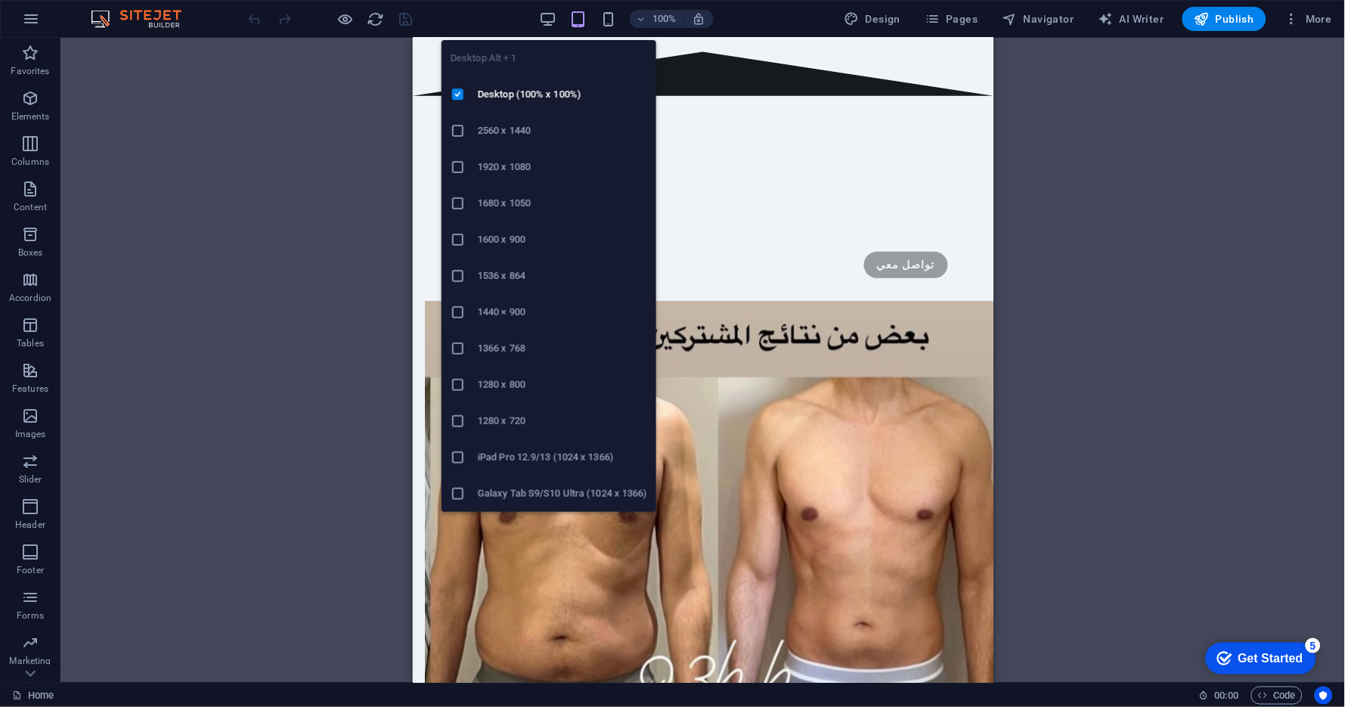
click at [549, 22] on icon "button" at bounding box center [548, 19] width 17 height 17
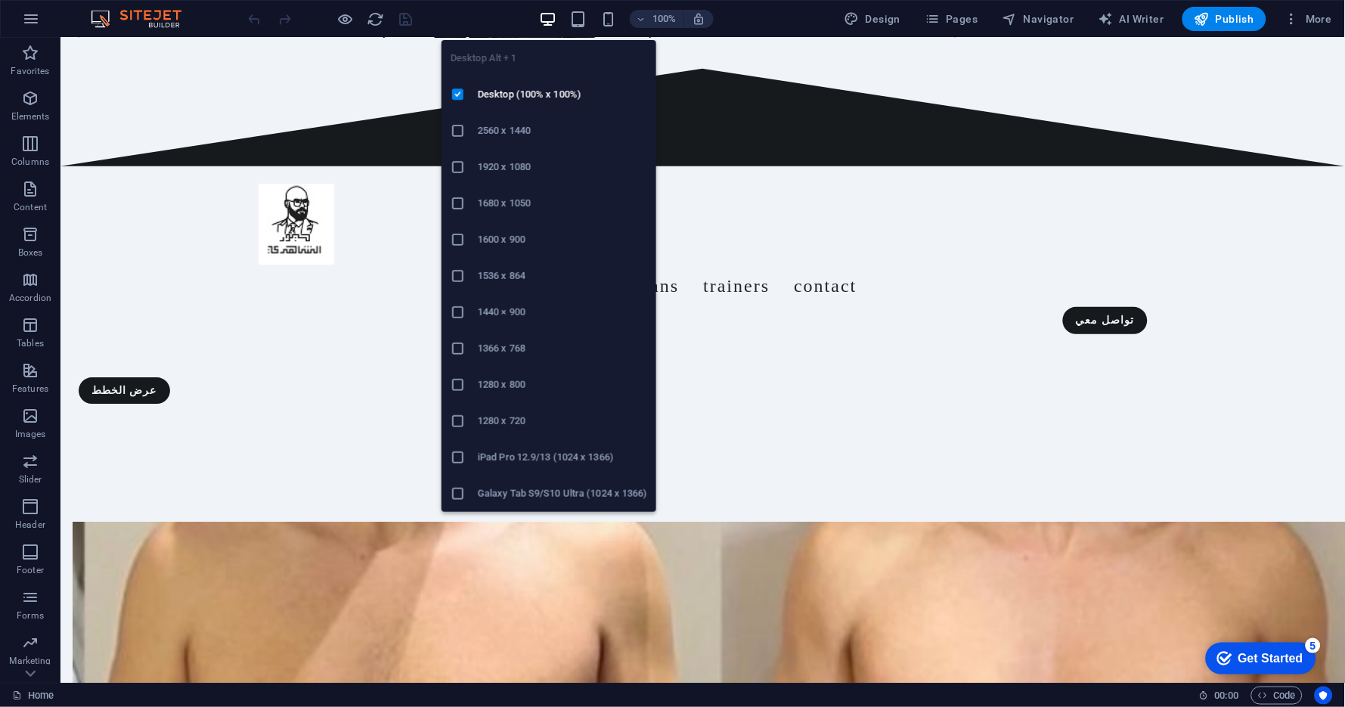
scroll to position [1068, 0]
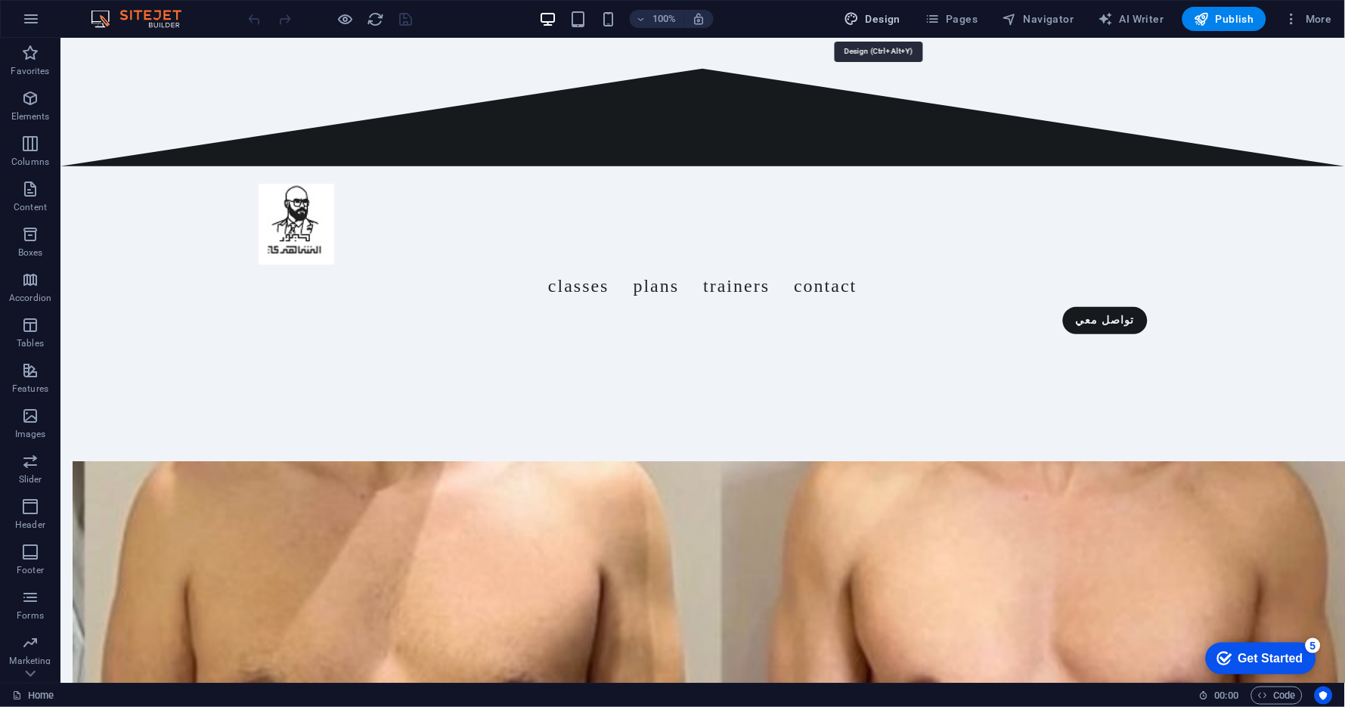
drag, startPoint x: 891, startPoint y: 20, endPoint x: 603, endPoint y: 210, distance: 345.4
click at [890, 19] on span "Design" at bounding box center [873, 18] width 57 height 15
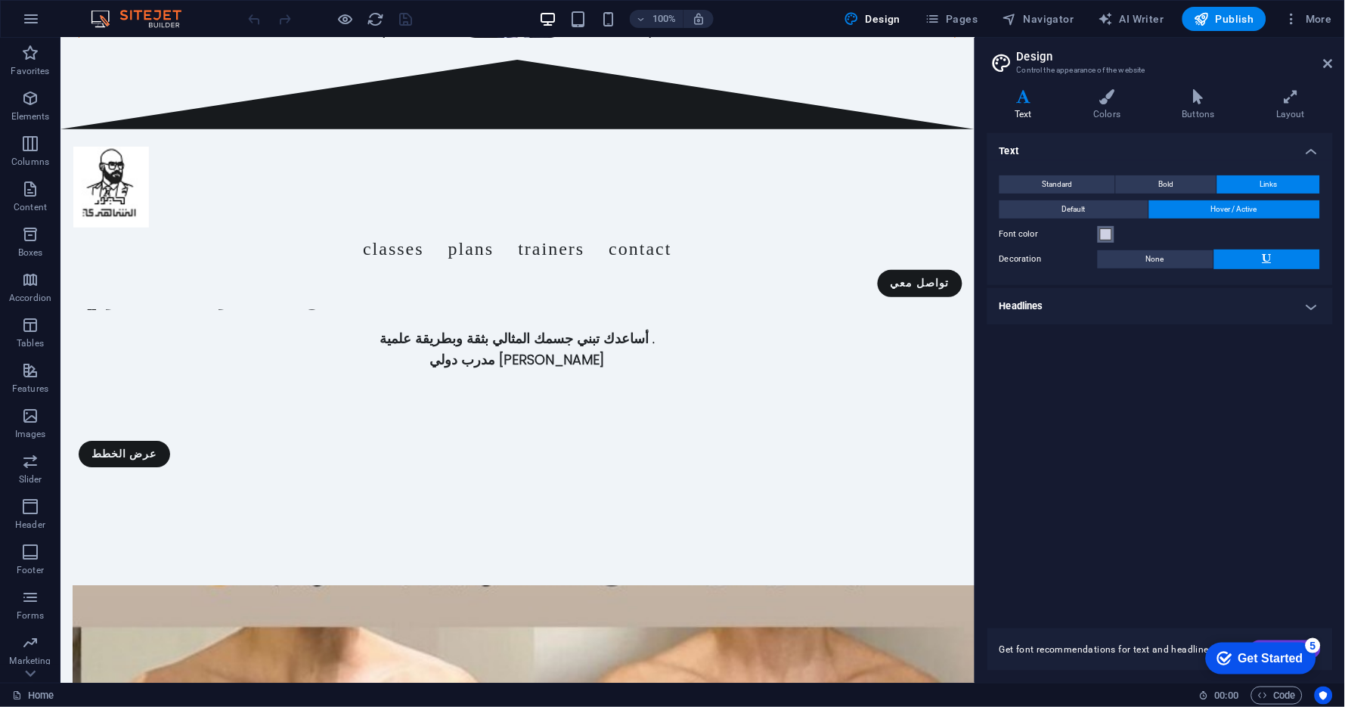
click at [1109, 231] on span at bounding box center [1106, 234] width 12 height 12
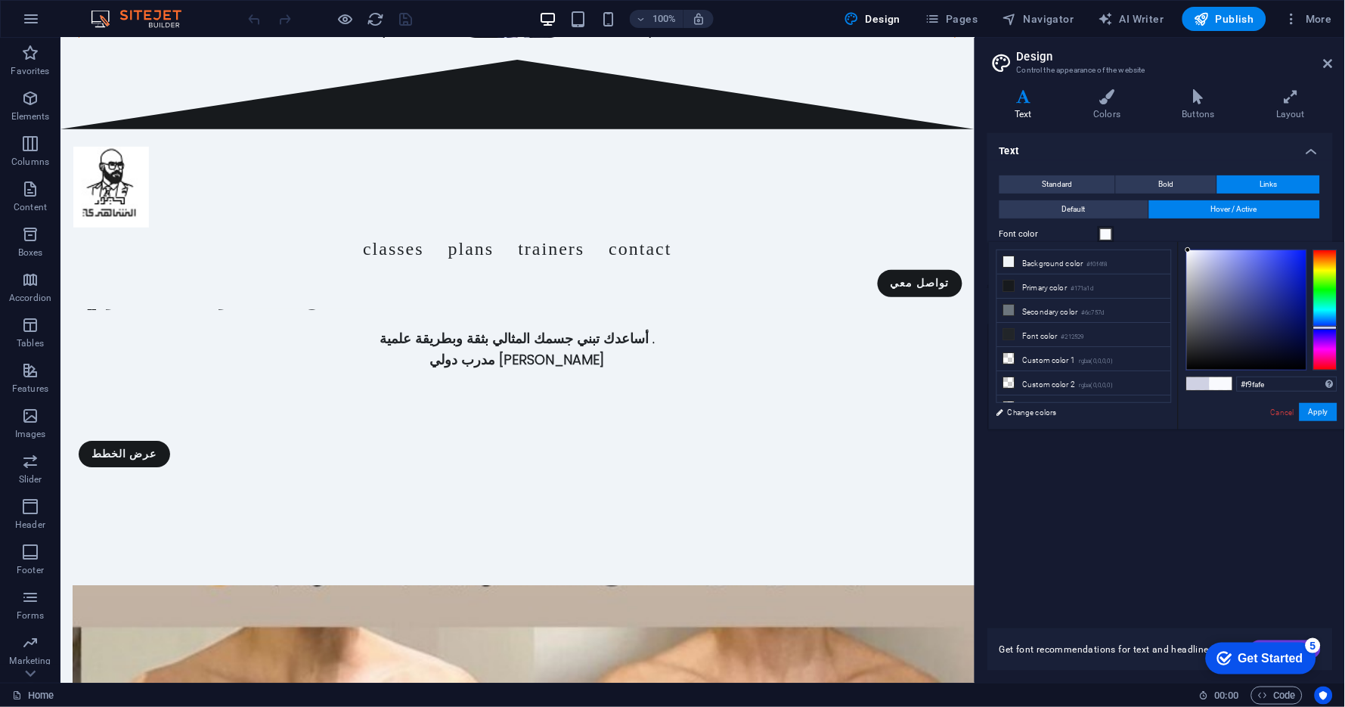
type input "#fafbff"
drag, startPoint x: 1211, startPoint y: 265, endPoint x: 1189, endPoint y: 250, distance: 27.7
click at [1189, 250] on div at bounding box center [1246, 309] width 119 height 119
click at [1181, 492] on div "Text Standard Bold Links Font color Font Poppins Font size 16 rem px Line heigh…" at bounding box center [1161, 371] width 346 height 477
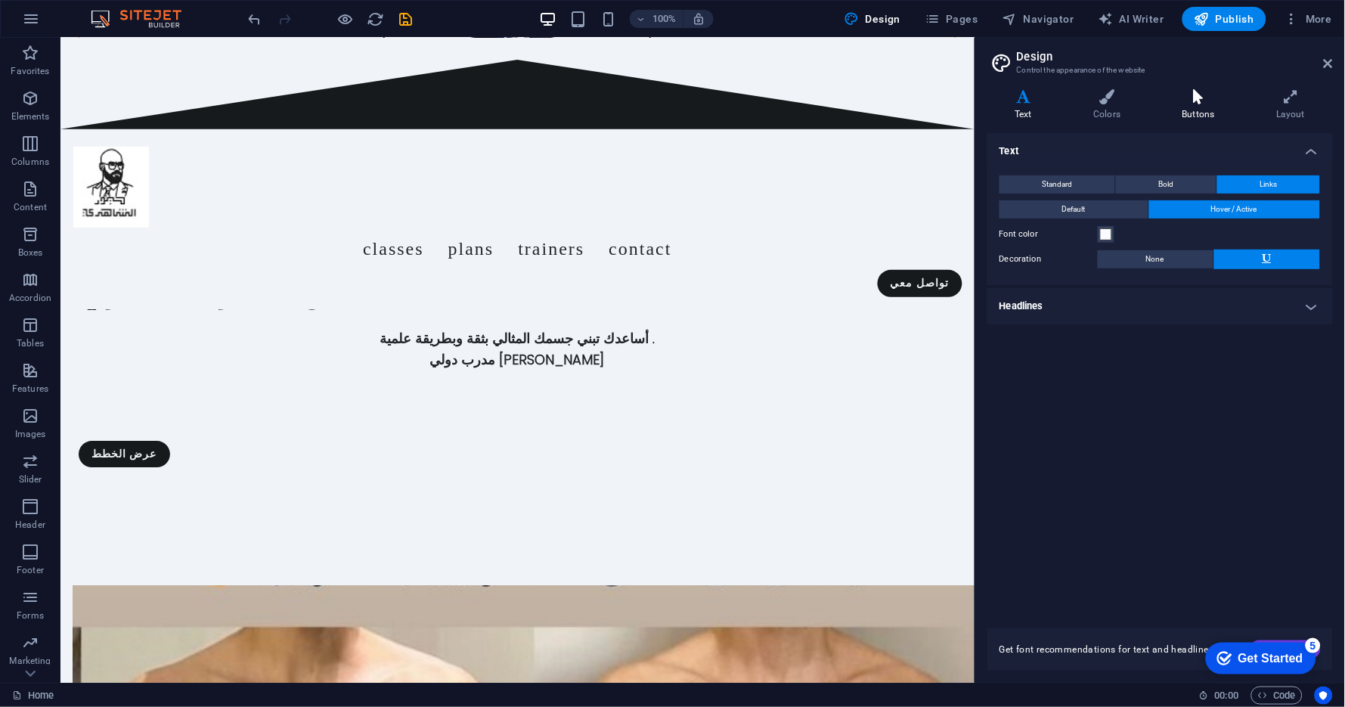
click at [1192, 105] on h4 "Buttons" at bounding box center [1202, 105] width 94 height 32
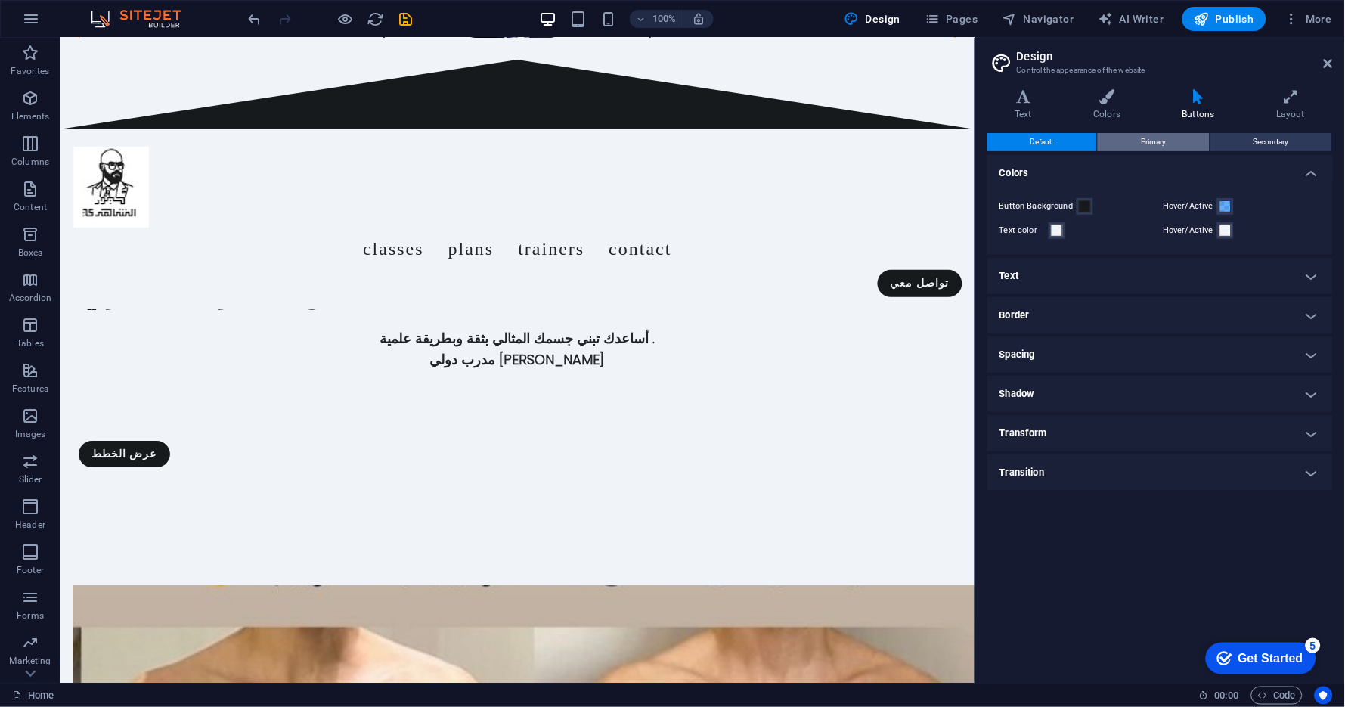
click at [1177, 142] on button "Primary" at bounding box center [1153, 142] width 111 height 18
click at [1273, 141] on span "Secondary" at bounding box center [1272, 142] width 36 height 18
click at [1171, 144] on button "Primary" at bounding box center [1153, 142] width 111 height 18
click at [1049, 144] on span "Default" at bounding box center [1042, 142] width 23 height 18
click at [1040, 281] on h4 "Text" at bounding box center [1161, 276] width 346 height 36
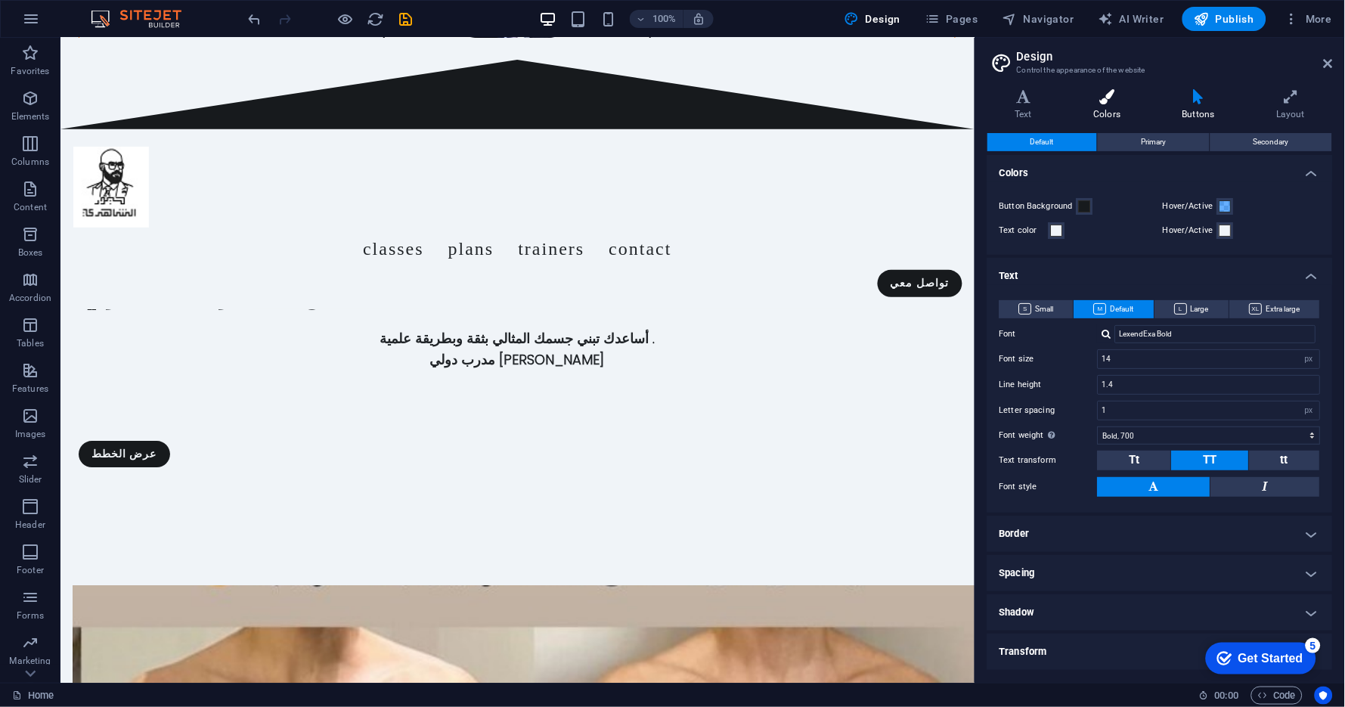
click at [1111, 99] on icon at bounding box center [1107, 96] width 82 height 15
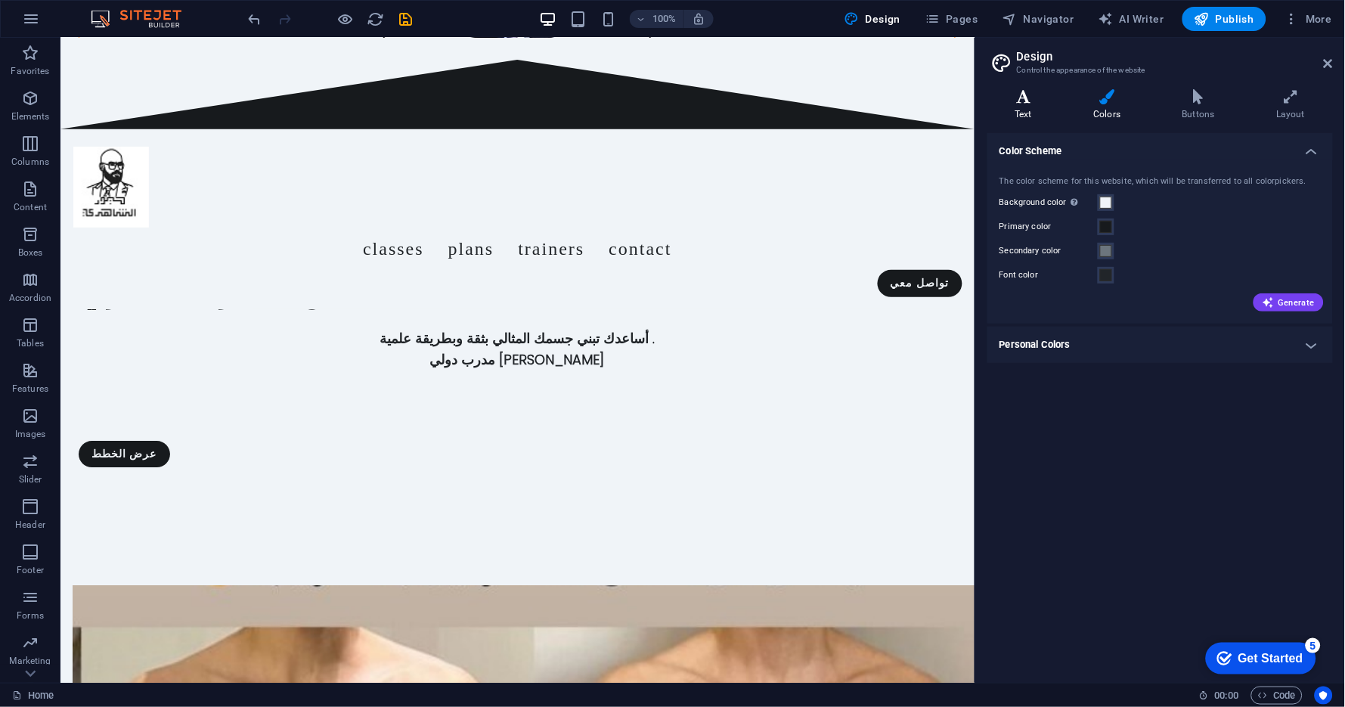
click at [1037, 98] on icon at bounding box center [1024, 96] width 73 height 15
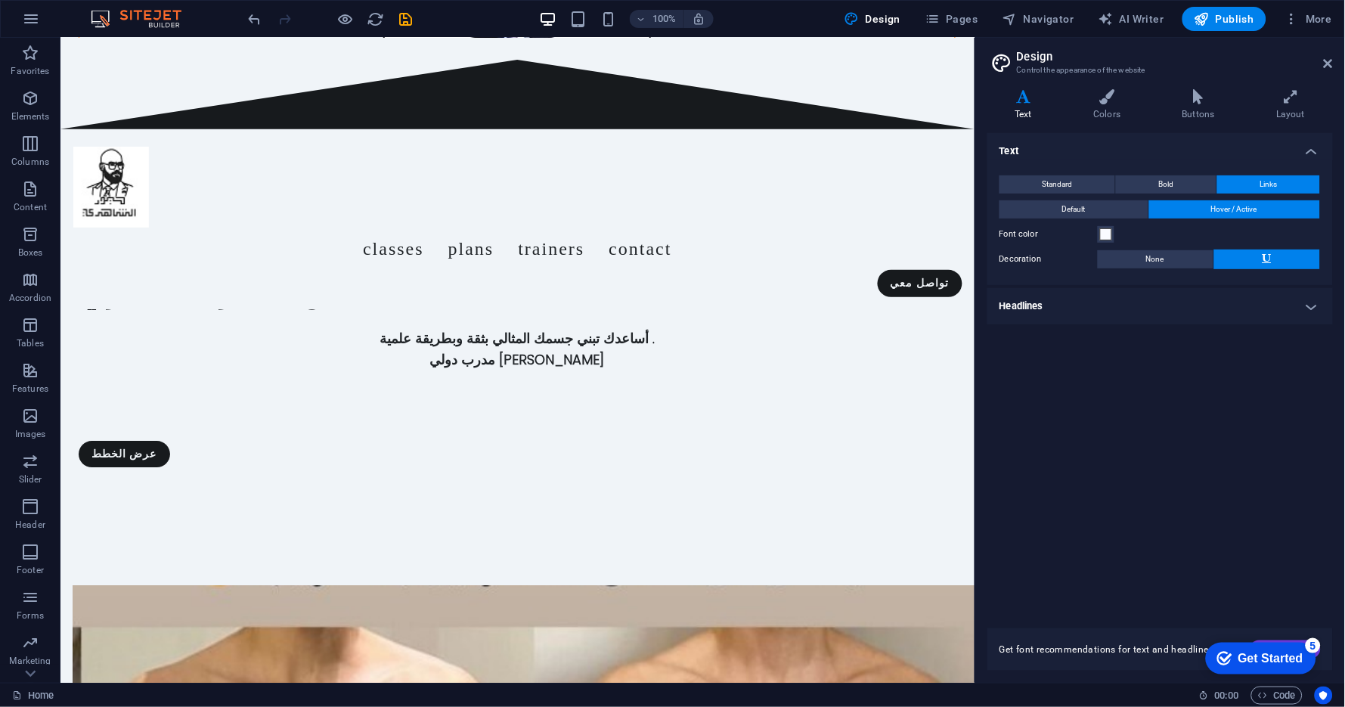
click at [1137, 469] on div "Text Standard Bold Links Font color Font Poppins Font size 16 rem px Line heigh…" at bounding box center [1161, 371] width 346 height 477
click at [1320, 66] on header "Design Control the appearance of the website" at bounding box center [1162, 57] width 343 height 39
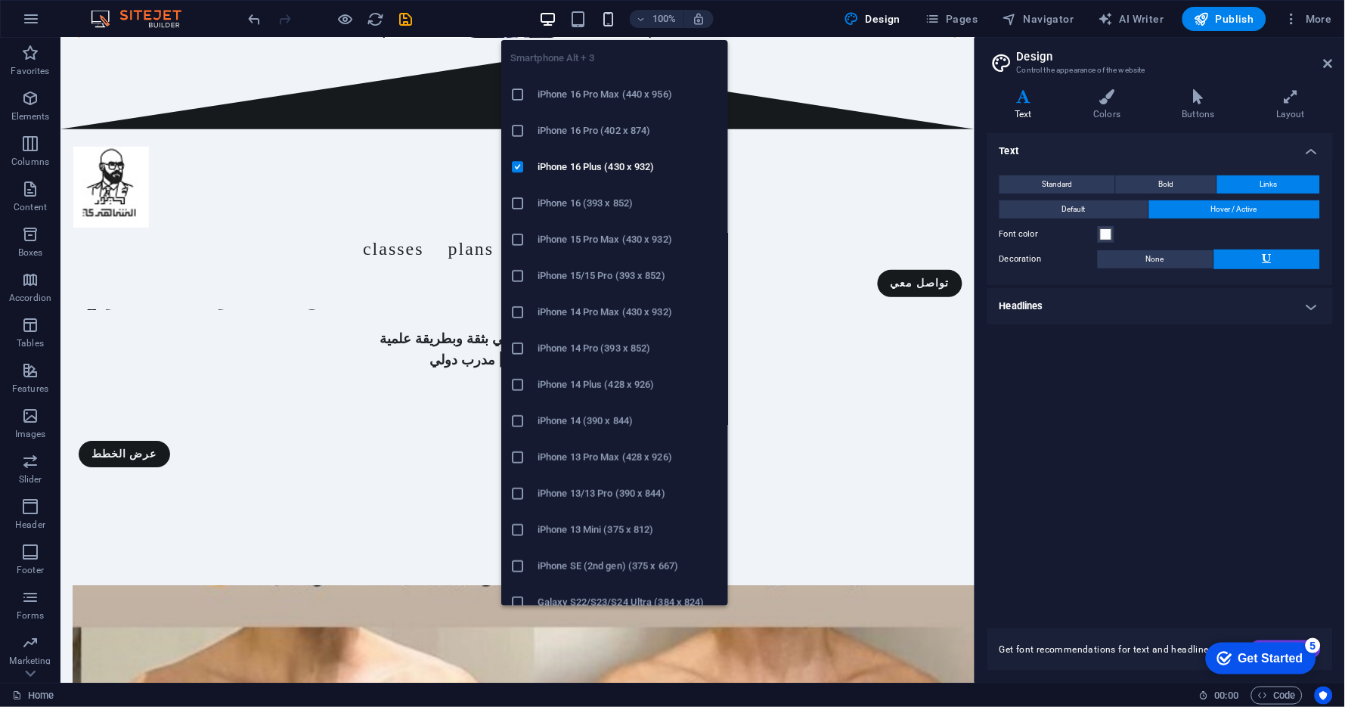
click at [613, 16] on icon "button" at bounding box center [608, 19] width 17 height 17
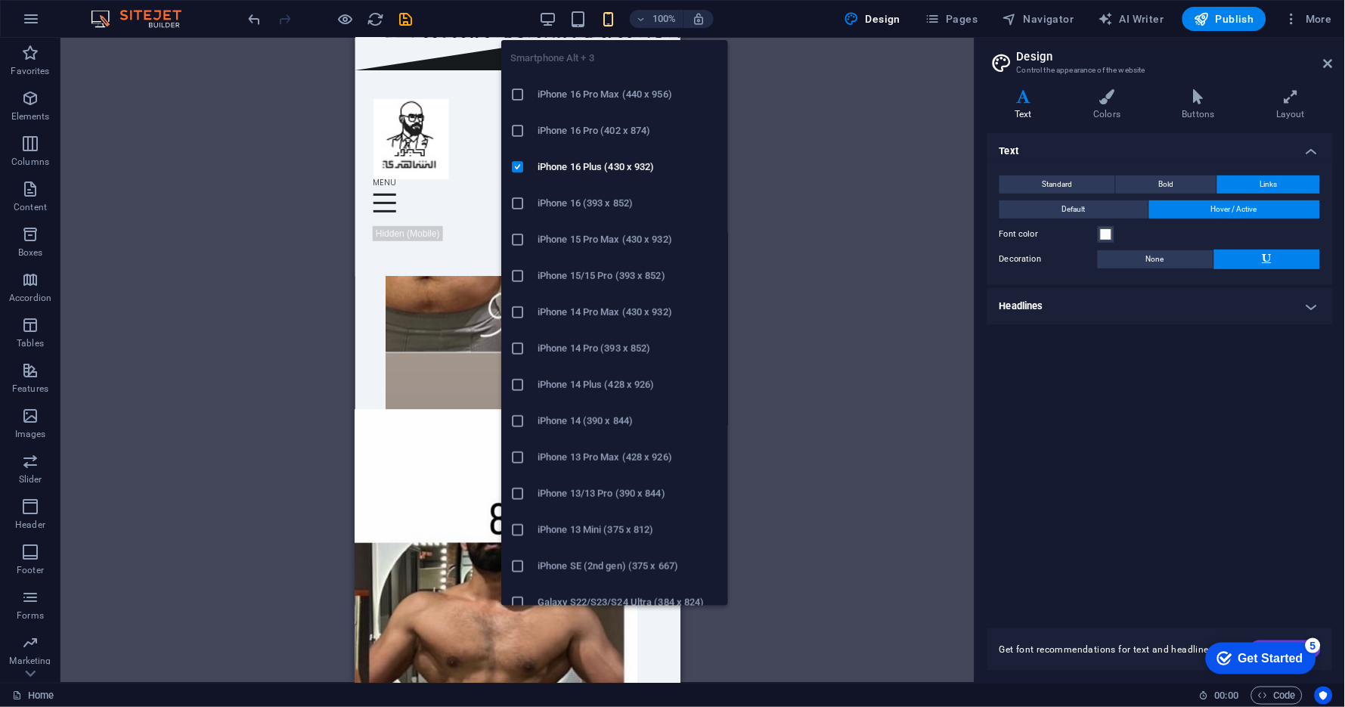
scroll to position [1280, 0]
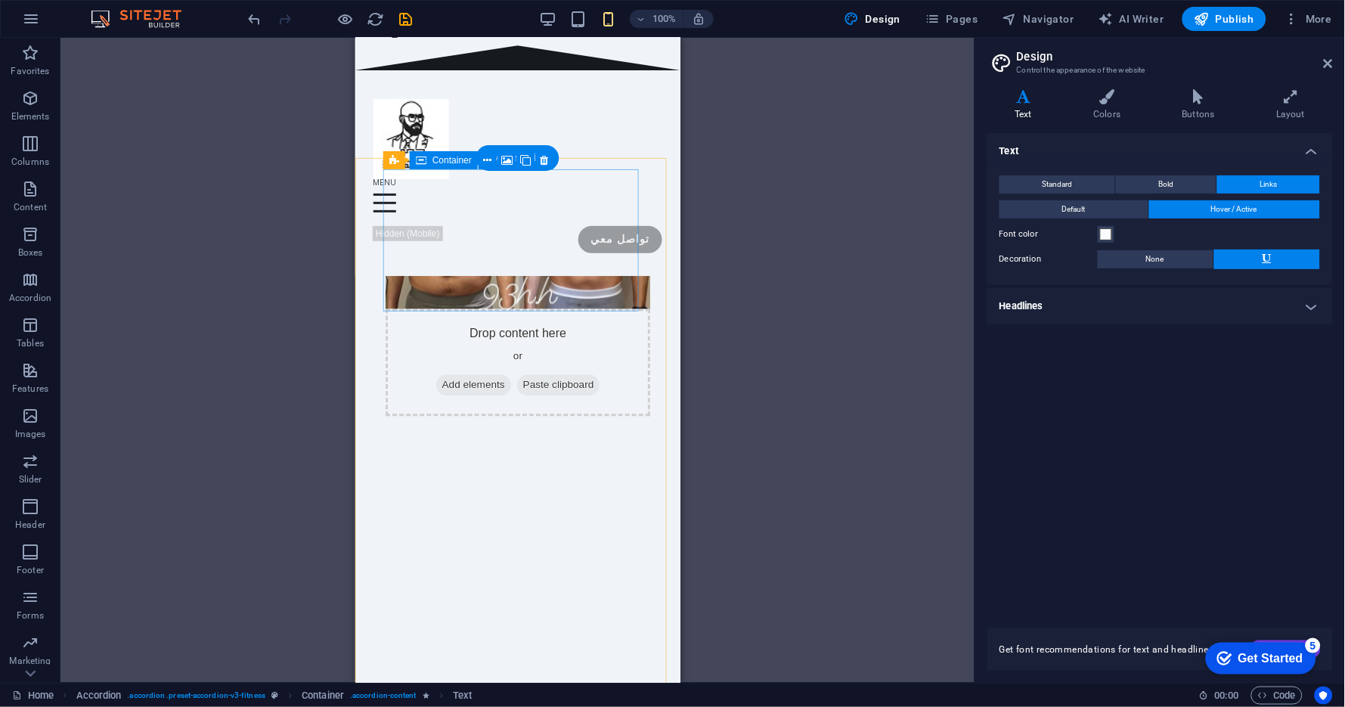
scroll to position [524, 0]
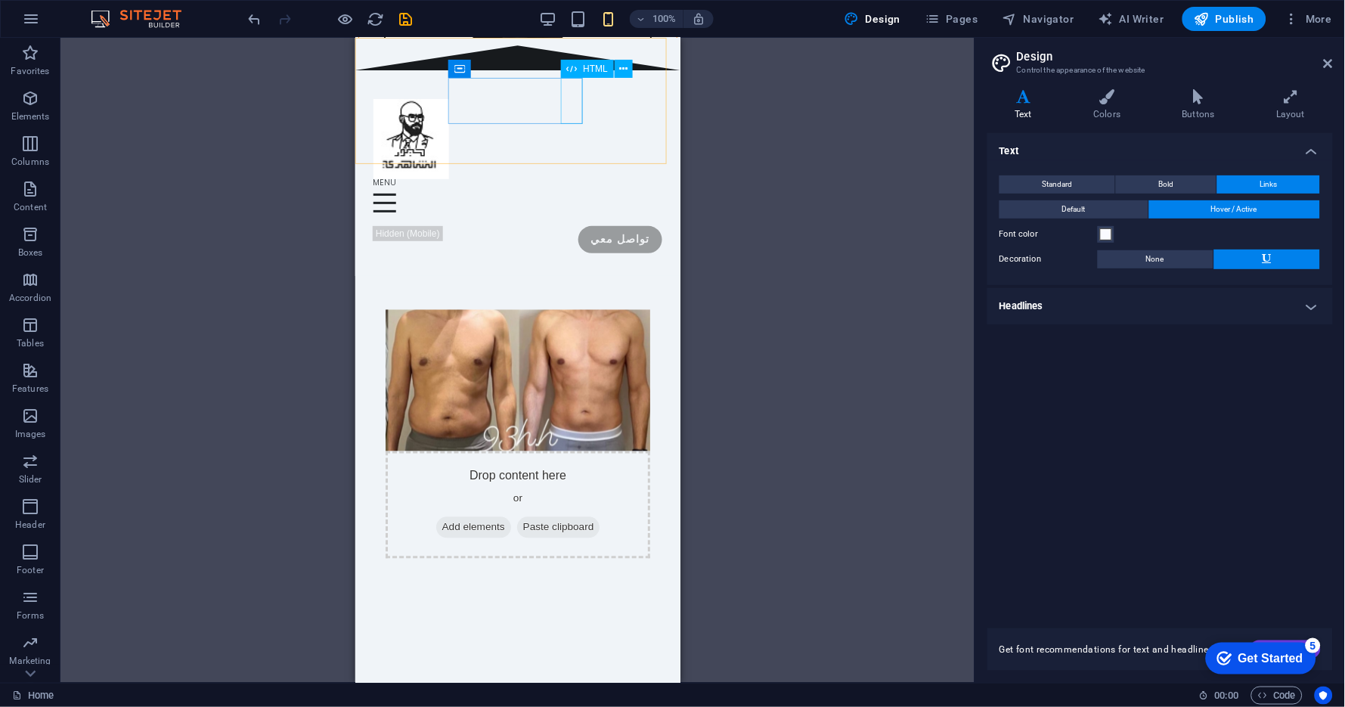
click at [571, 178] on div at bounding box center [517, 201] width 289 height 47
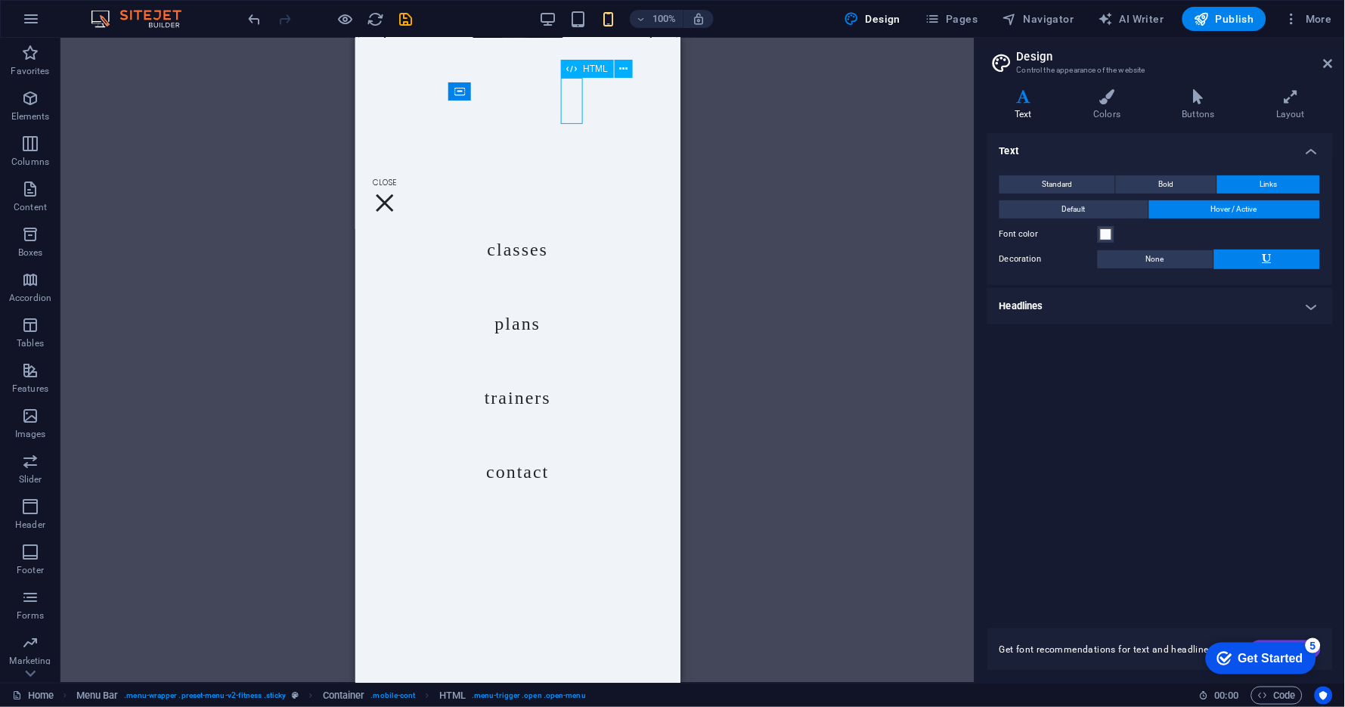
click at [395, 178] on div at bounding box center [384, 201] width 23 height 47
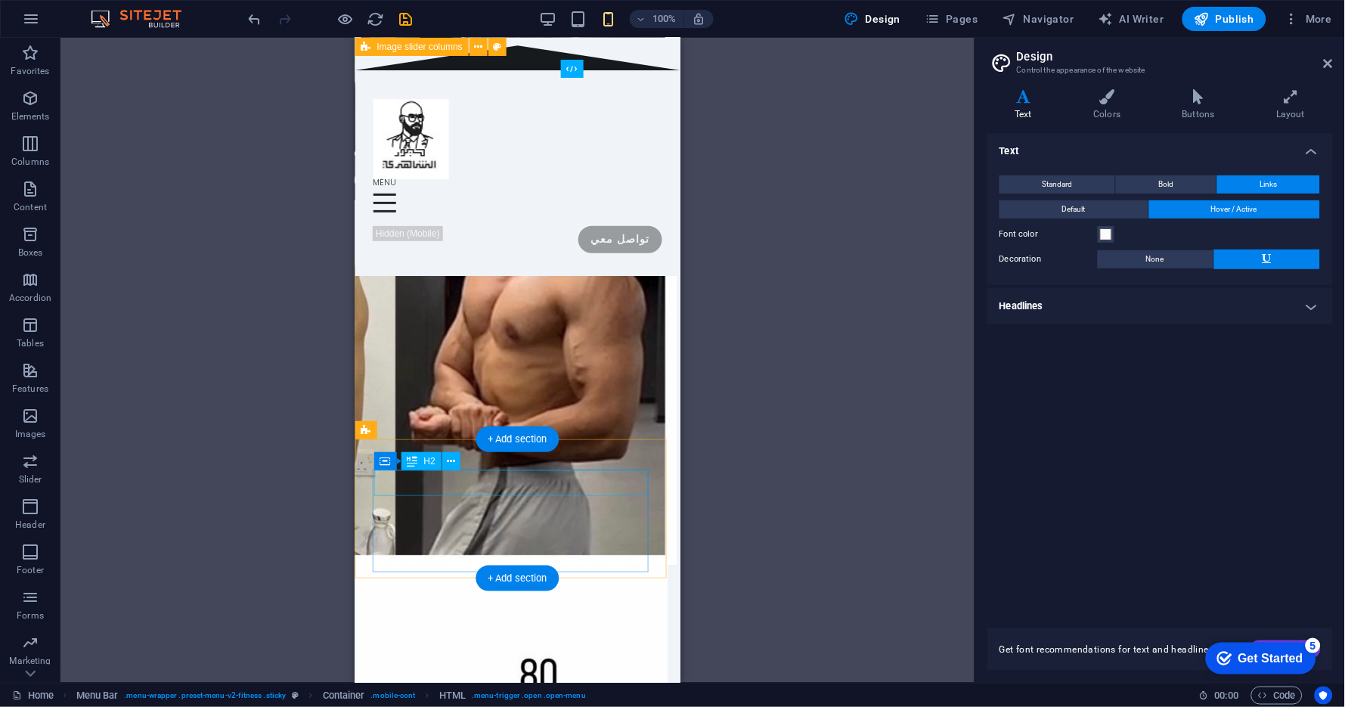
scroll to position [2793, 0]
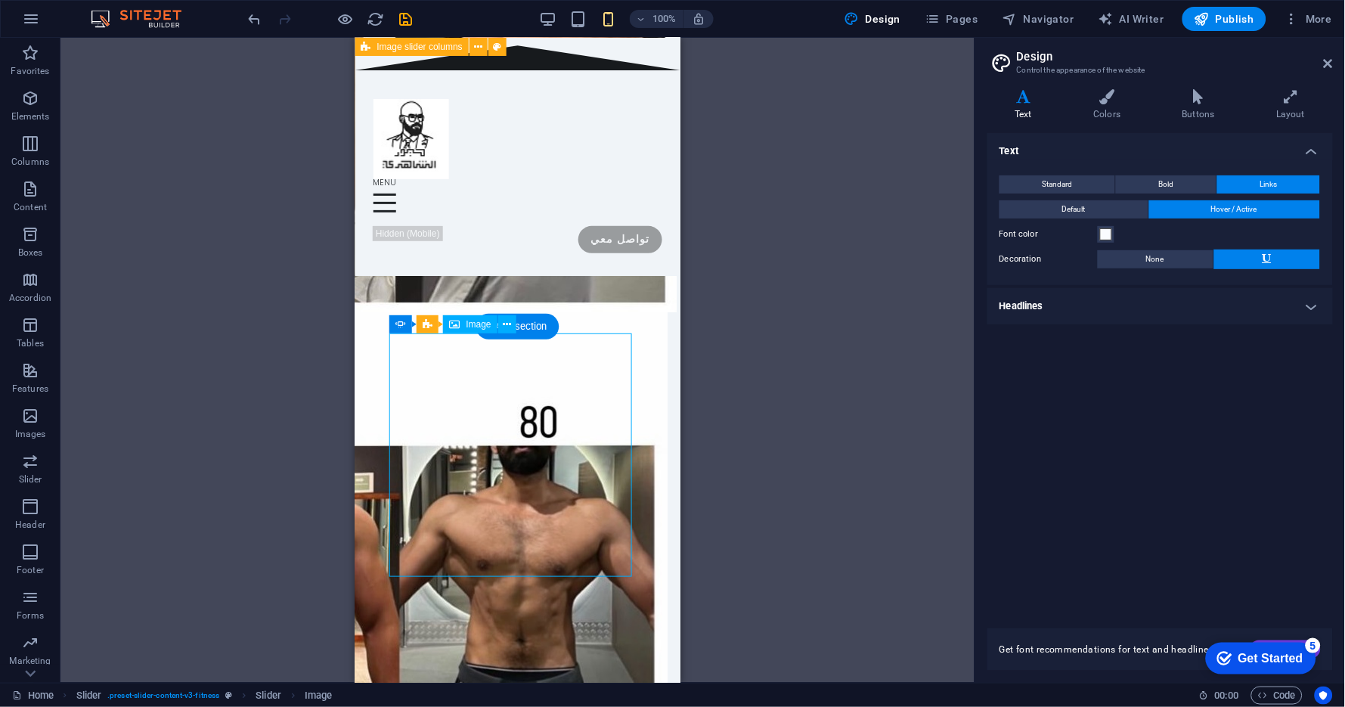
drag, startPoint x: 505, startPoint y: 489, endPoint x: 524, endPoint y: 490, distance: 18.9
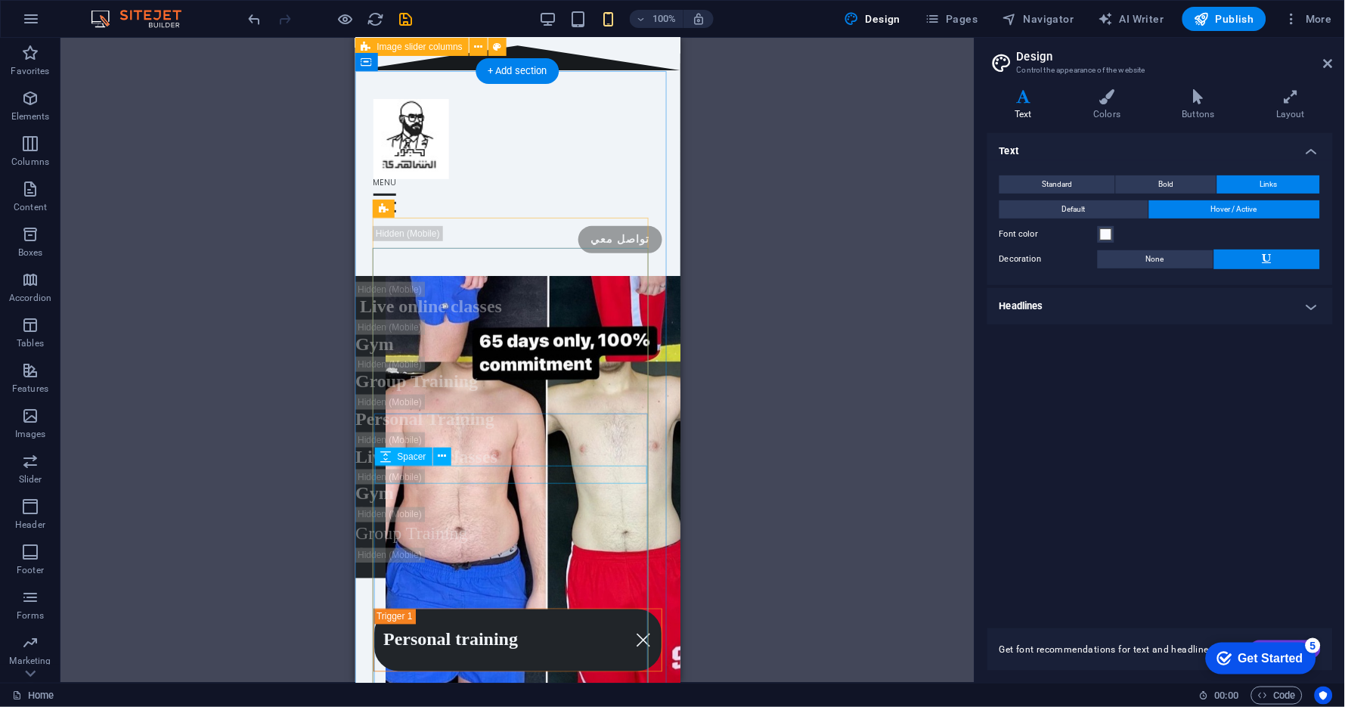
scroll to position [5061, 0]
